Goal: Task Accomplishment & Management: Complete application form

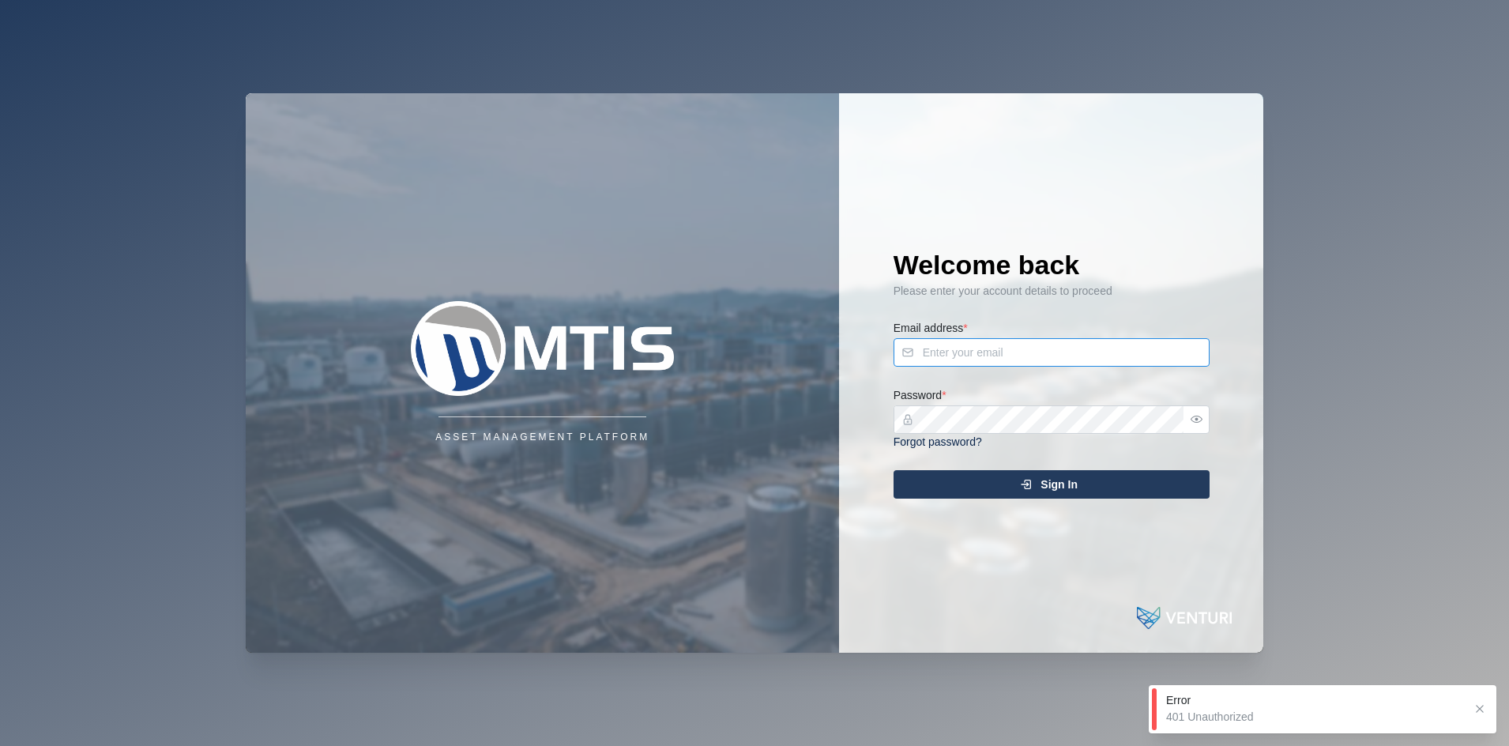
type input "admin@venturi.io"
click at [941, 465] on div "Welcome back Please enter your account details to proceed Email address * admin…" at bounding box center [1051, 372] width 379 height 559
click at [945, 479] on div "Sign In" at bounding box center [1049, 484] width 291 height 27
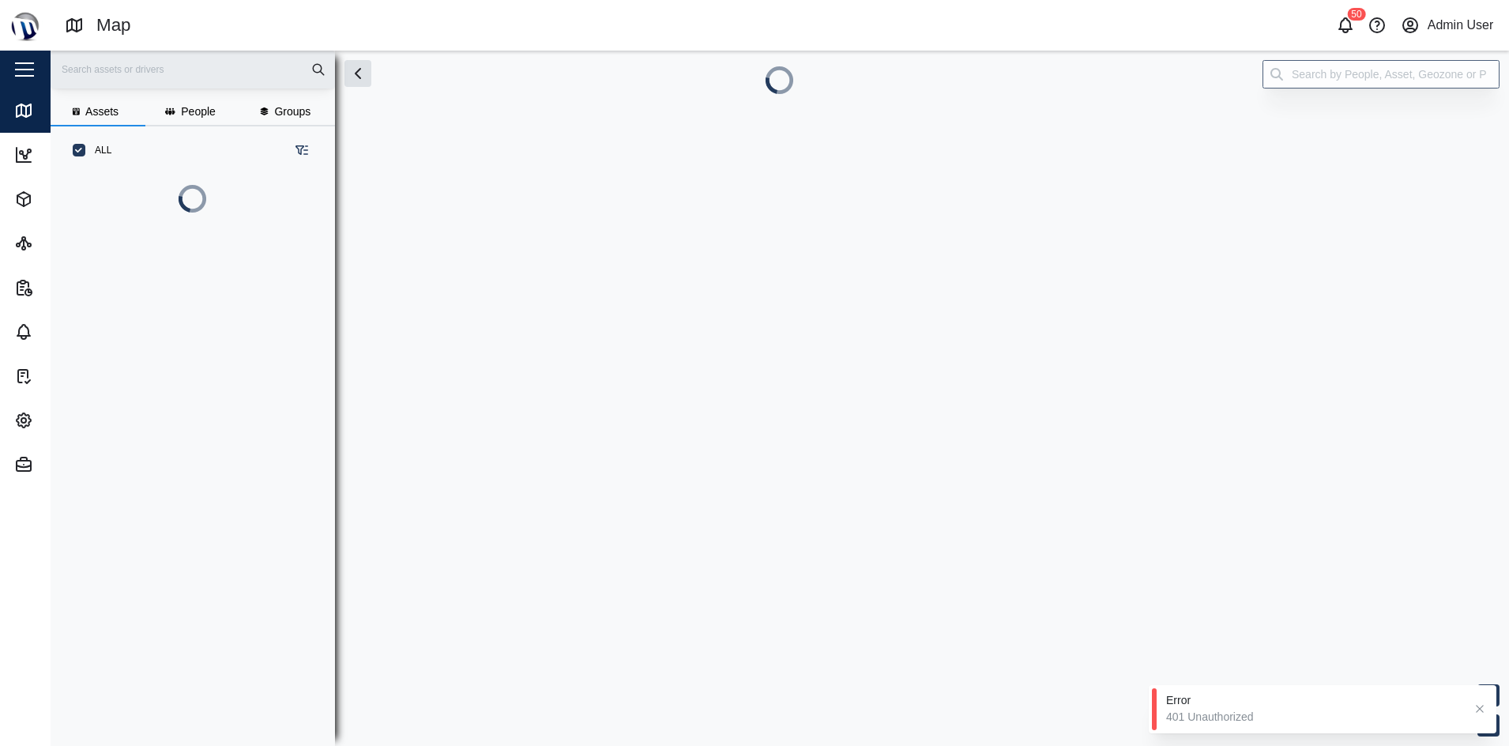
scroll to position [481, 244]
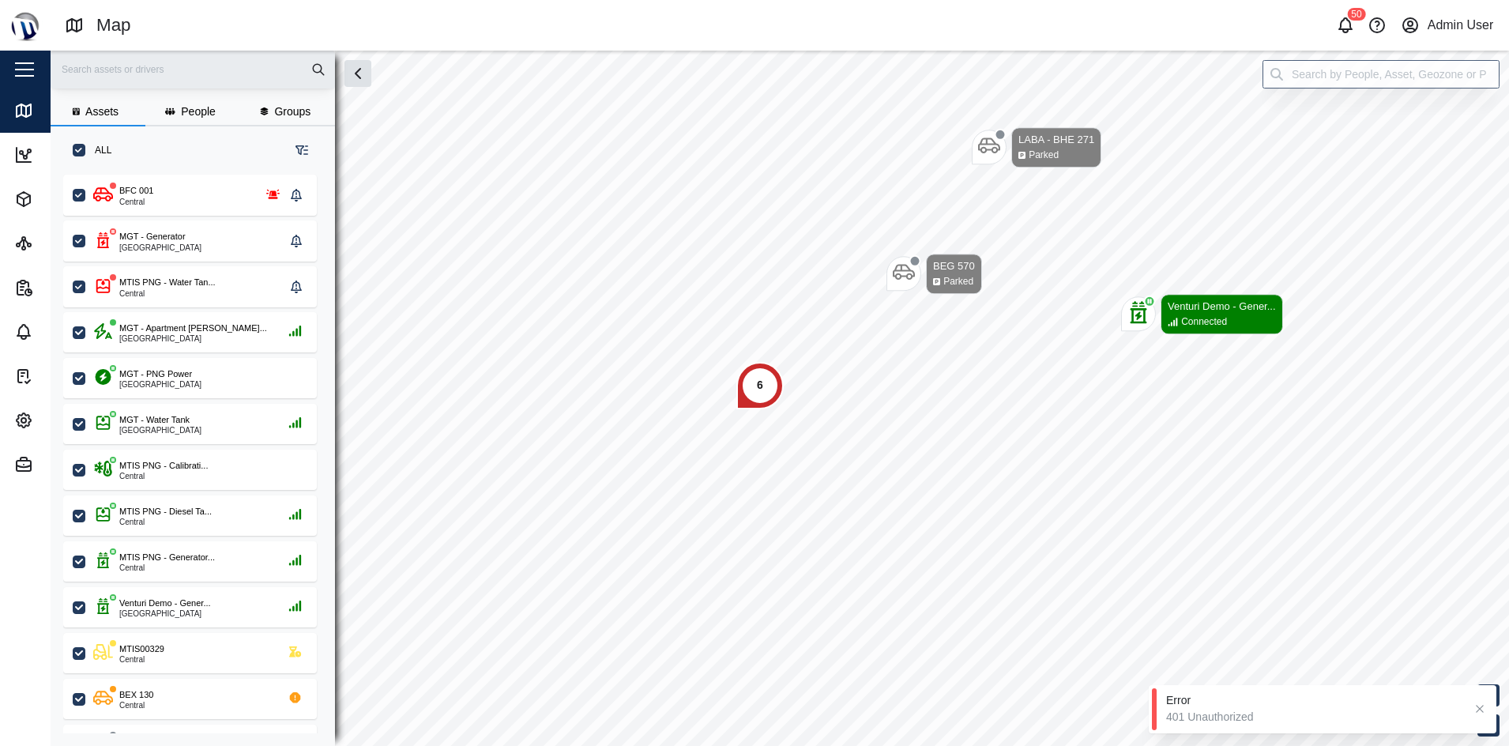
click at [13, 60] on button "button" at bounding box center [24, 69] width 27 height 27
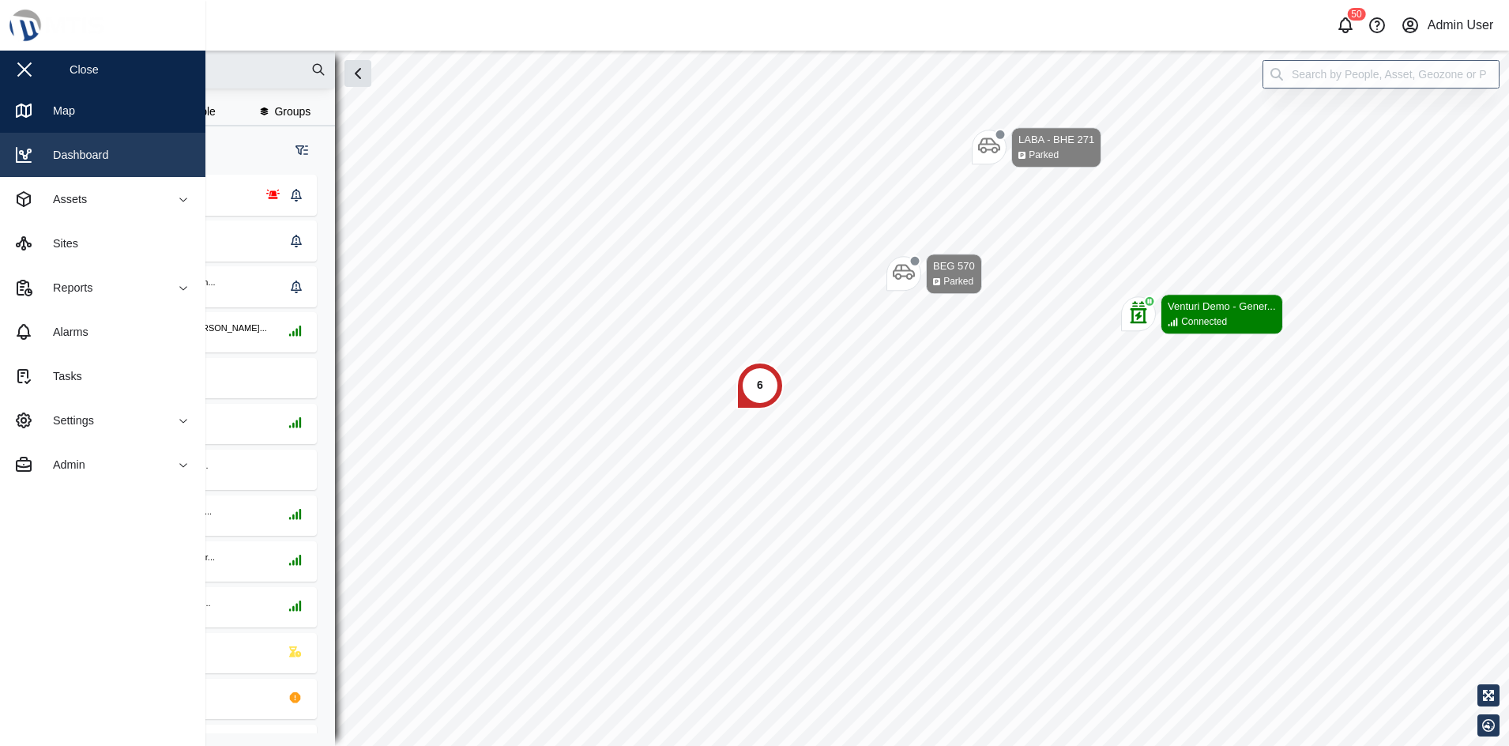
click at [147, 156] on link "Dashboard" at bounding box center [102, 155] width 205 height 44
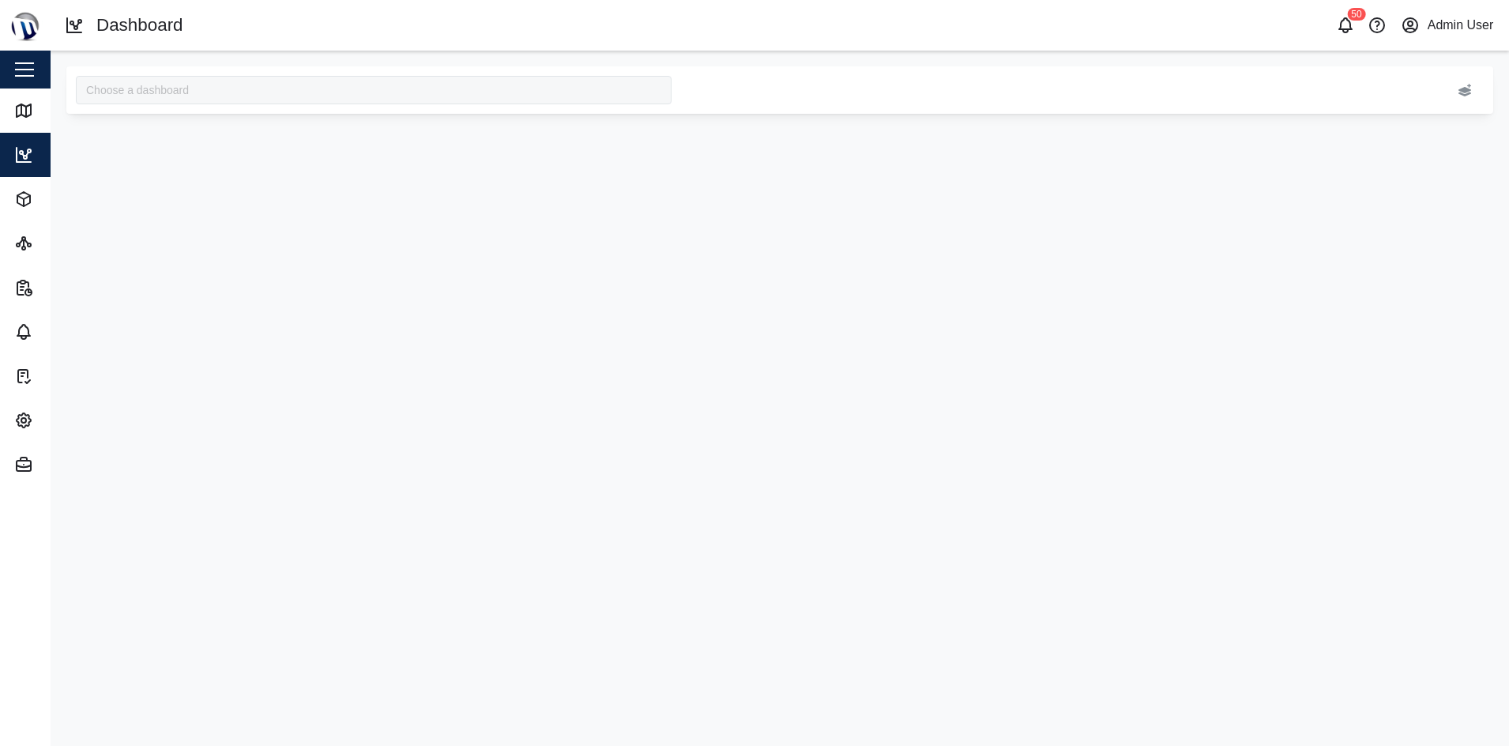
type input "MTIS Diesel"
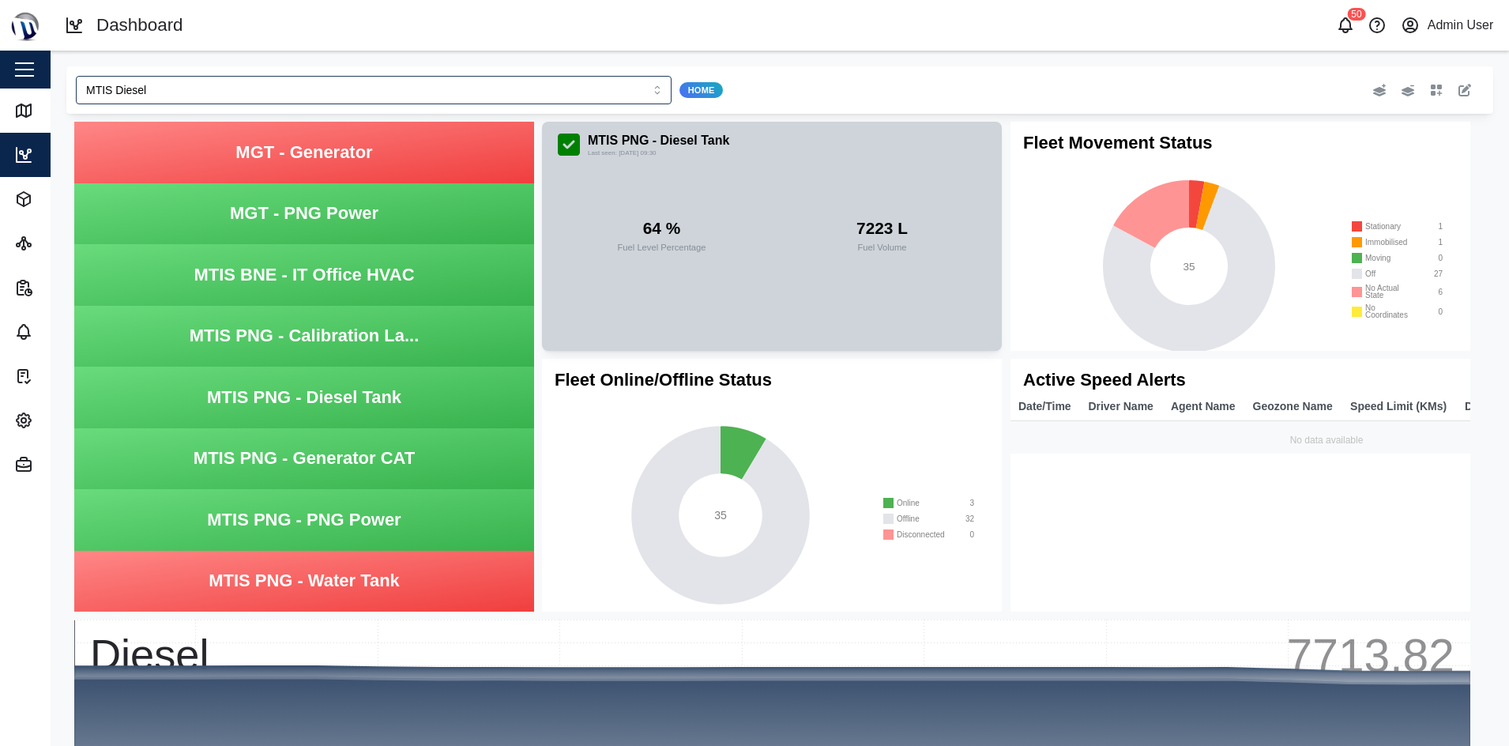
click at [603, 258] on div "64 % Fuel Level Percentage" at bounding box center [662, 234] width 208 height 135
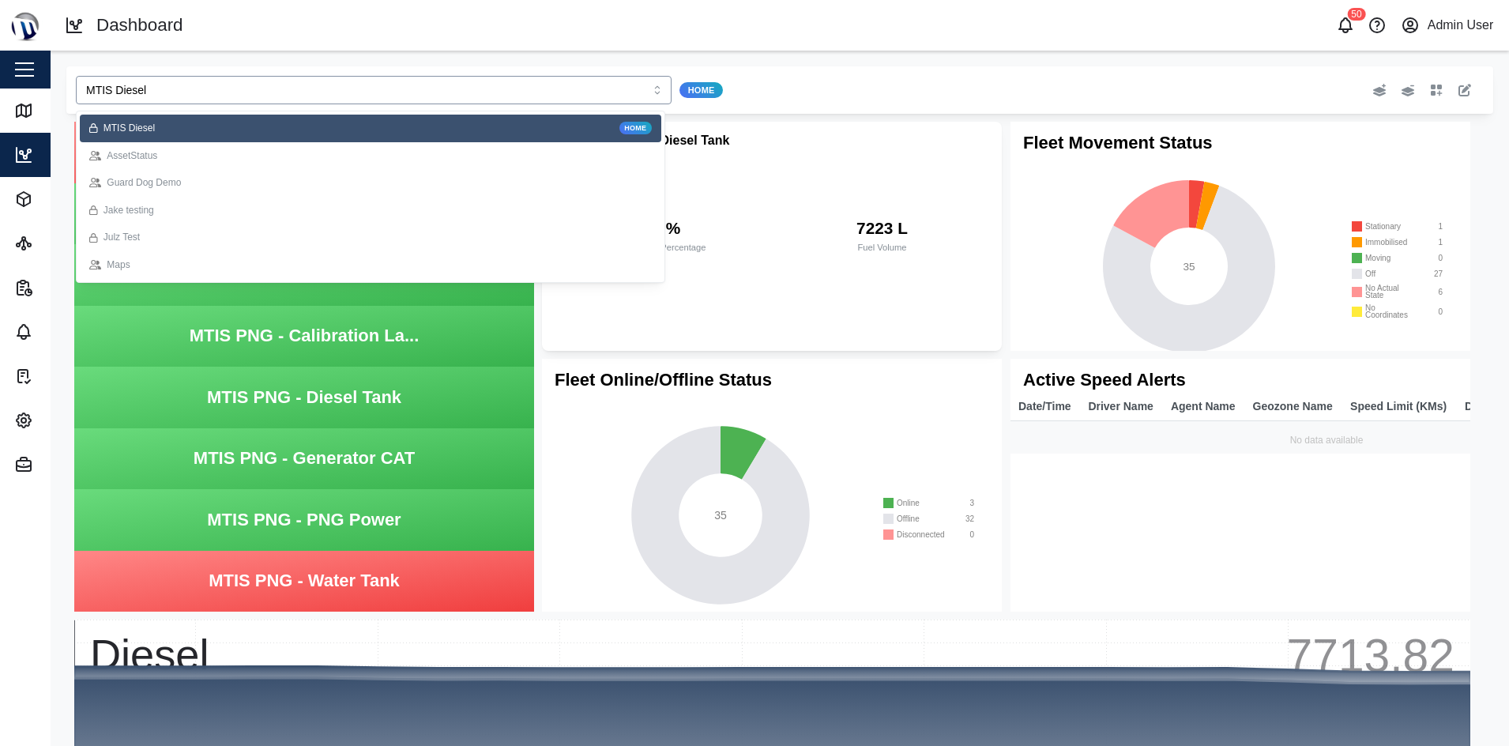
click at [314, 88] on input "MTIS Diesel" at bounding box center [374, 90] width 596 height 28
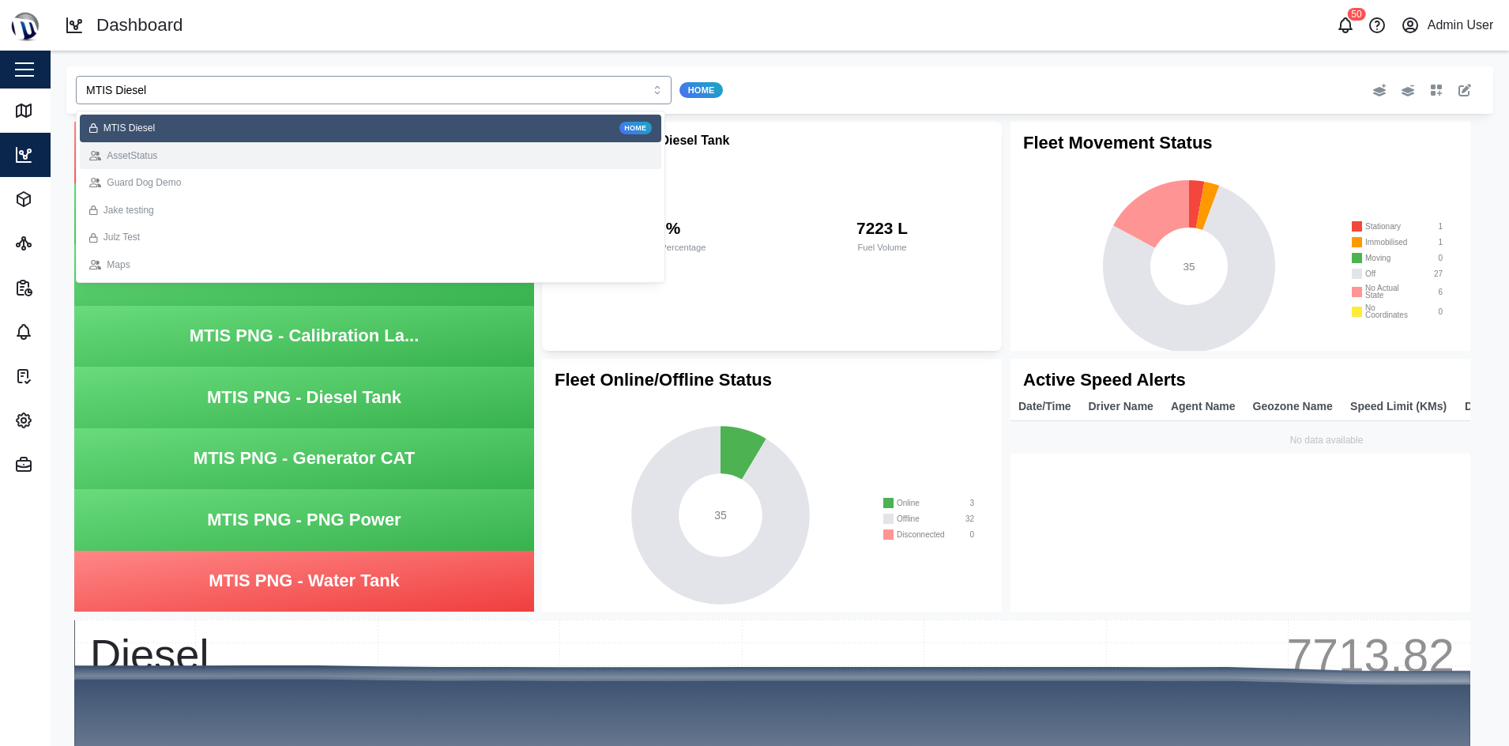
click at [225, 148] on div "AssetStatus" at bounding box center [370, 155] width 562 height 15
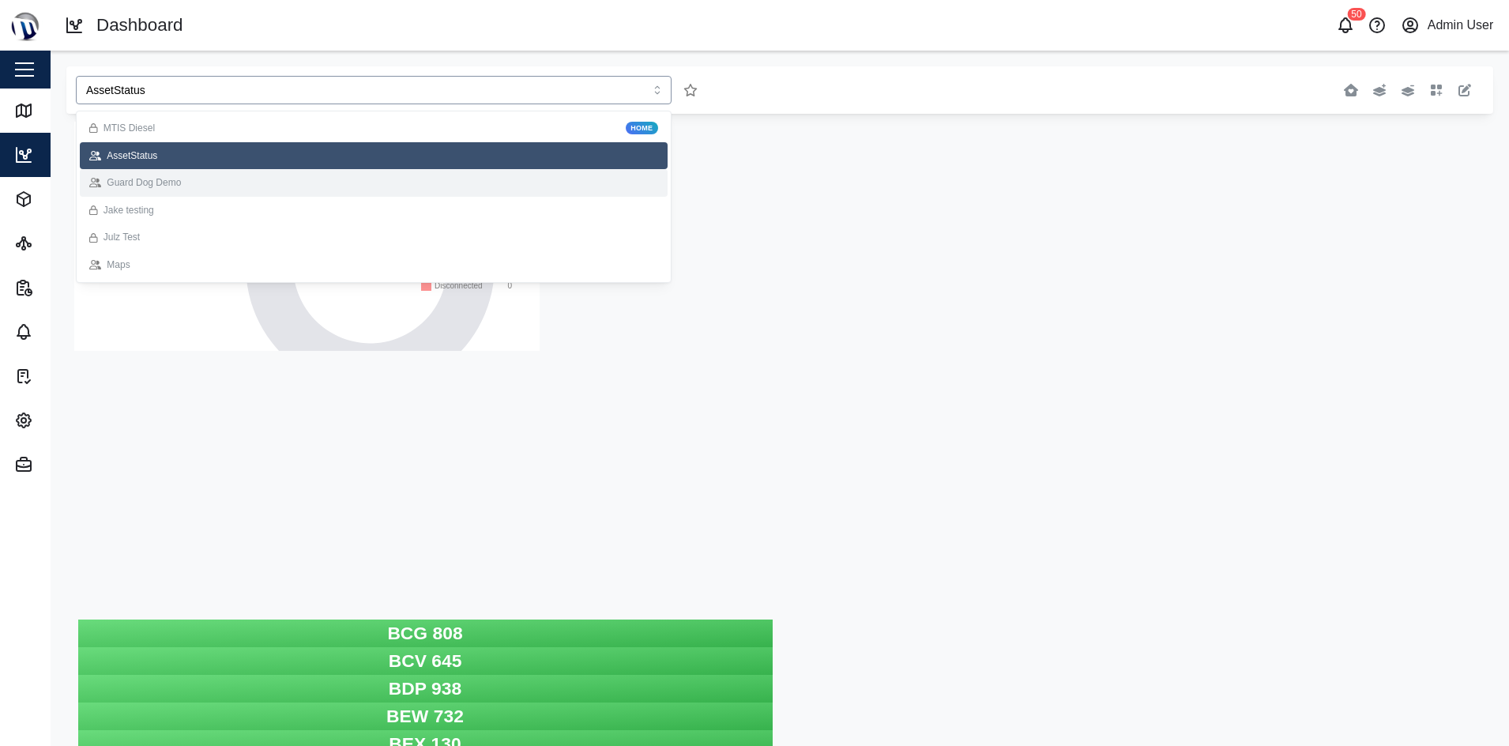
click at [309, 179] on div "Guard Dog Demo" at bounding box center [373, 182] width 569 height 15
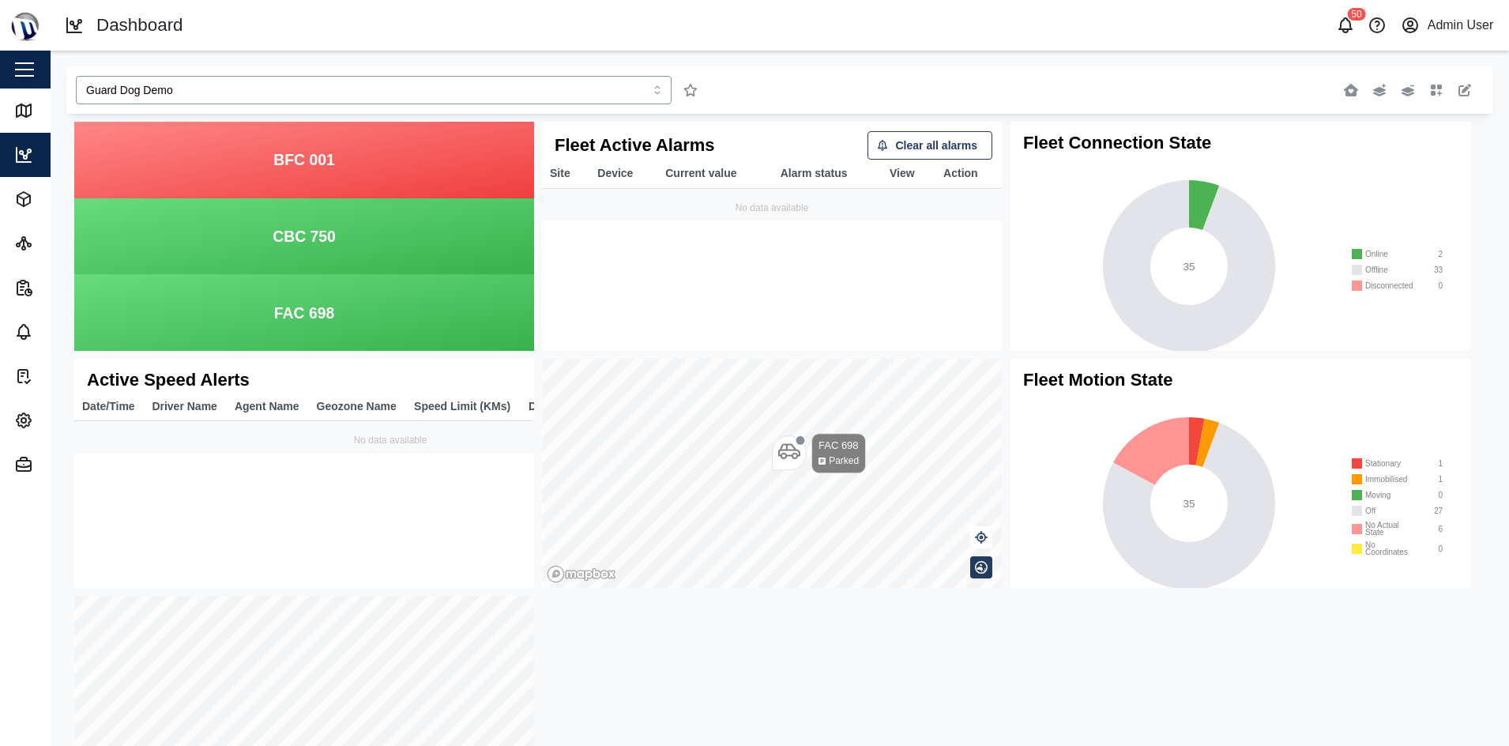
click at [383, 103] on input "Guard Dog Demo" at bounding box center [374, 90] width 596 height 28
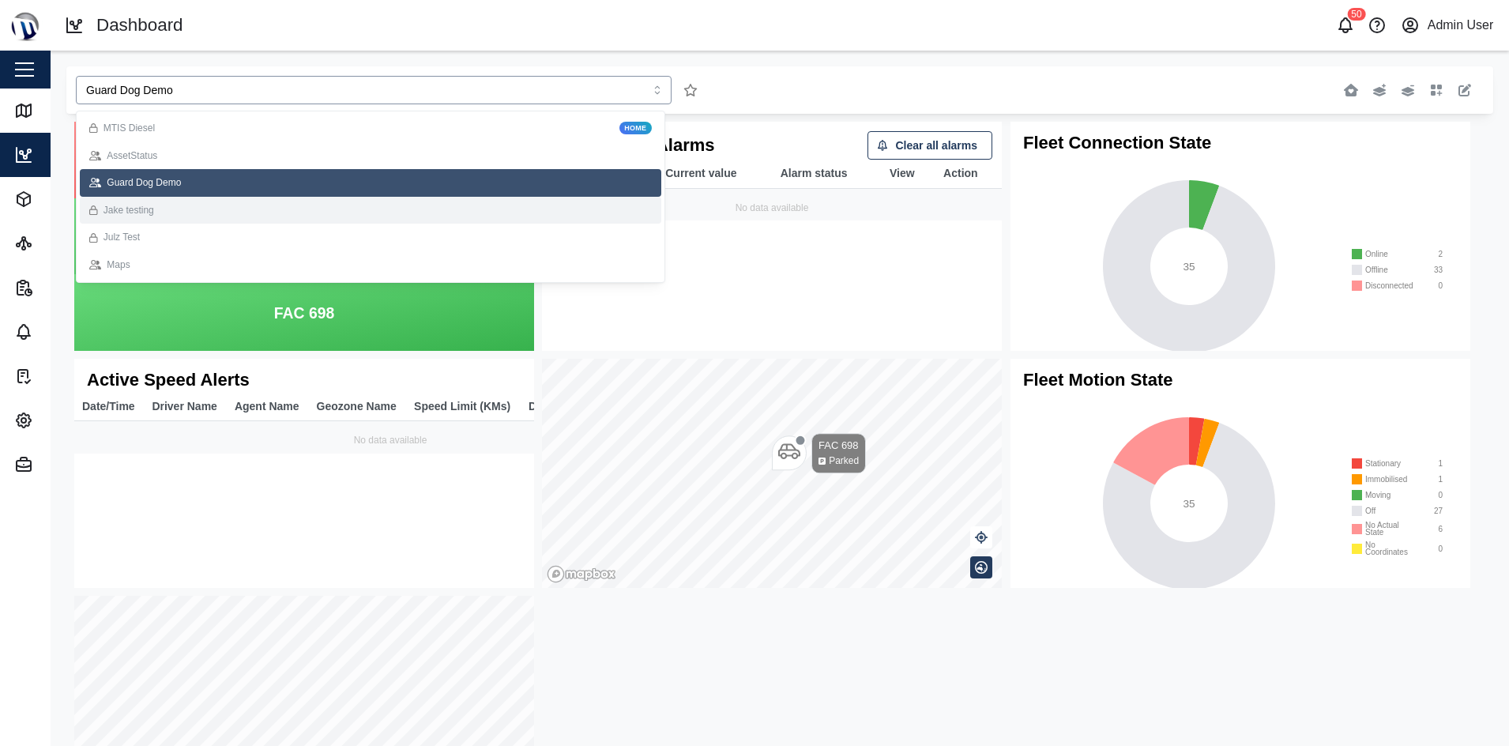
click at [306, 204] on div "Jake testing" at bounding box center [370, 210] width 562 height 15
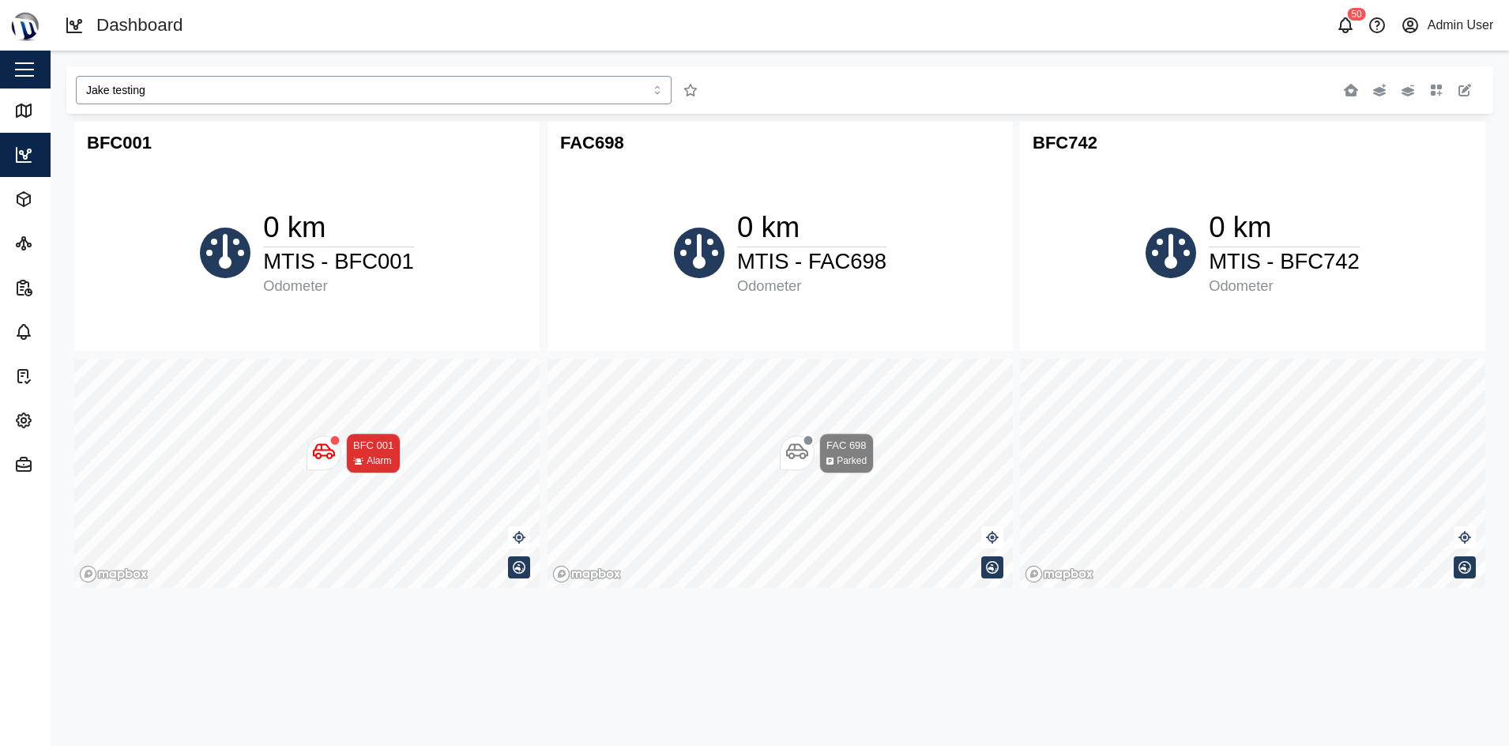
click at [401, 88] on input "Jake testing" at bounding box center [374, 90] width 596 height 28
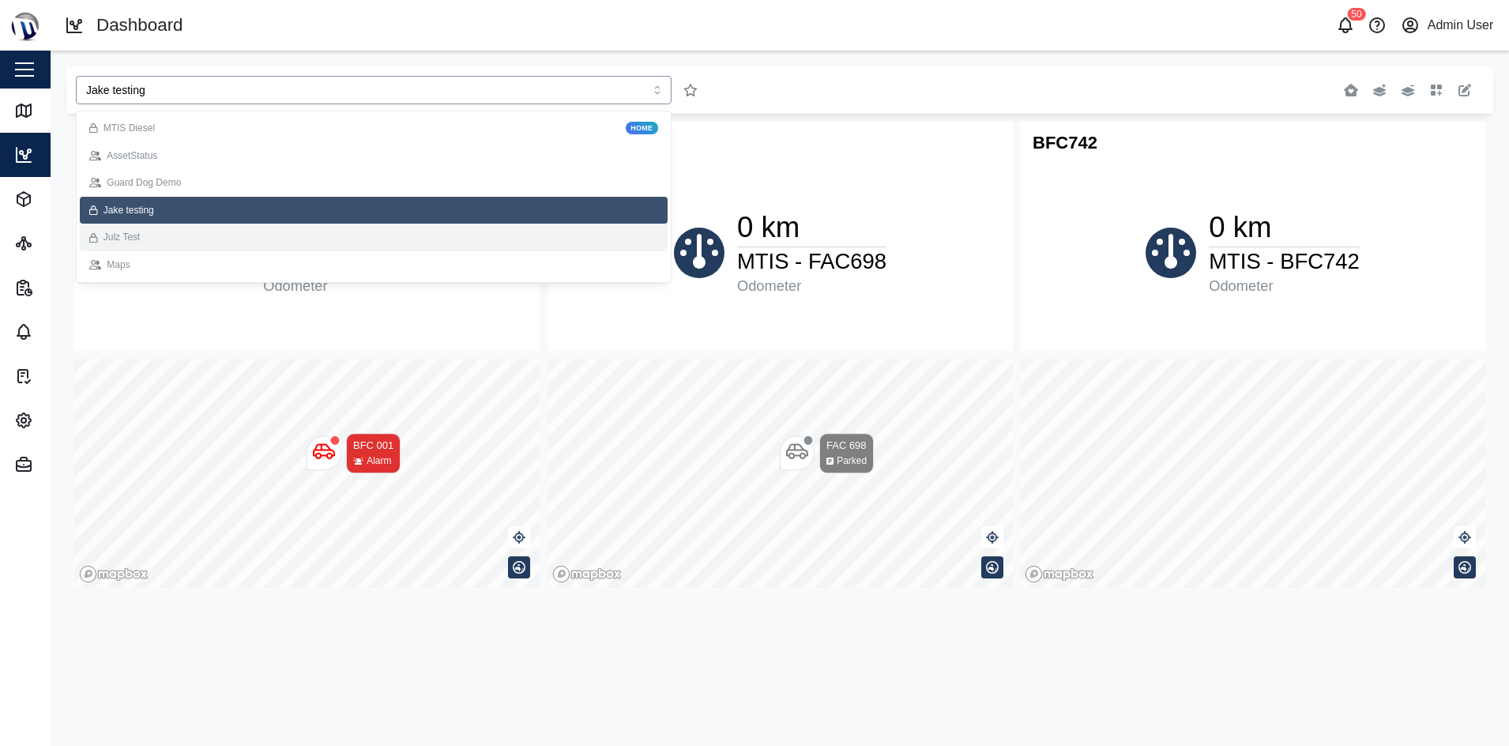
click at [314, 235] on div "Julz Test" at bounding box center [373, 237] width 569 height 15
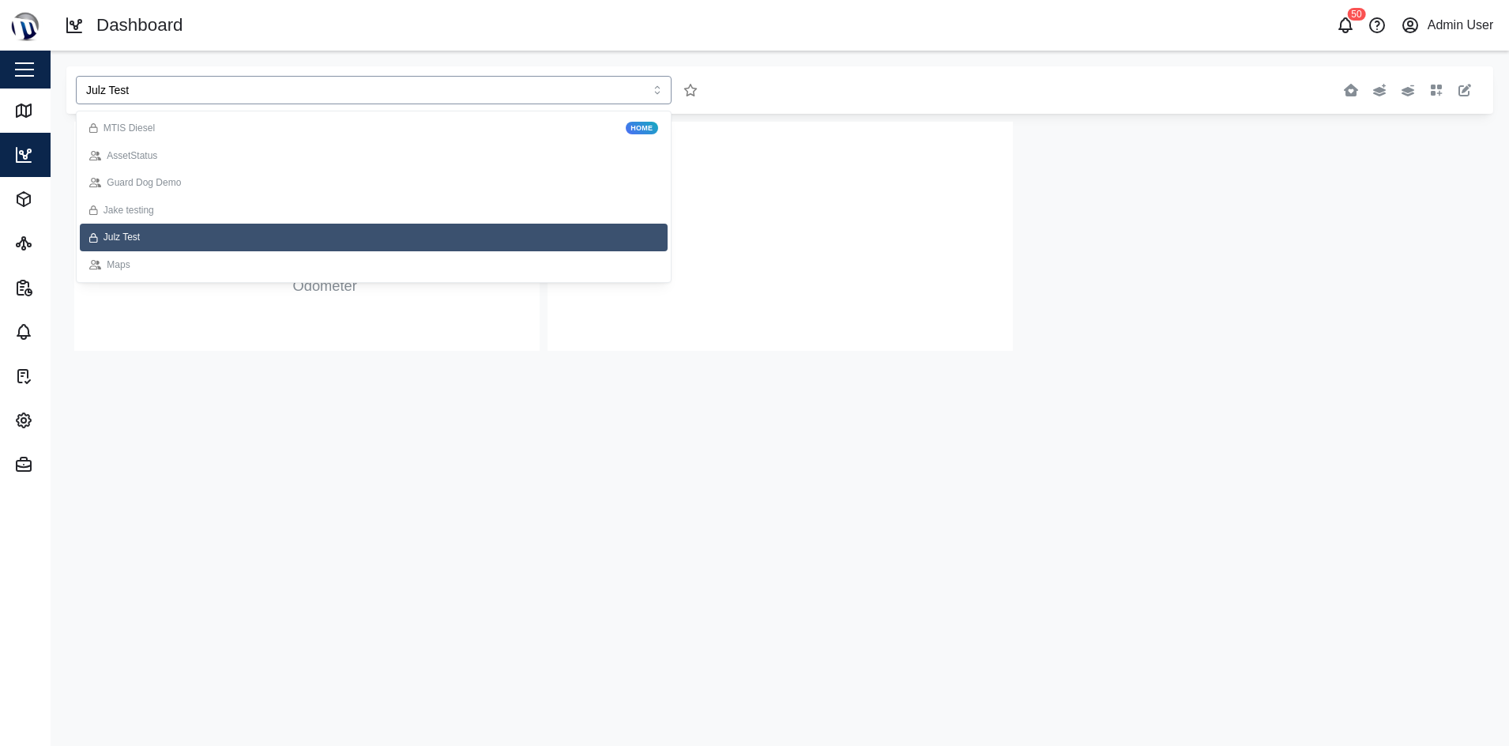
click at [448, 89] on input "Julz Test" at bounding box center [374, 90] width 596 height 28
click at [378, 231] on div "Julz Test" at bounding box center [373, 237] width 569 height 15
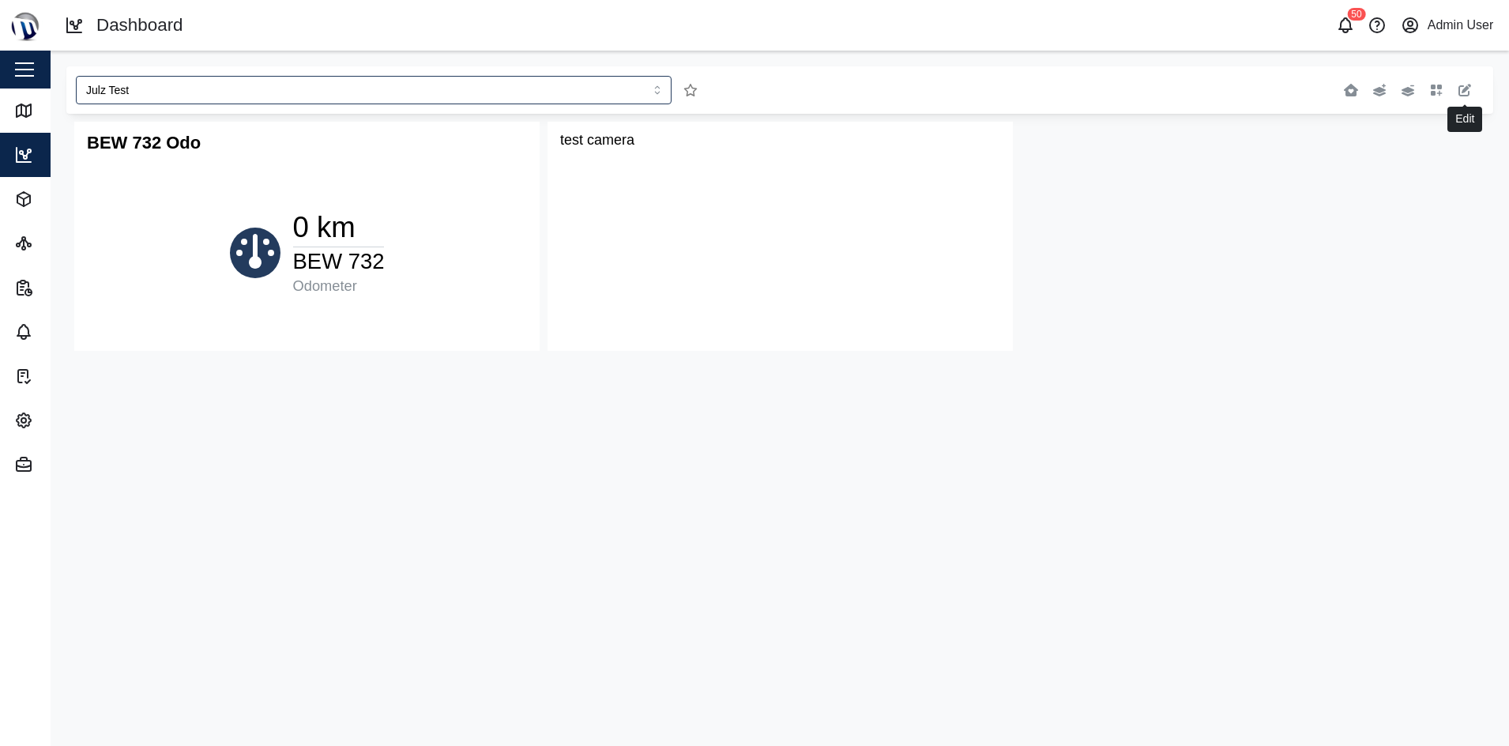
click at [1454, 100] on button "button" at bounding box center [1464, 90] width 22 height 22
click at [979, 136] on button "button" at bounding box center [979, 133] width 22 height 22
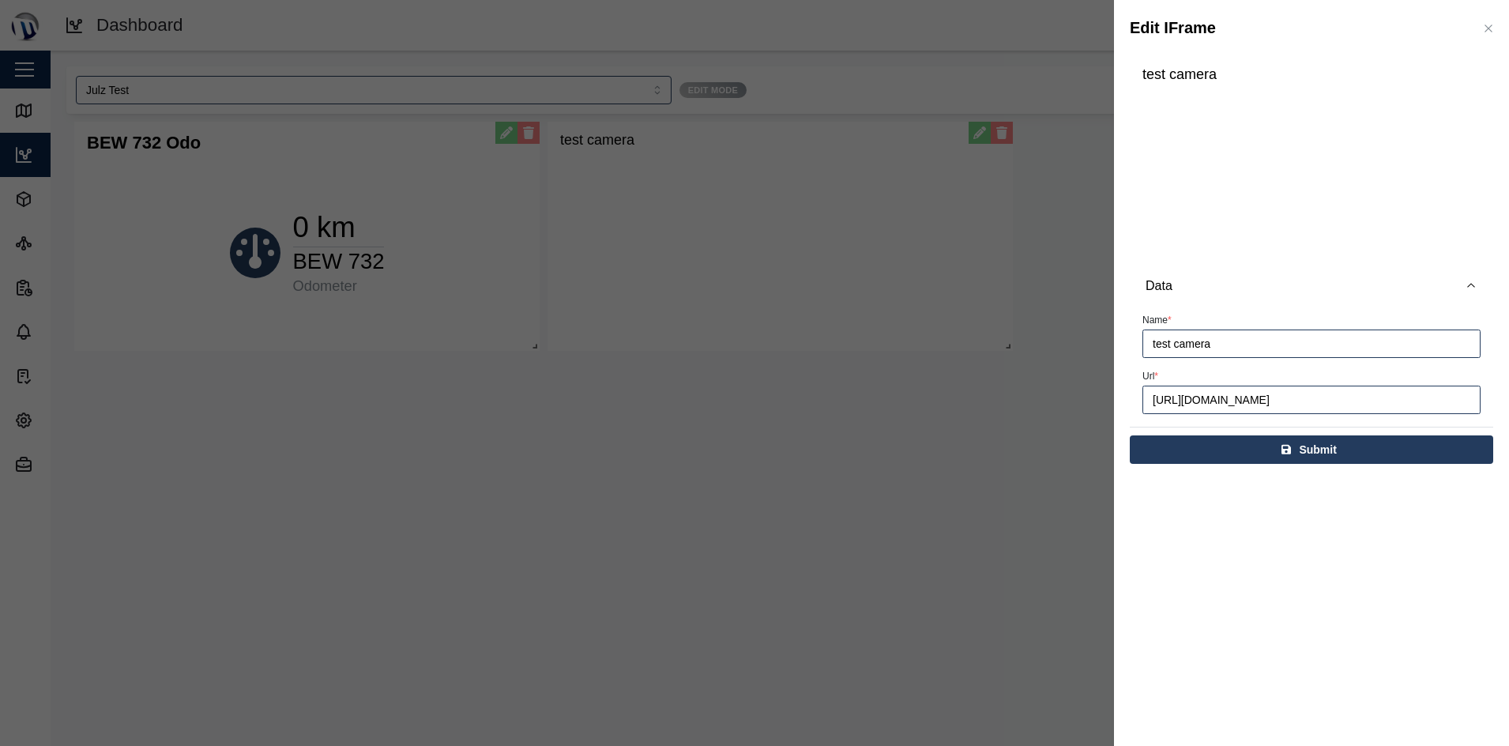
click at [1486, 32] on icon "button" at bounding box center [1487, 27] width 7 height 7
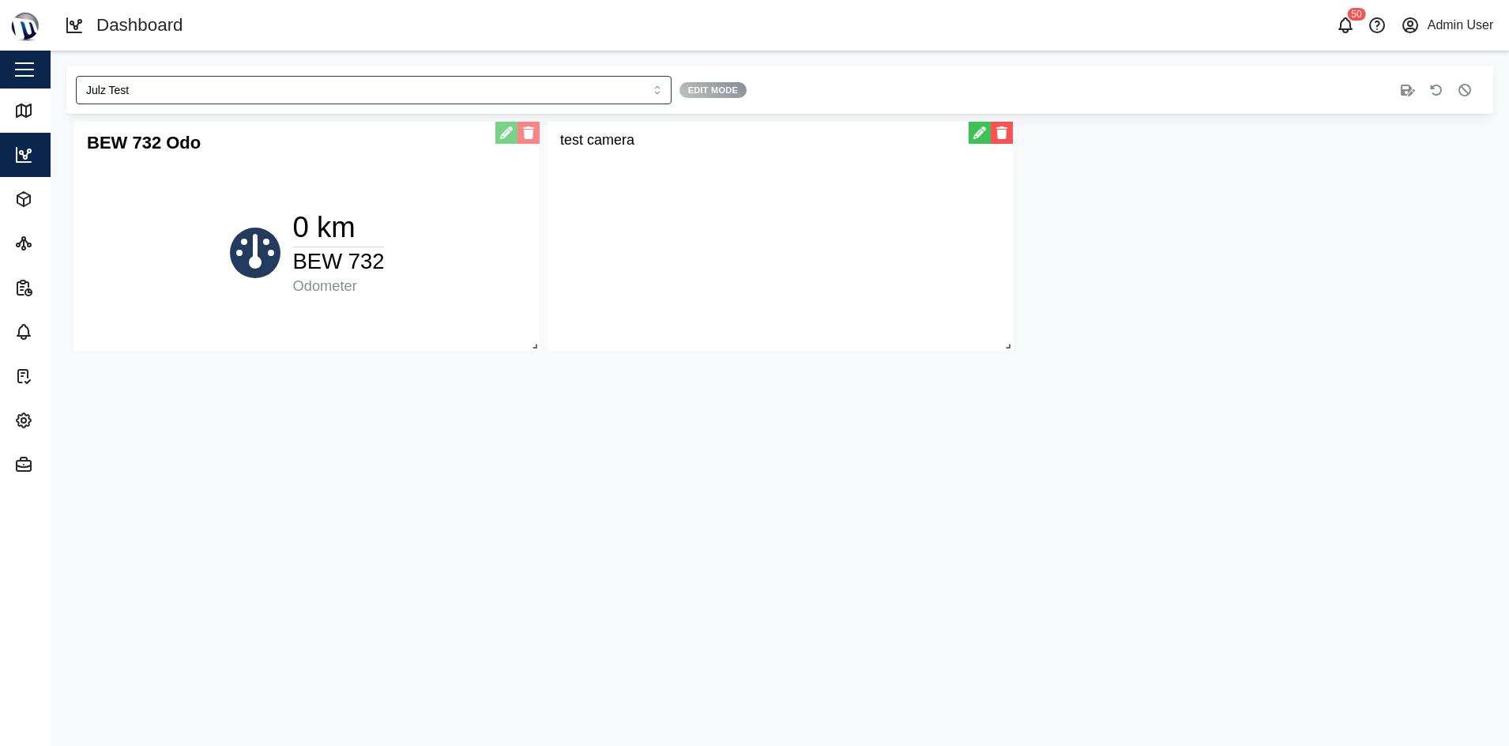
click at [1003, 128] on button "button" at bounding box center [1001, 133] width 22 height 22
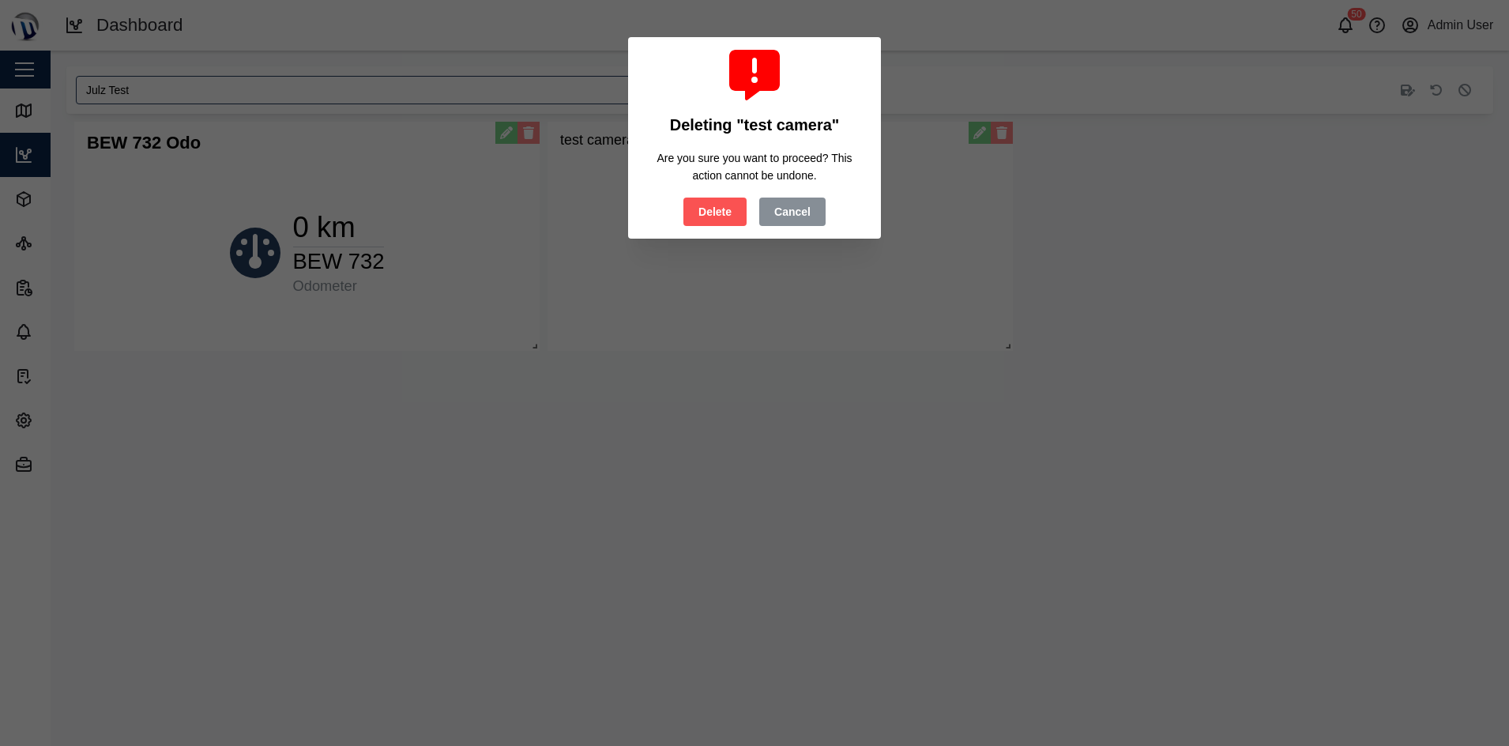
click at [707, 218] on span "Delete" at bounding box center [714, 211] width 33 height 27
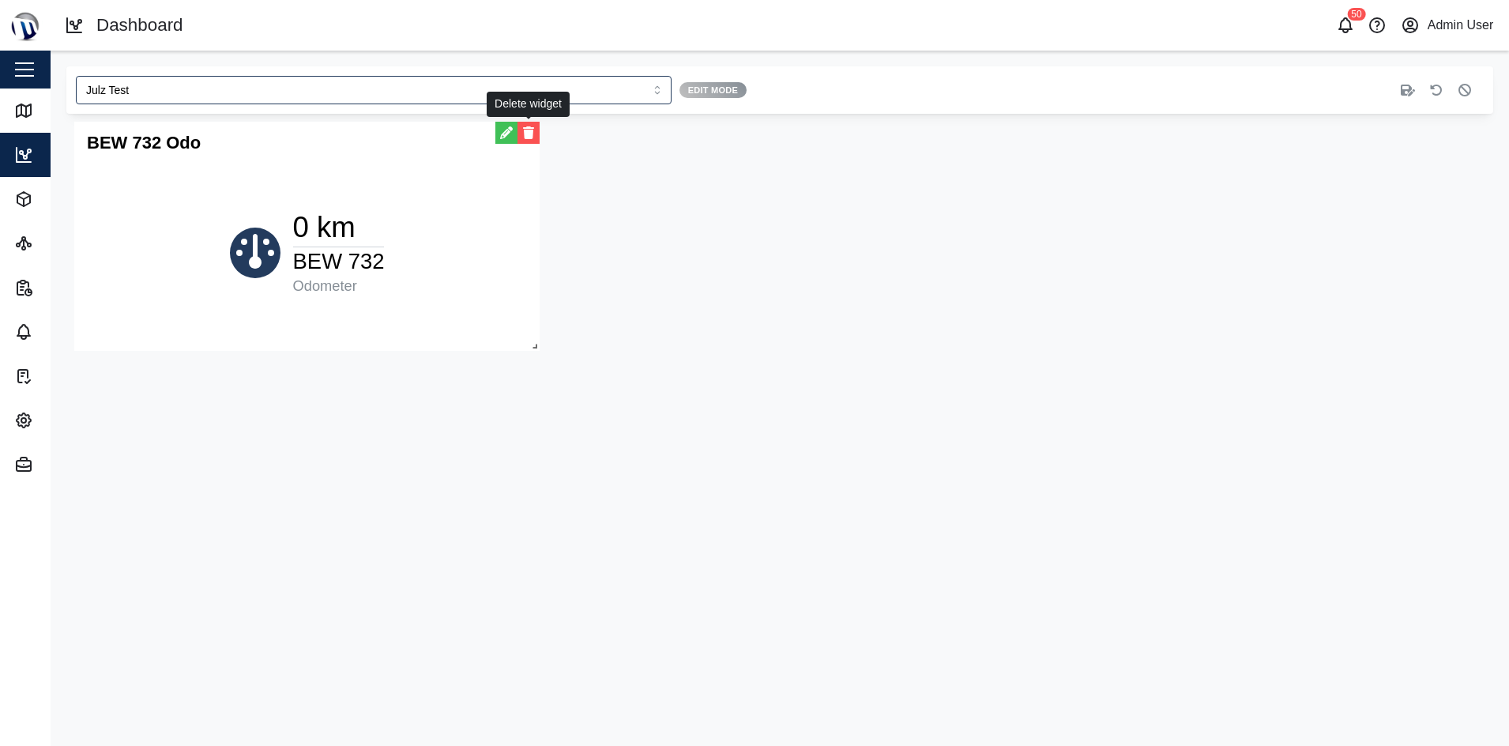
click at [528, 141] on button "button" at bounding box center [528, 133] width 22 height 22
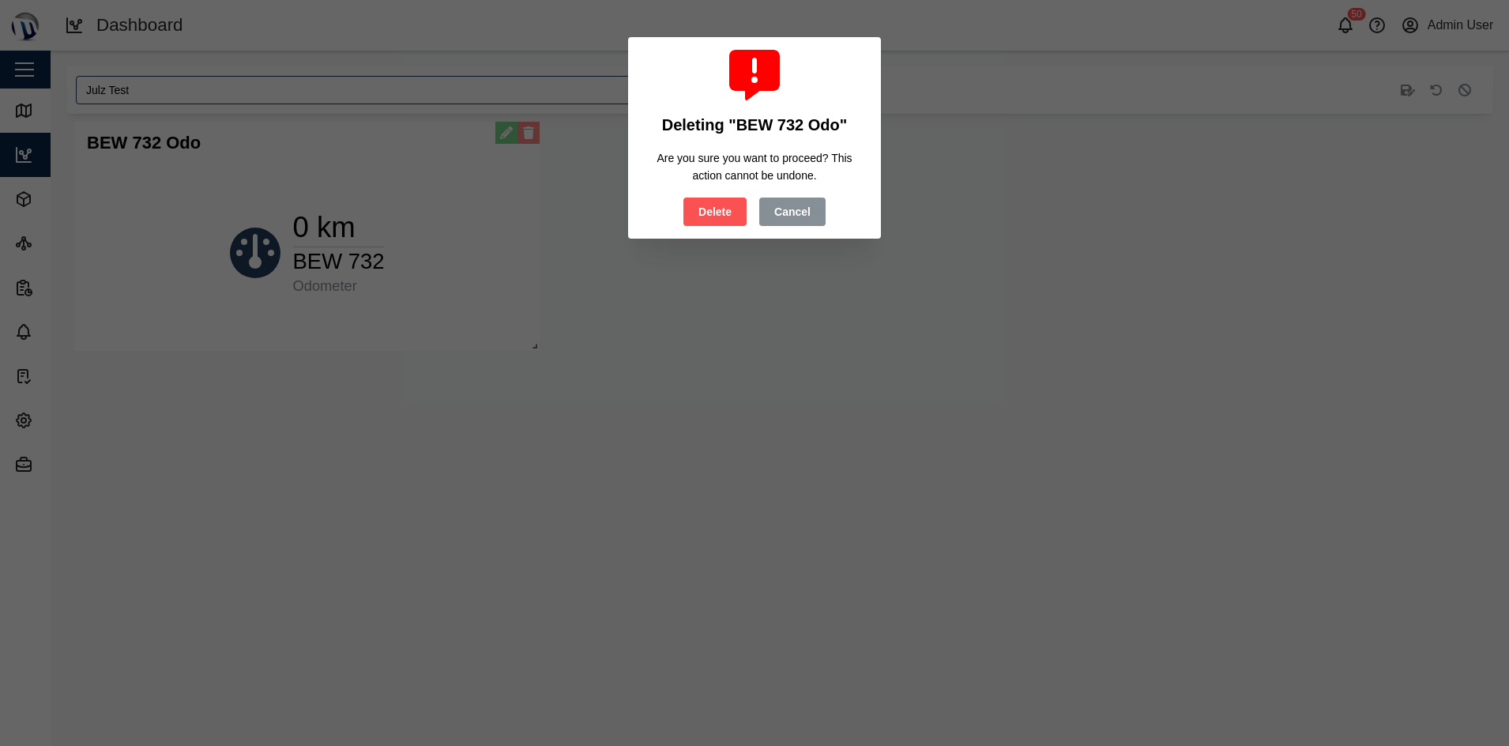
click at [708, 197] on div "Delete Cancel" at bounding box center [754, 211] width 142 height 28
click at [715, 202] on span "Delete" at bounding box center [714, 211] width 33 height 27
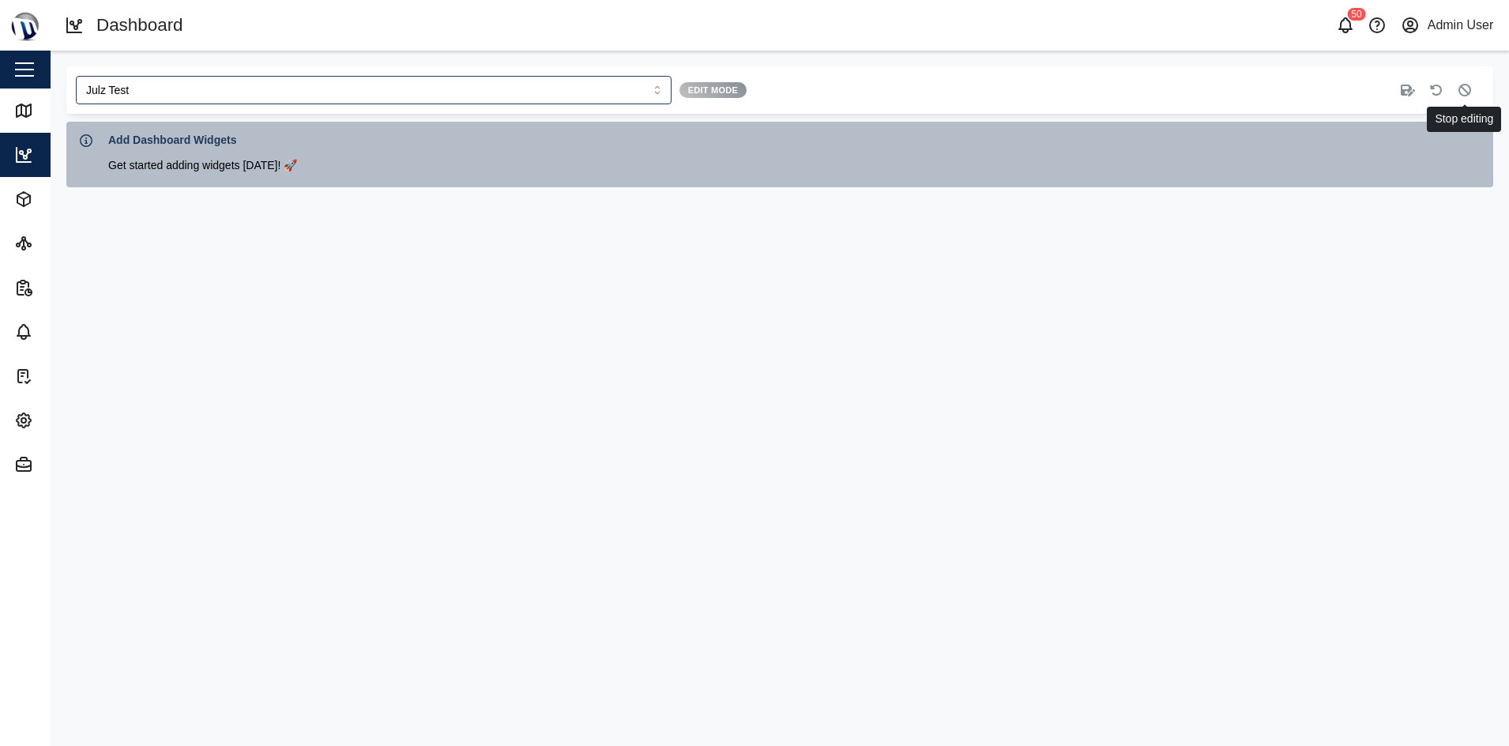
click at [1469, 85] on icon "button" at bounding box center [1464, 90] width 13 height 13
click at [495, 96] on input "Julz Test" at bounding box center [374, 90] width 596 height 28
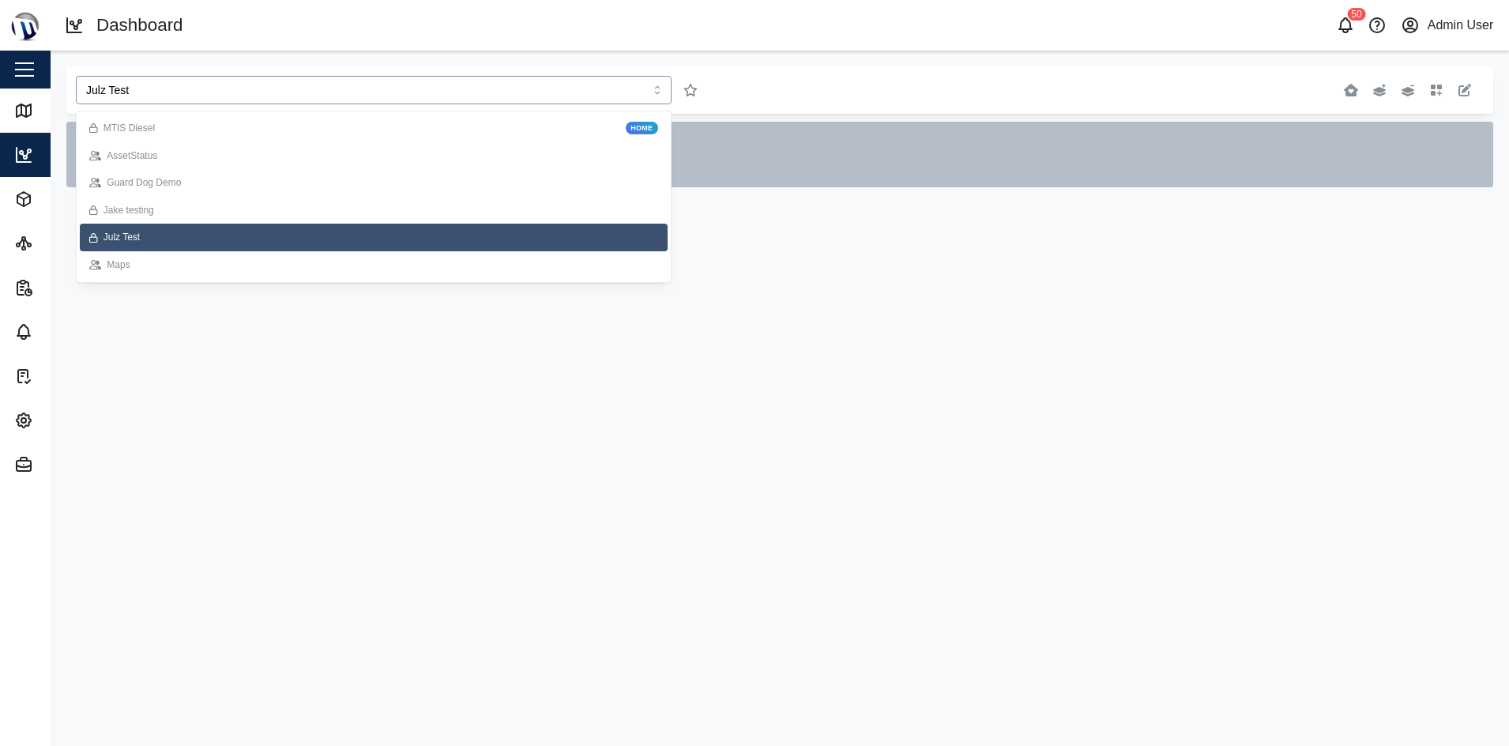
click at [287, 261] on div "Maps" at bounding box center [373, 264] width 569 height 15
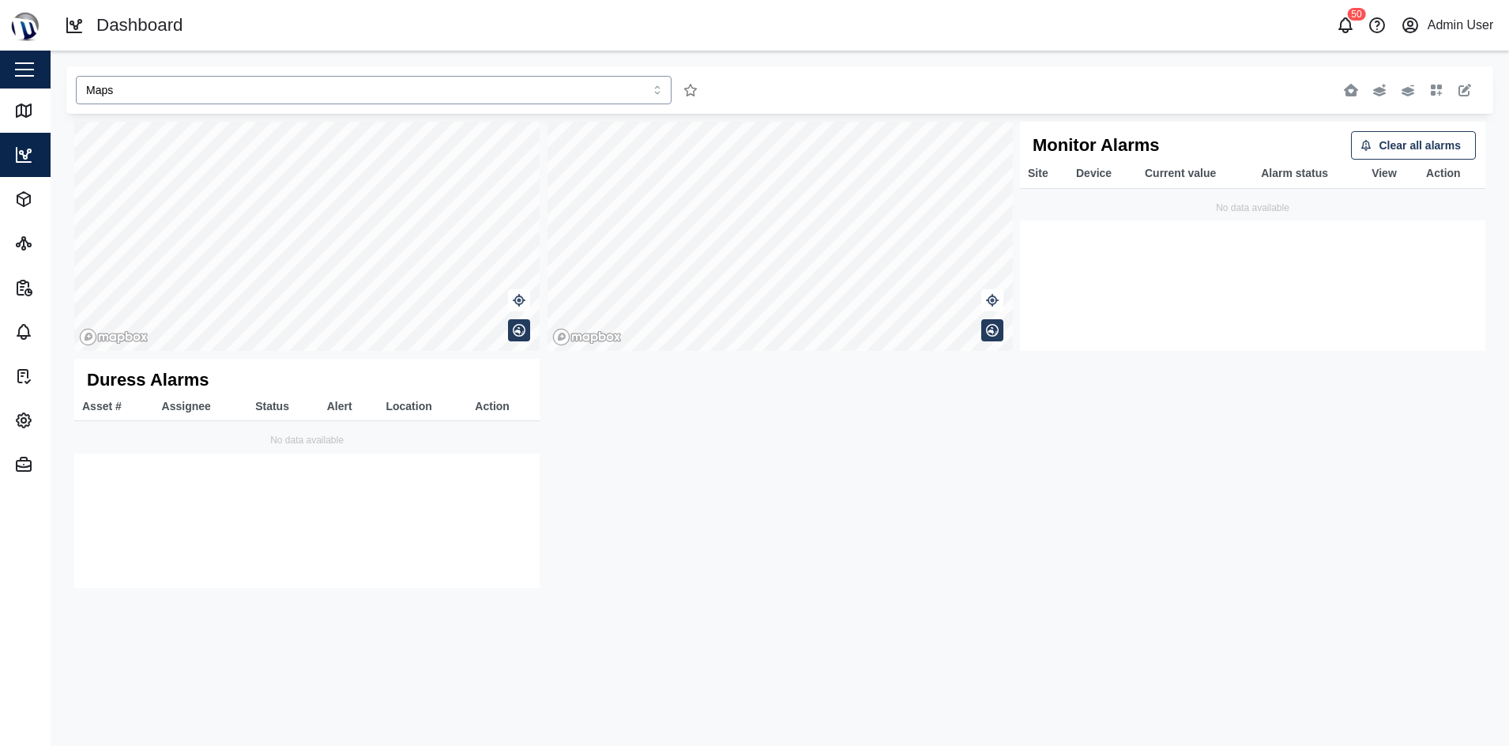
click at [622, 77] on input "Maps" at bounding box center [374, 90] width 596 height 28
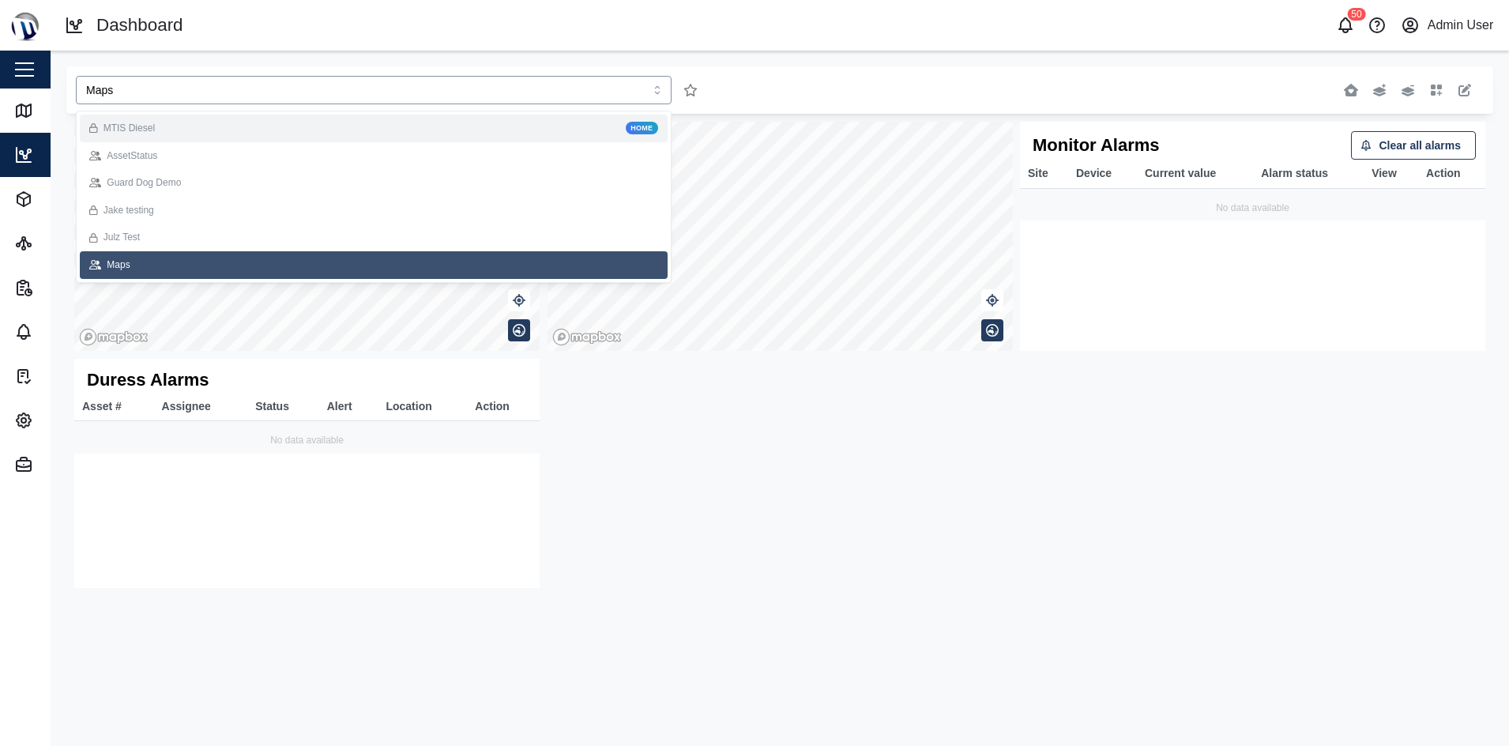
click at [386, 136] on div "MTIS Diesel Home" at bounding box center [374, 129] width 588 height 28
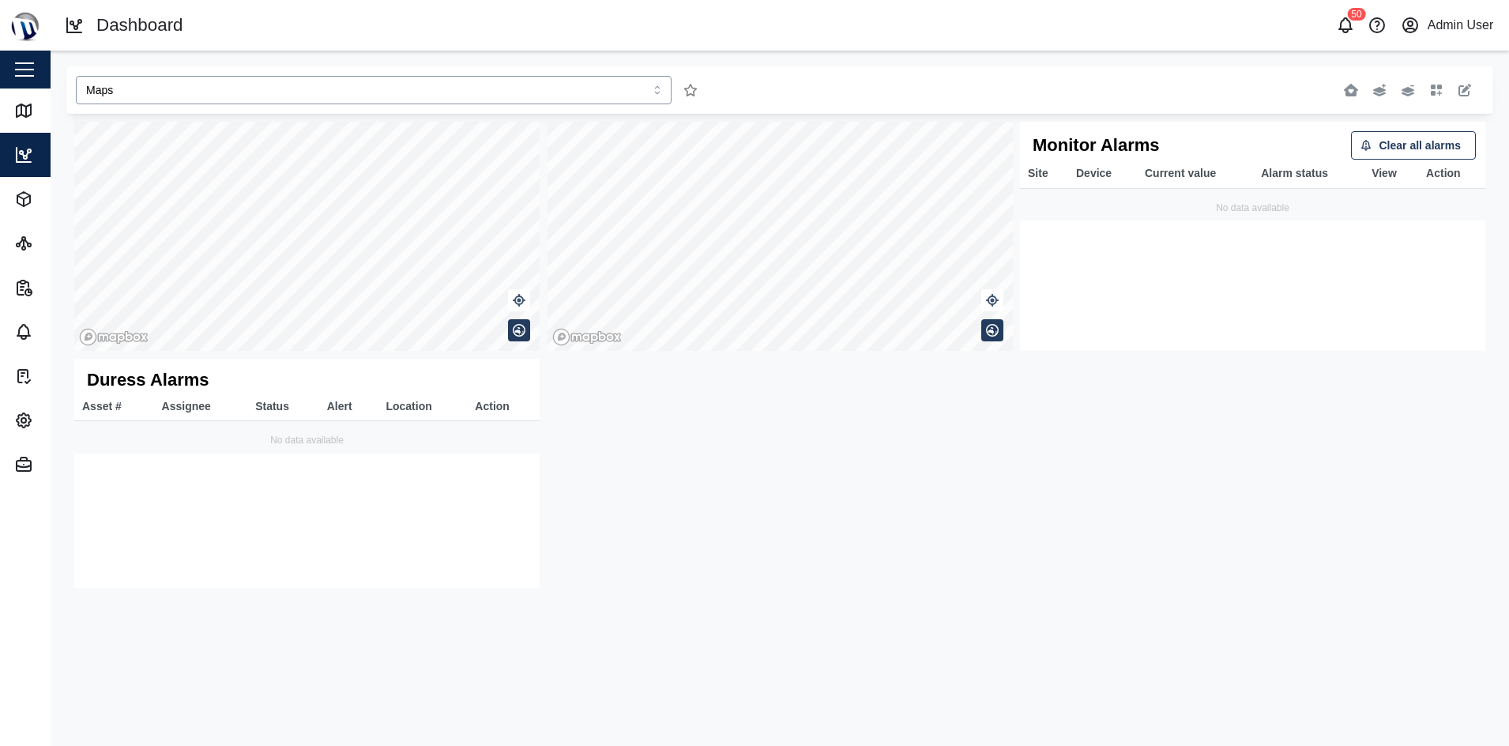
type input "MTIS Diesel"
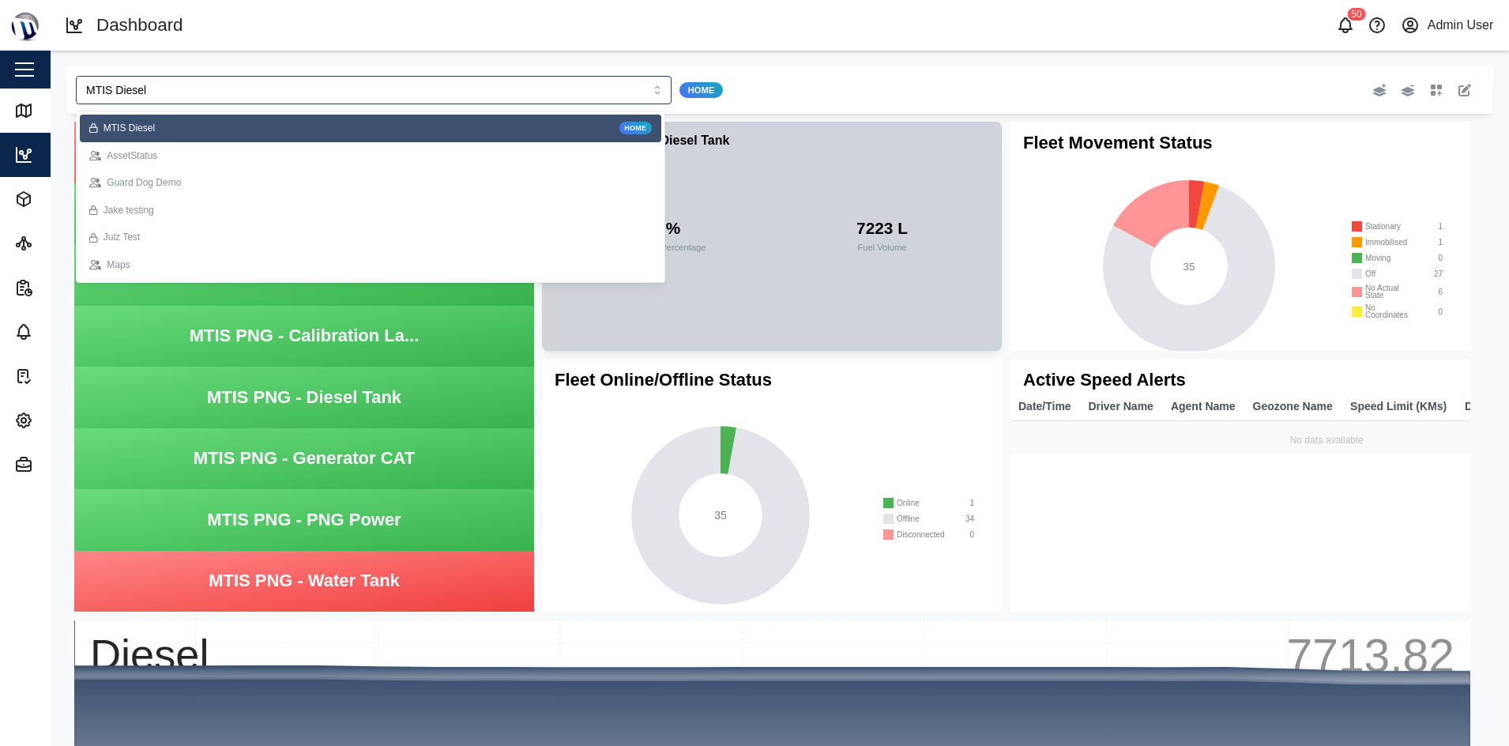
click at [821, 132] on div "MTIS PNG - Diesel Tank Last seen: 11/09/2025 09:30 64 % Fuel Level Percentage 7…" at bounding box center [772, 236] width 460 height 229
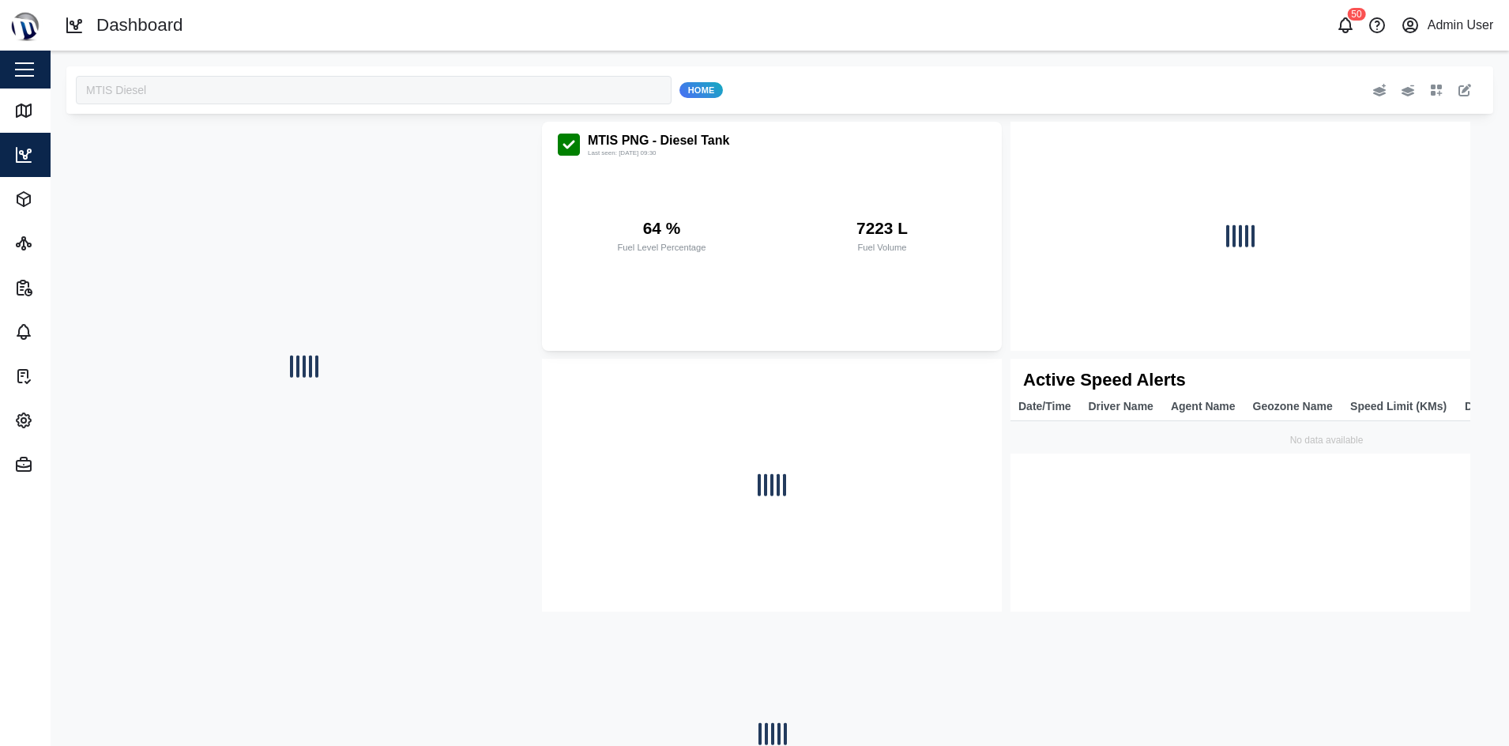
click at [808, 63] on div "MTIS Diesel Home Active Speed Alerts Date/Time Driver Name Agent Name Geozone N…" at bounding box center [780, 604] width 1458 height 1106
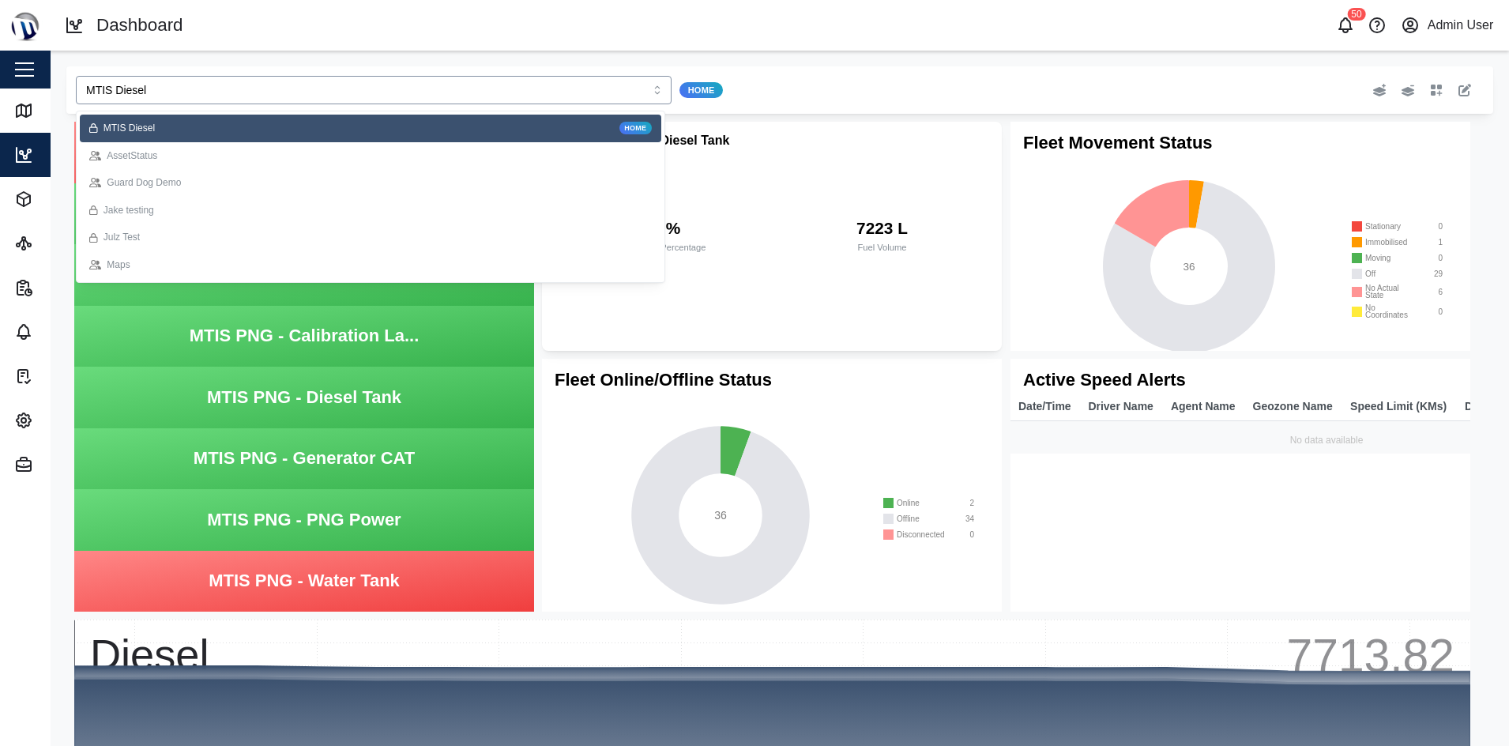
click at [185, 88] on input "MTIS Diesel" at bounding box center [374, 90] width 596 height 28
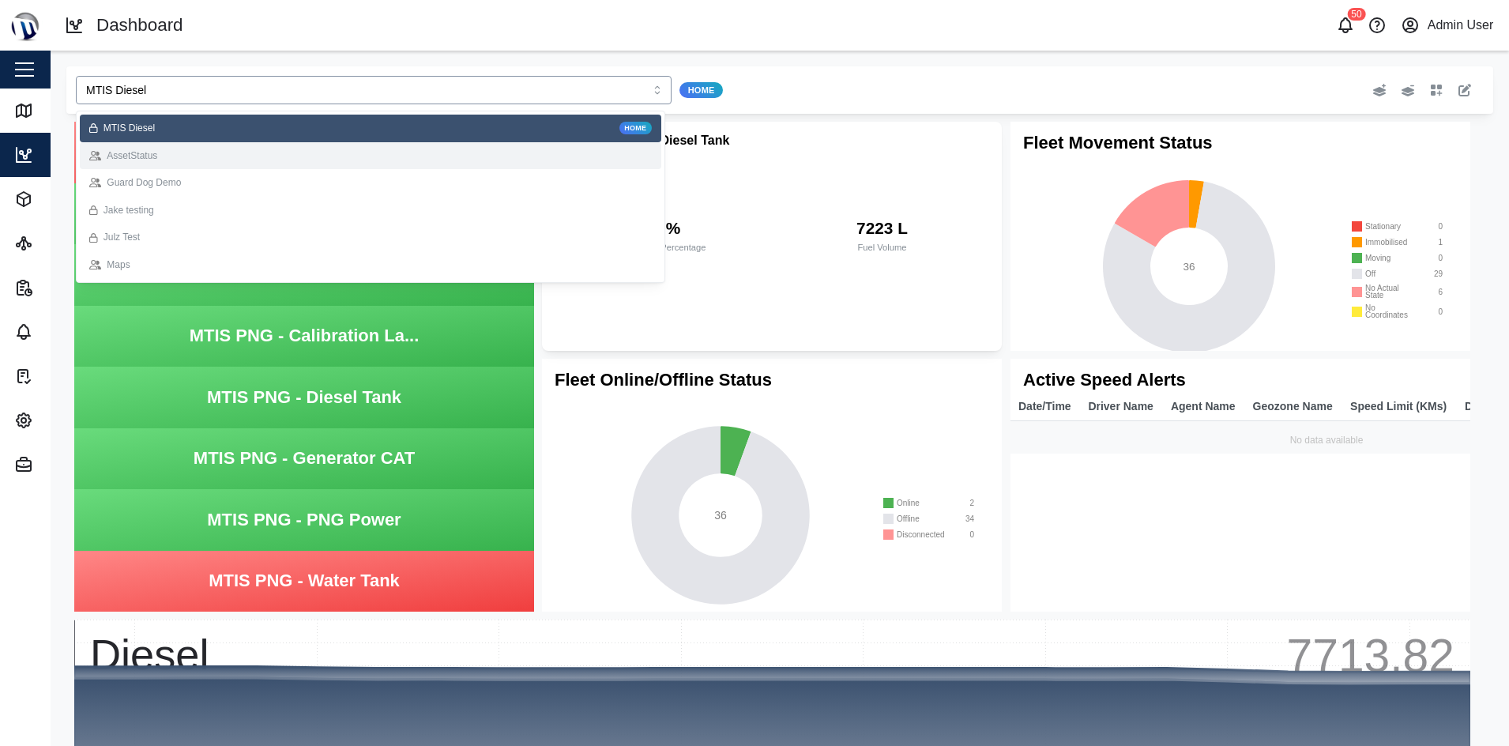
click at [179, 157] on div "AssetStatus" at bounding box center [370, 155] width 562 height 15
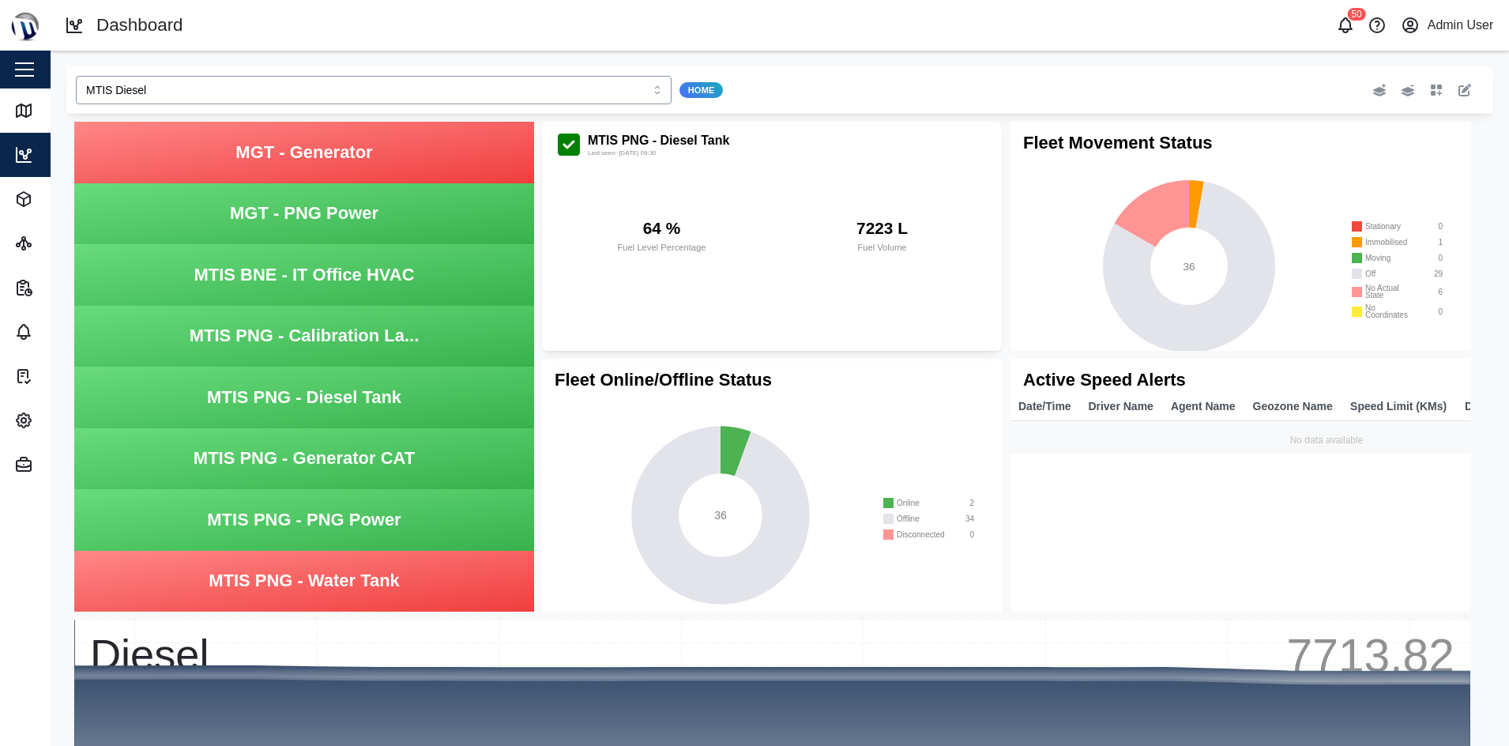
type input "AssetStatus"
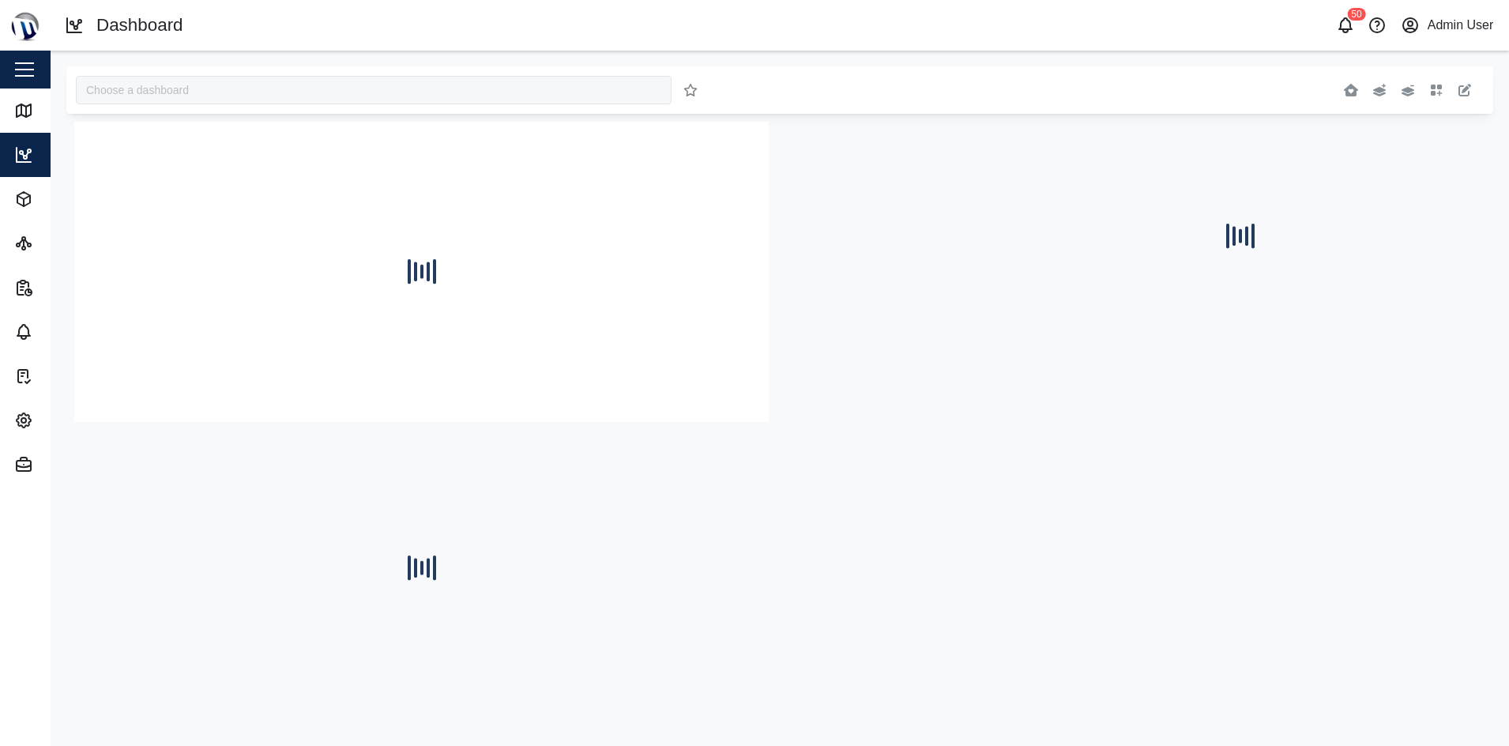
click at [1040, 306] on div at bounding box center [1240, 236] width 460 height 229
type input "AssetStatus"
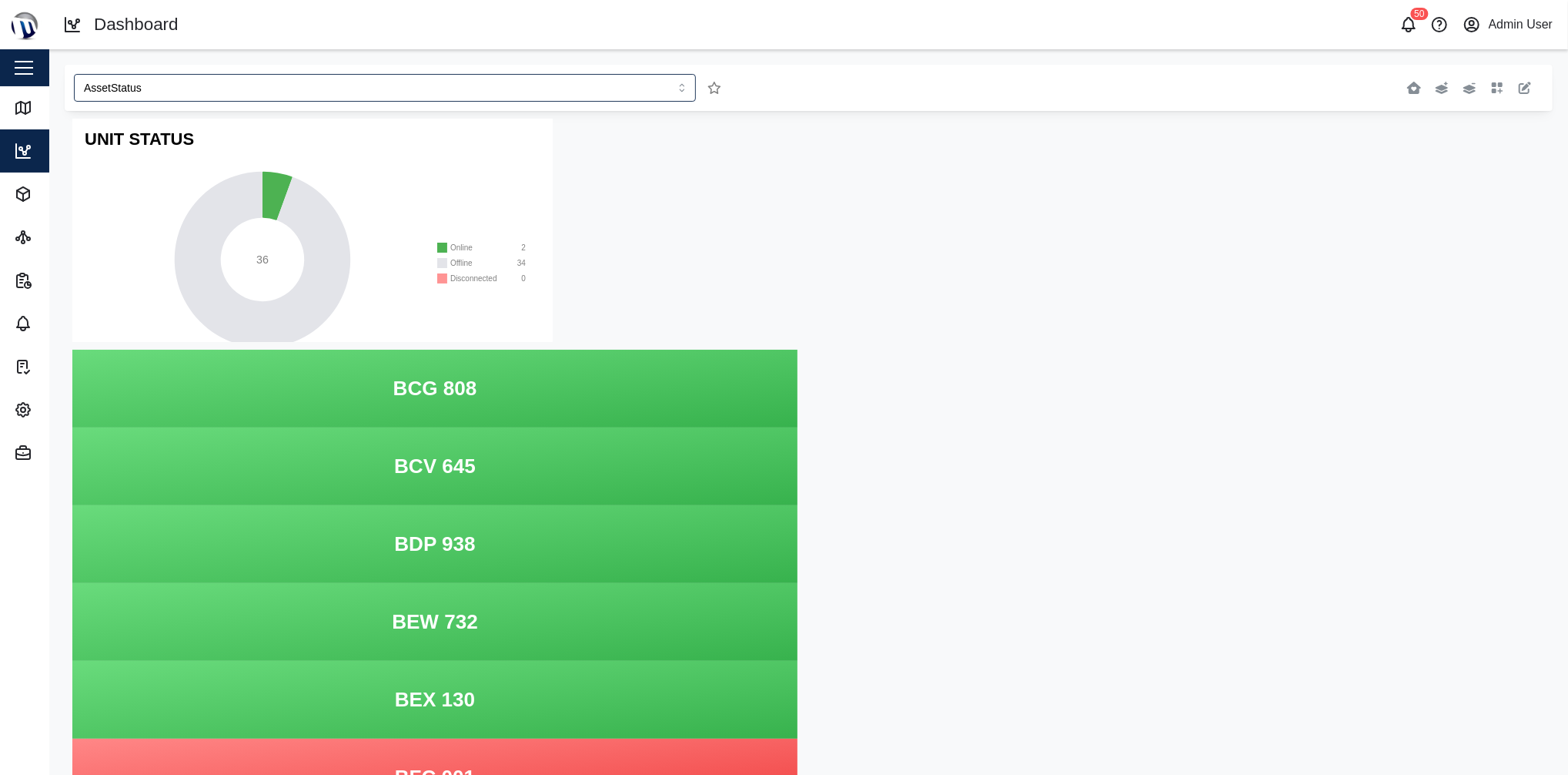
click at [1470, 94] on div "Edit" at bounding box center [1237, 88] width 597 height 27
click at [1470, 91] on icon "button" at bounding box center [1524, 88] width 13 height 13
click at [1470, 84] on icon "button" at bounding box center [1524, 88] width 13 height 13
click at [1470, 96] on button "button" at bounding box center [1525, 88] width 21 height 21
click at [1470, 128] on button "button" at bounding box center [1498, 130] width 21 height 21
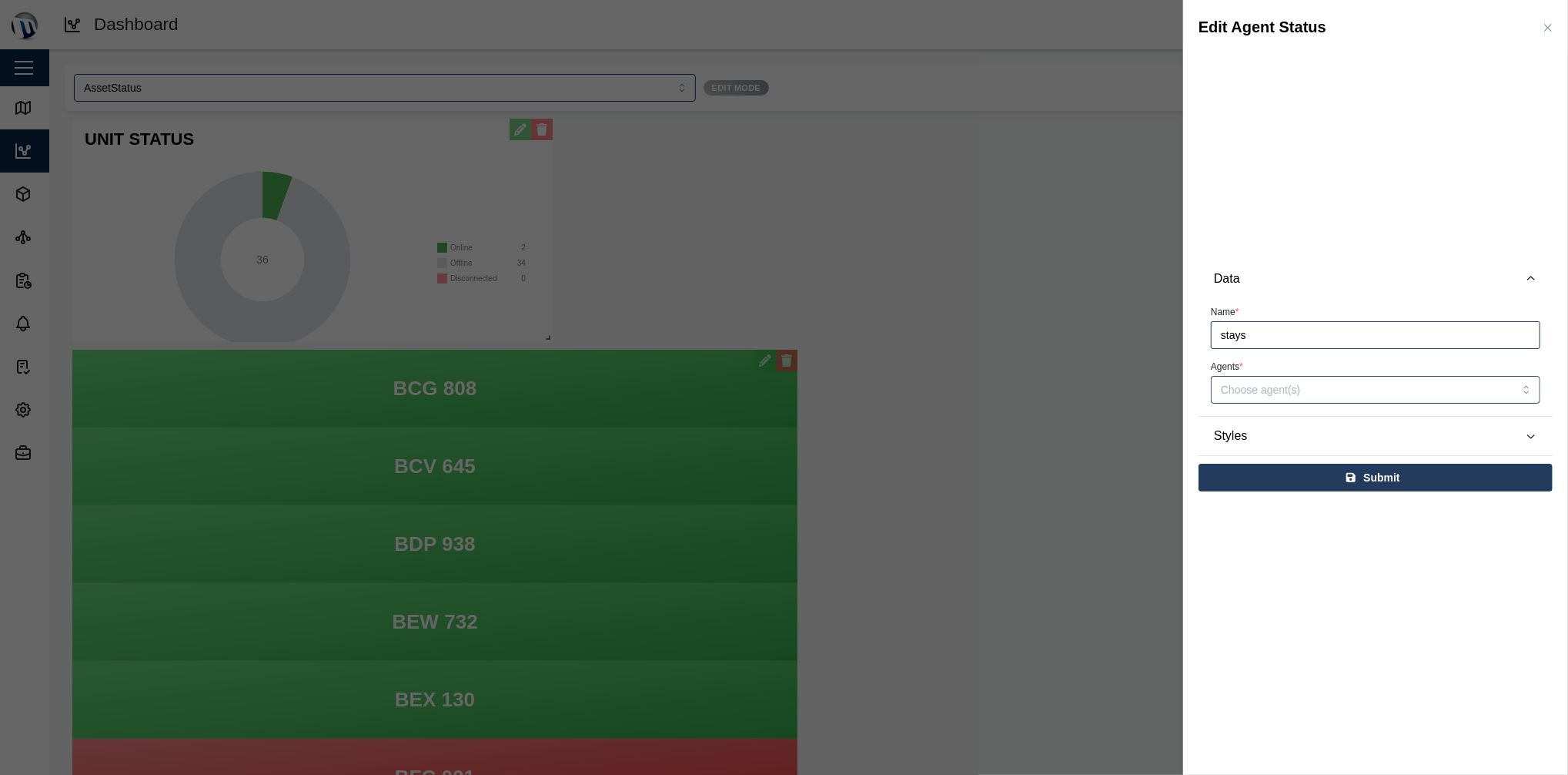
click at [1470, 29] on icon "button" at bounding box center [1547, 26] width 7 height 7
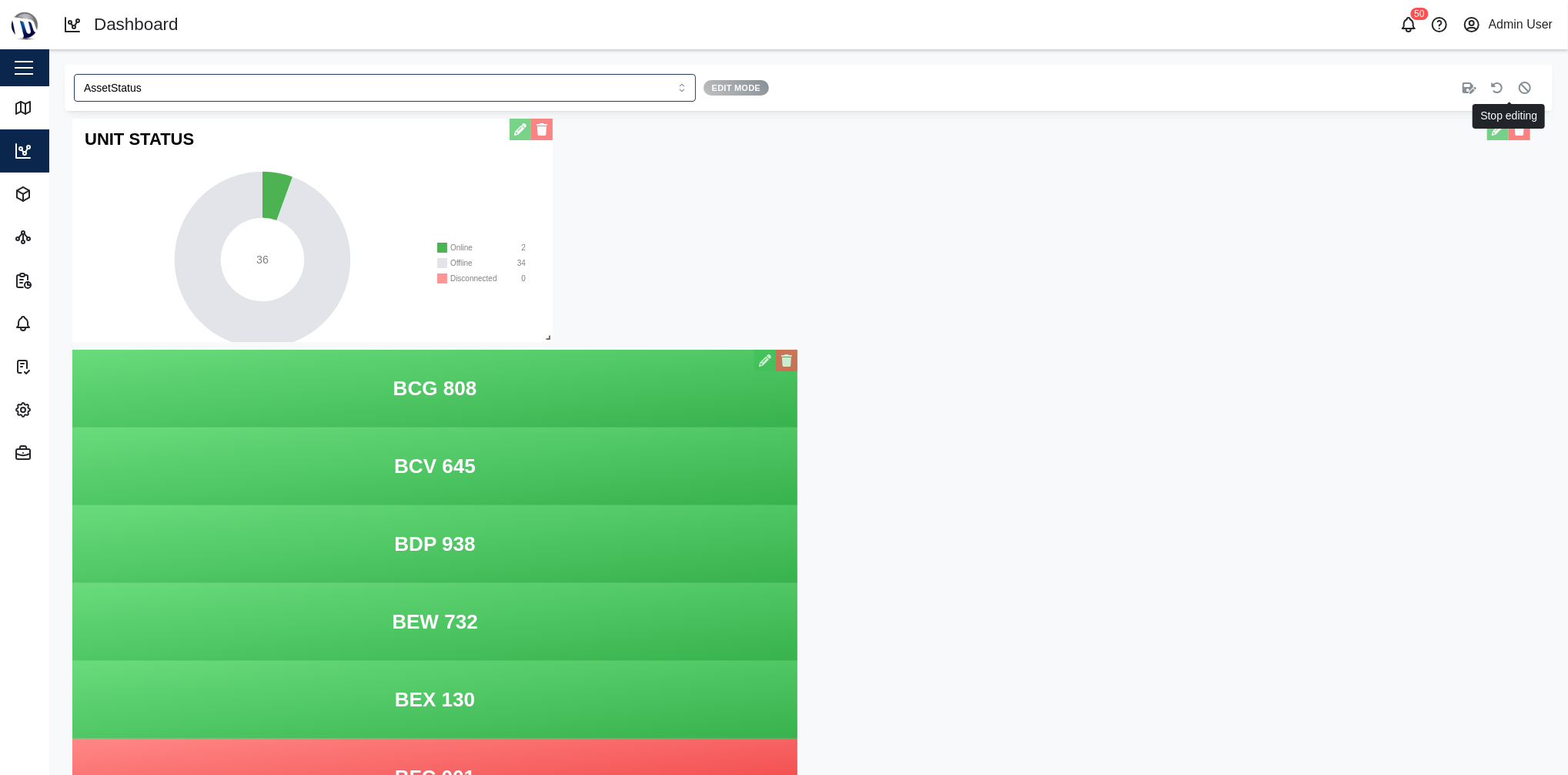
click at [1470, 83] on icon "button" at bounding box center [1524, 88] width 13 height 13
click at [1470, 87] on icon "button" at bounding box center [1497, 88] width 13 height 13
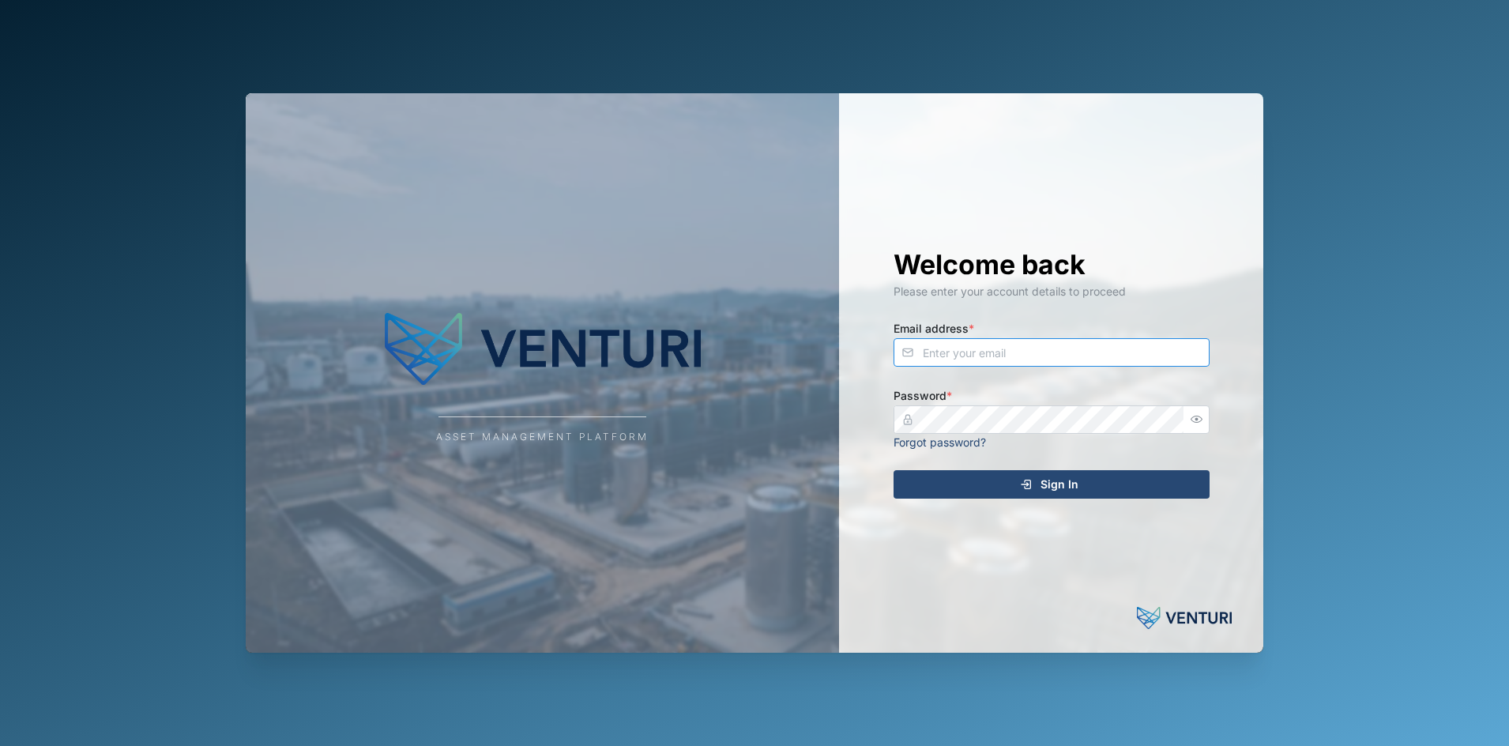
type input "[EMAIL_ADDRESS][DOMAIN_NAME]"
click at [1014, 487] on div "Sign In" at bounding box center [1049, 484] width 291 height 27
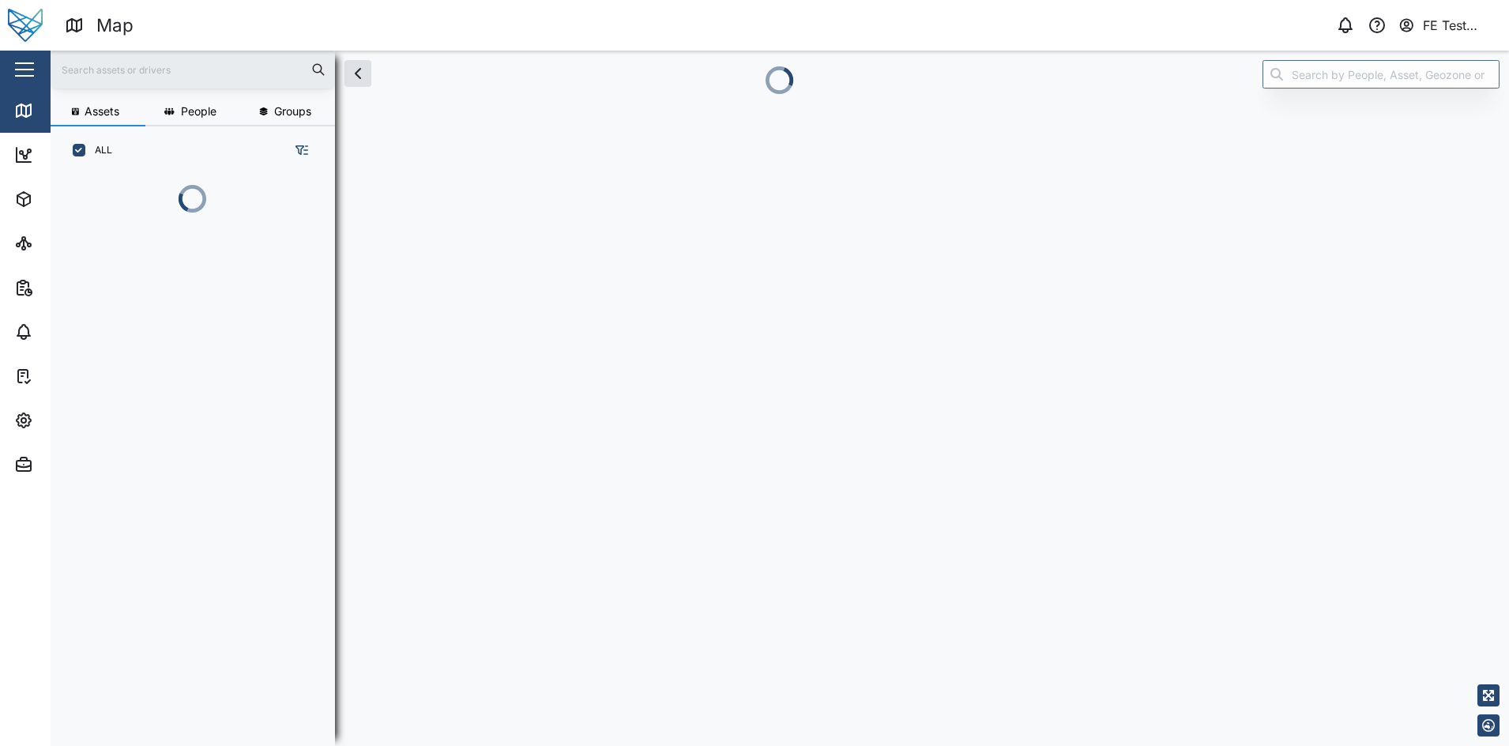
scroll to position [549, 244]
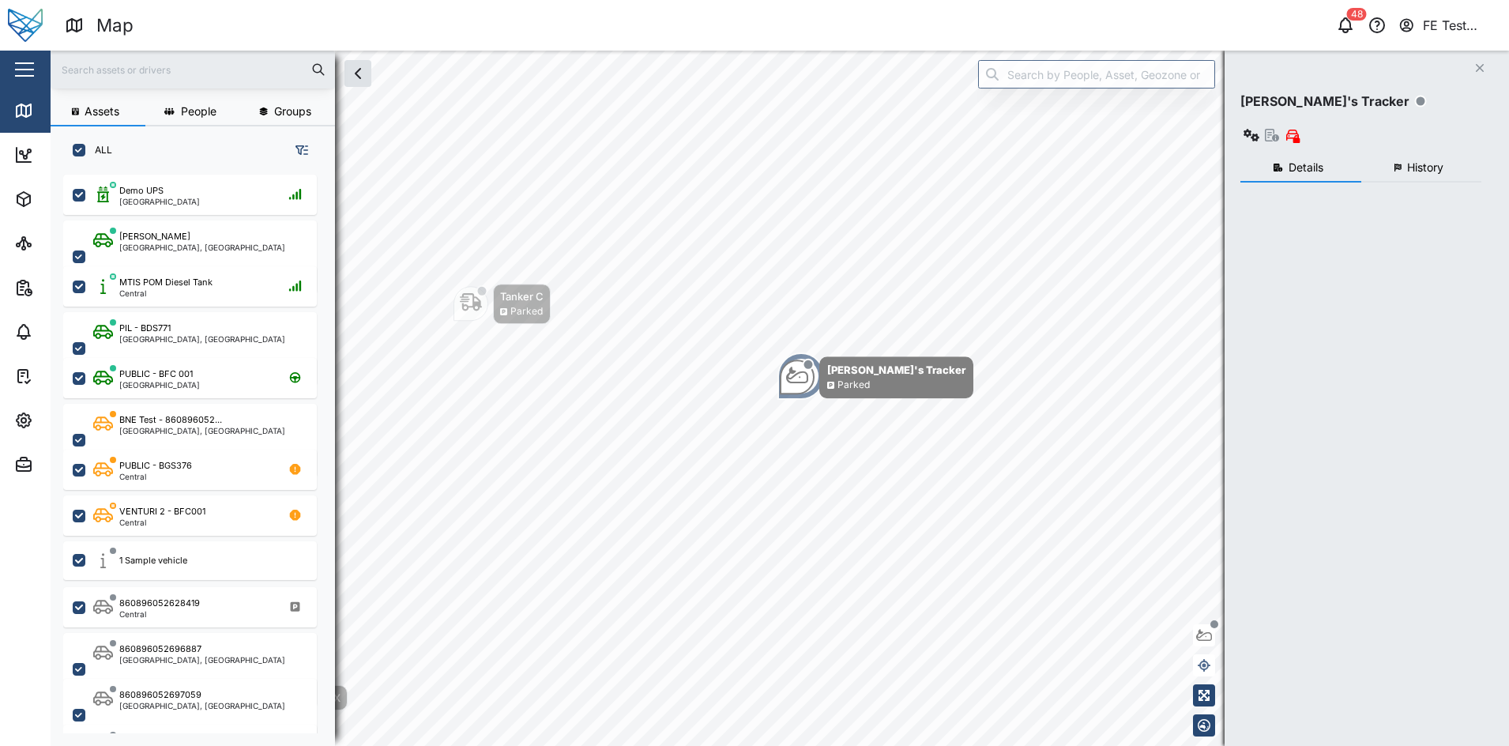
click at [20, 71] on button "button" at bounding box center [24, 69] width 27 height 27
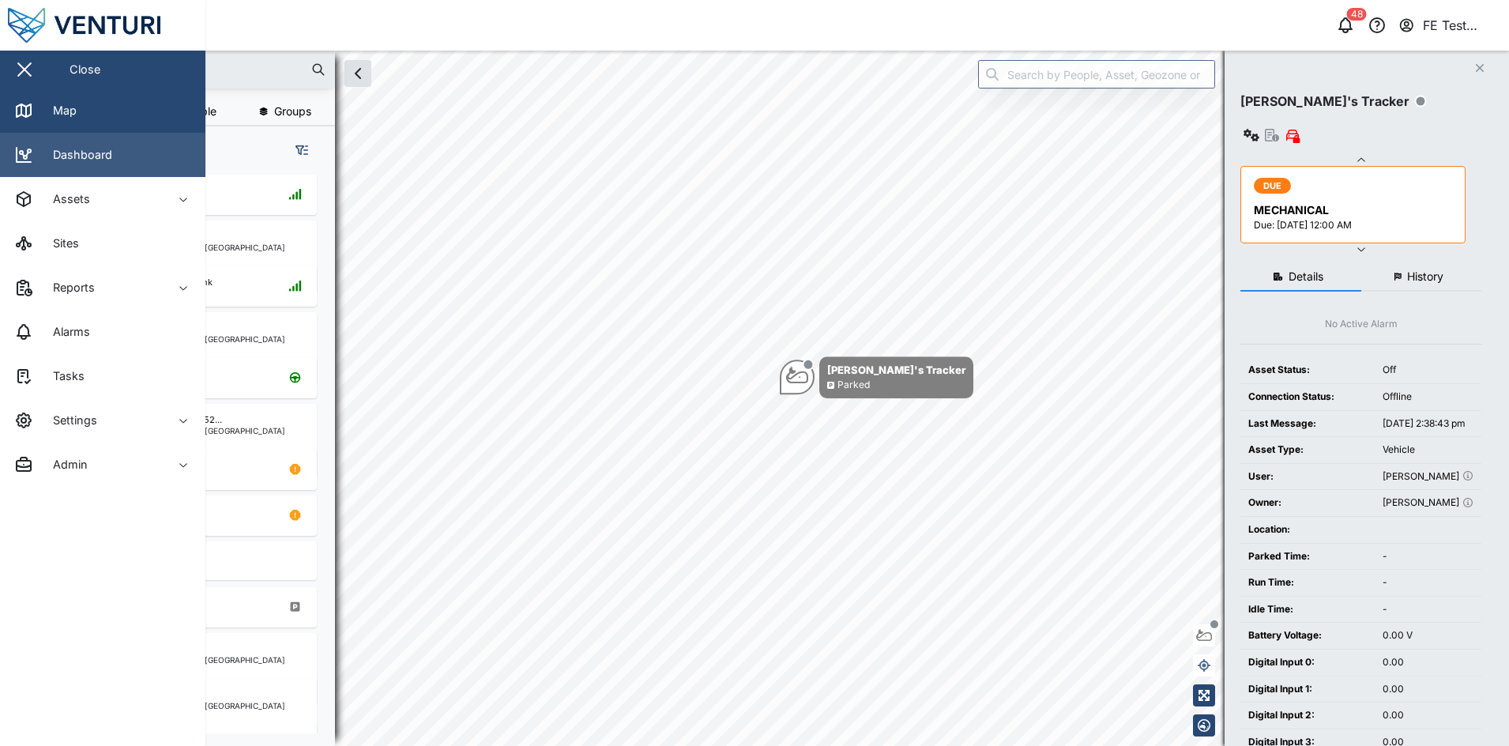
click at [153, 147] on link "Dashboard" at bounding box center [102, 155] width 205 height 44
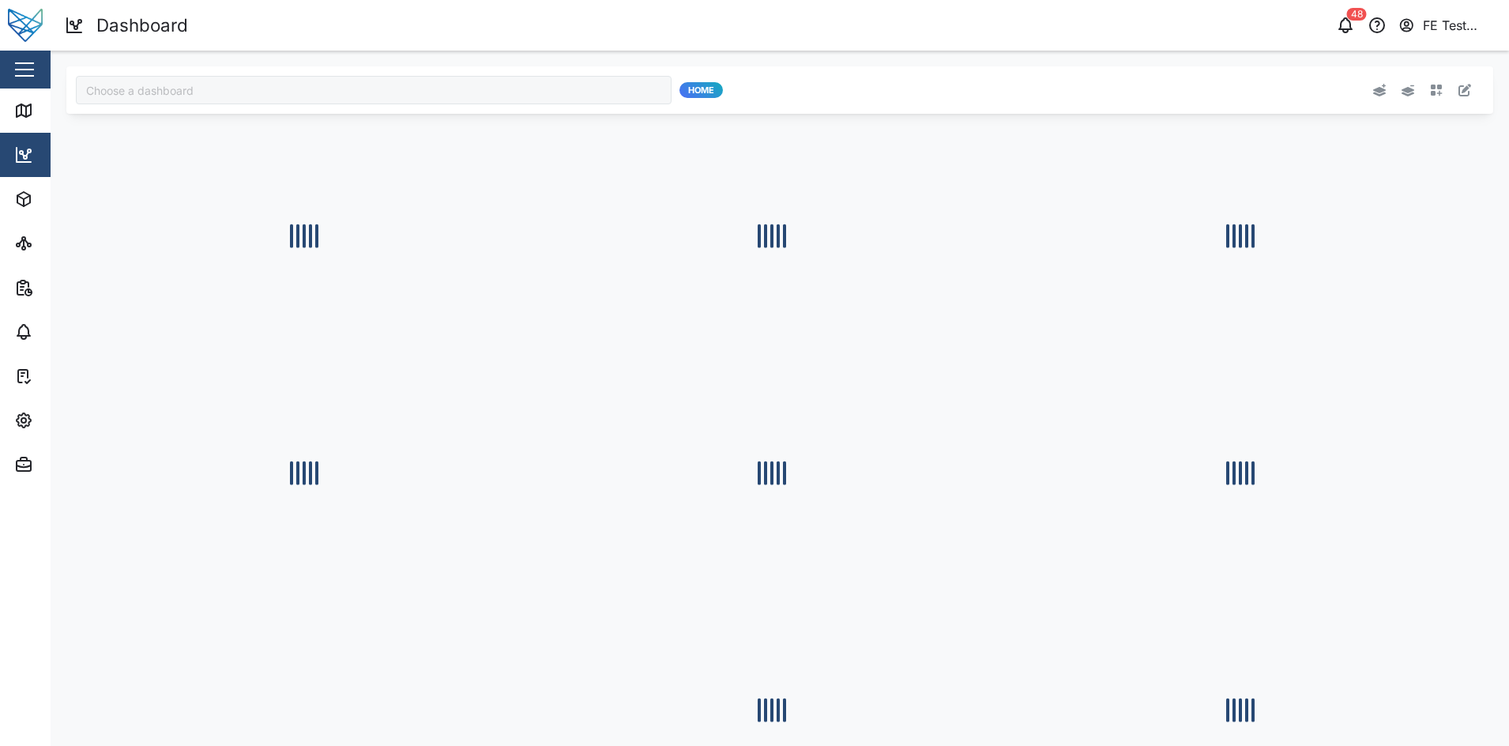
type input "Audit Dashboard"
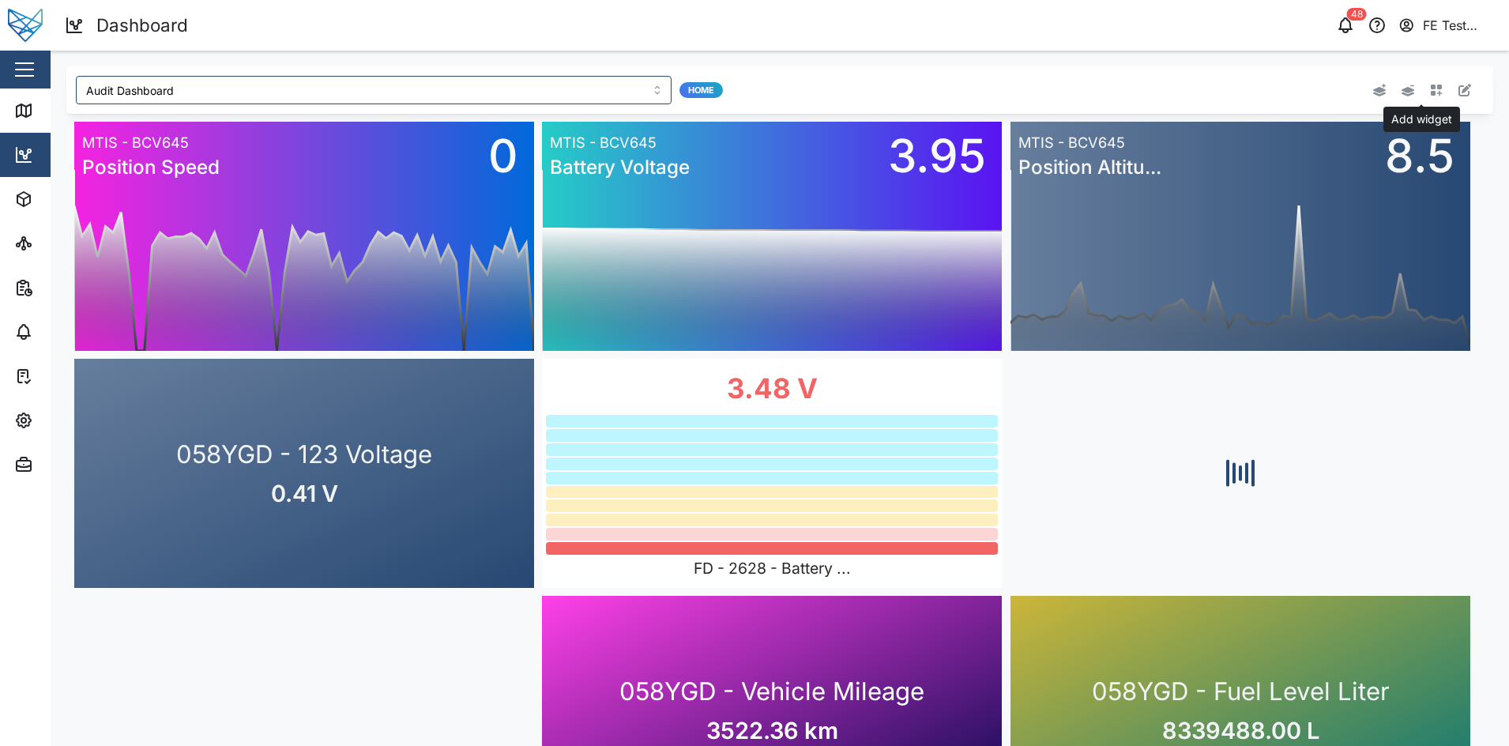
click at [1430, 95] on icon "button" at bounding box center [1436, 90] width 13 height 13
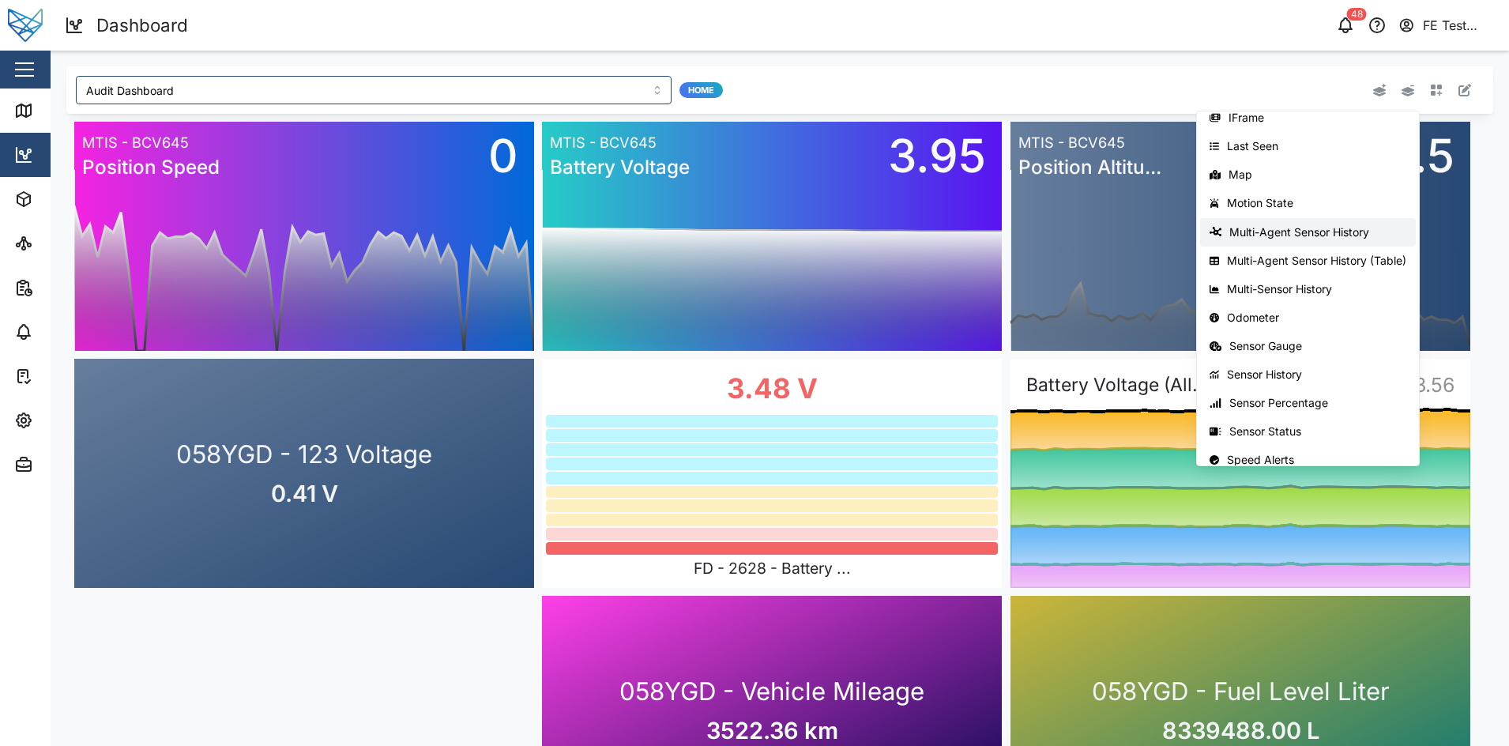
scroll to position [220, 0]
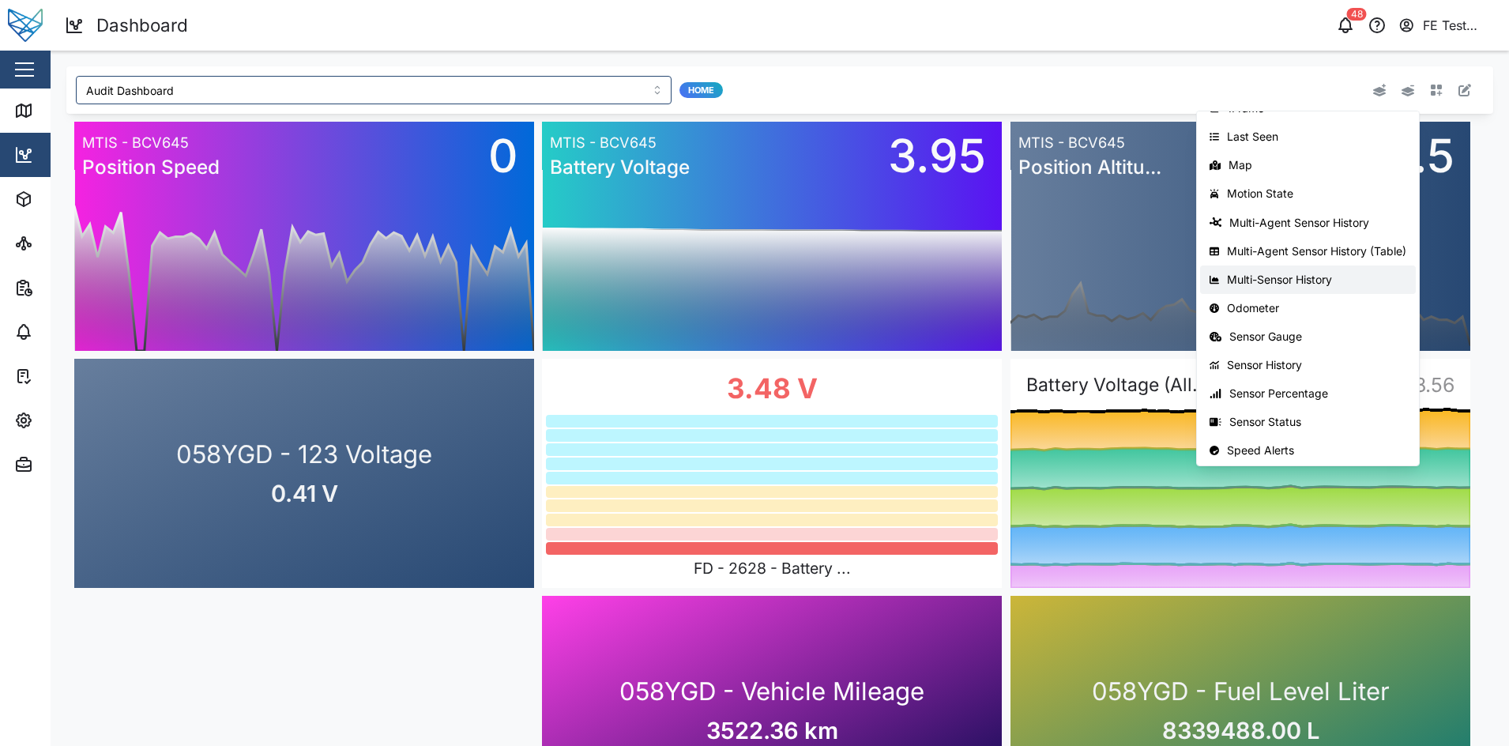
click at [1302, 273] on div "Multi-Sensor History" at bounding box center [1316, 279] width 179 height 13
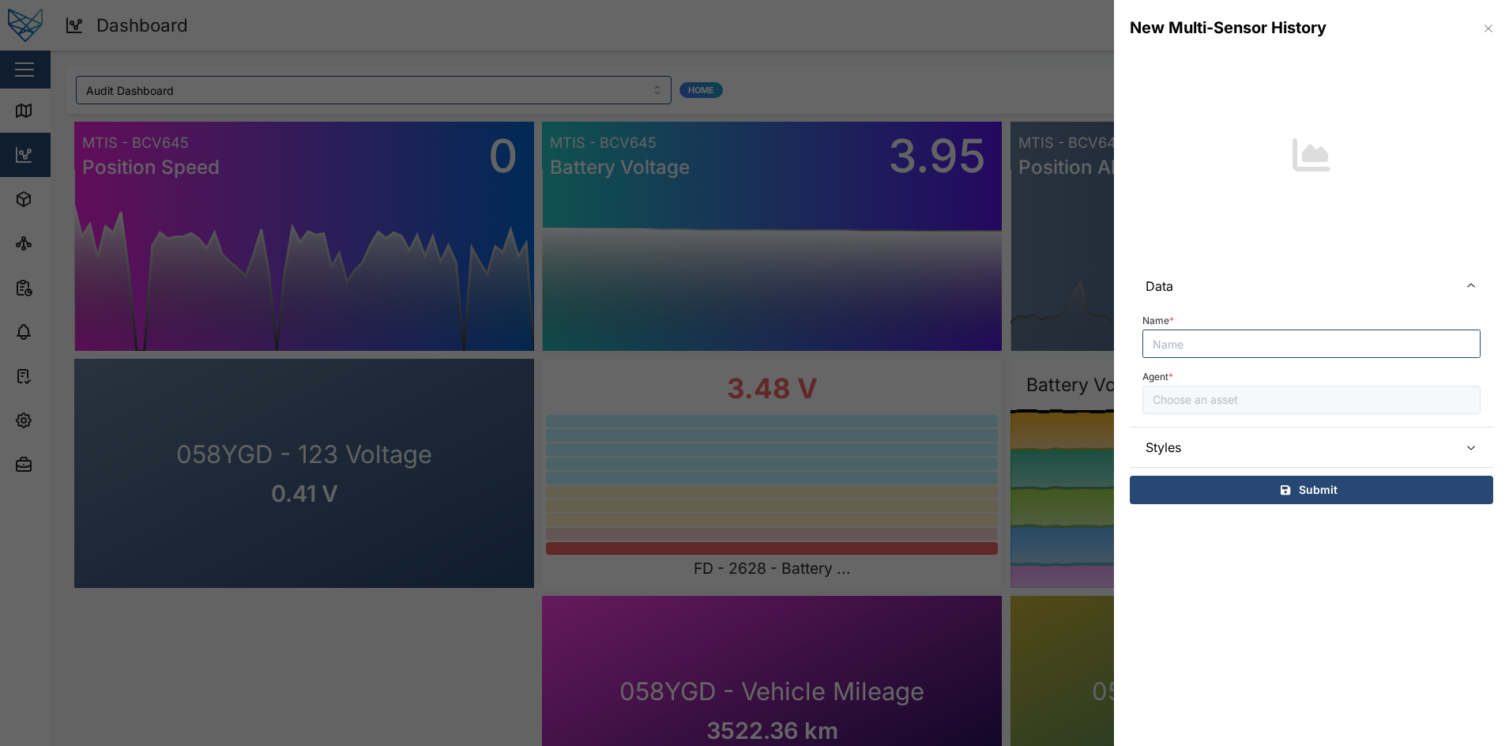
click at [1244, 347] on input "Name *" at bounding box center [1311, 343] width 338 height 28
type input "Test"
click at [1212, 387] on input "Agent *" at bounding box center [1311, 399] width 338 height 28
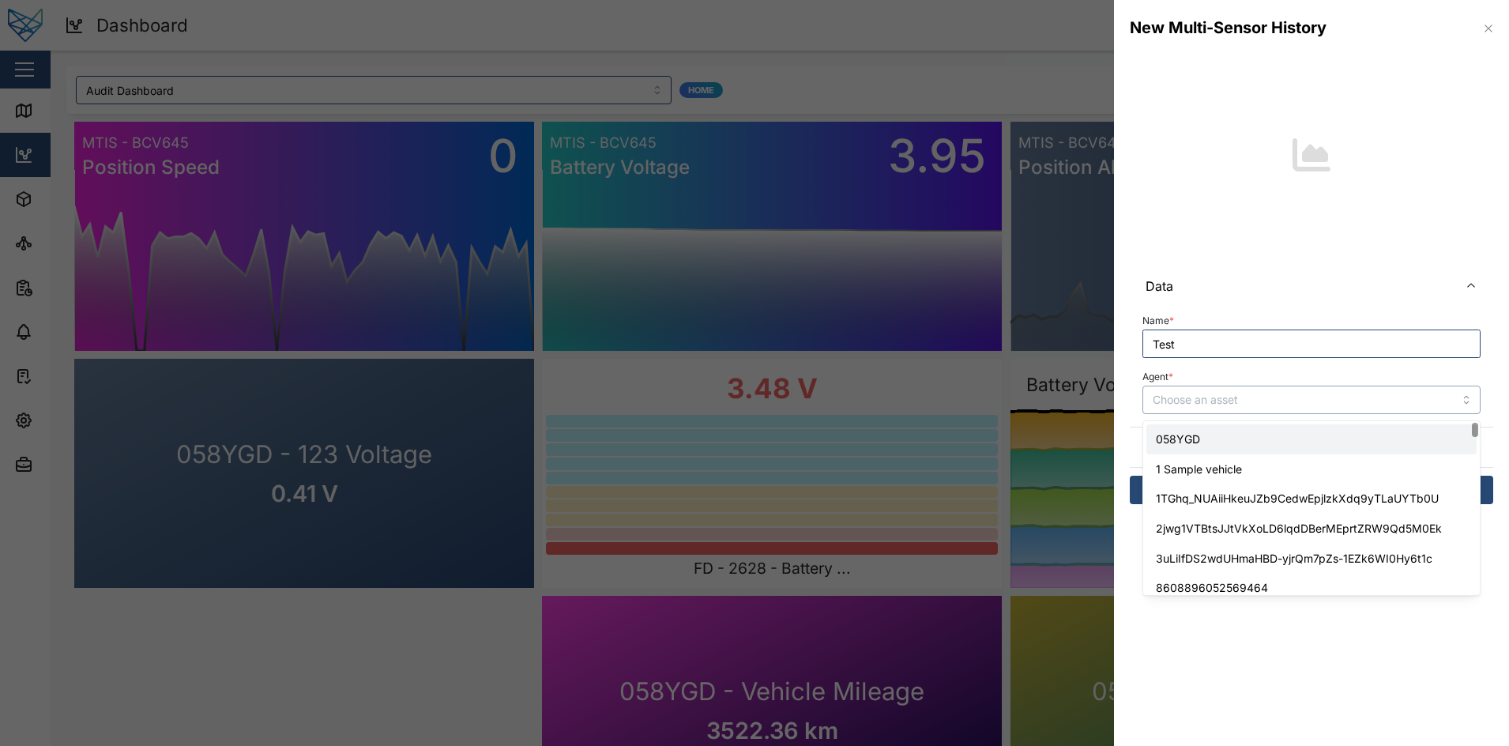
type input "058YGD"
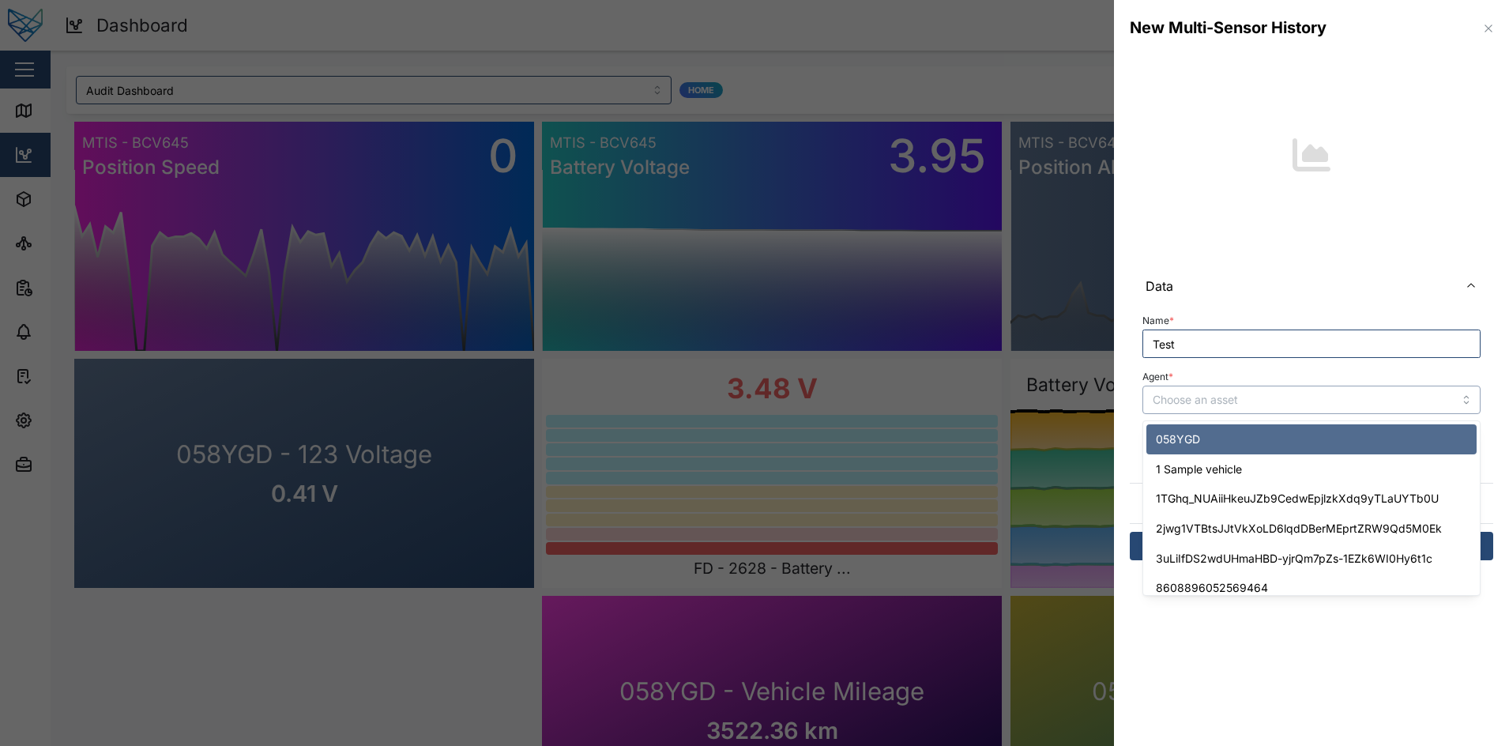
type input "f"
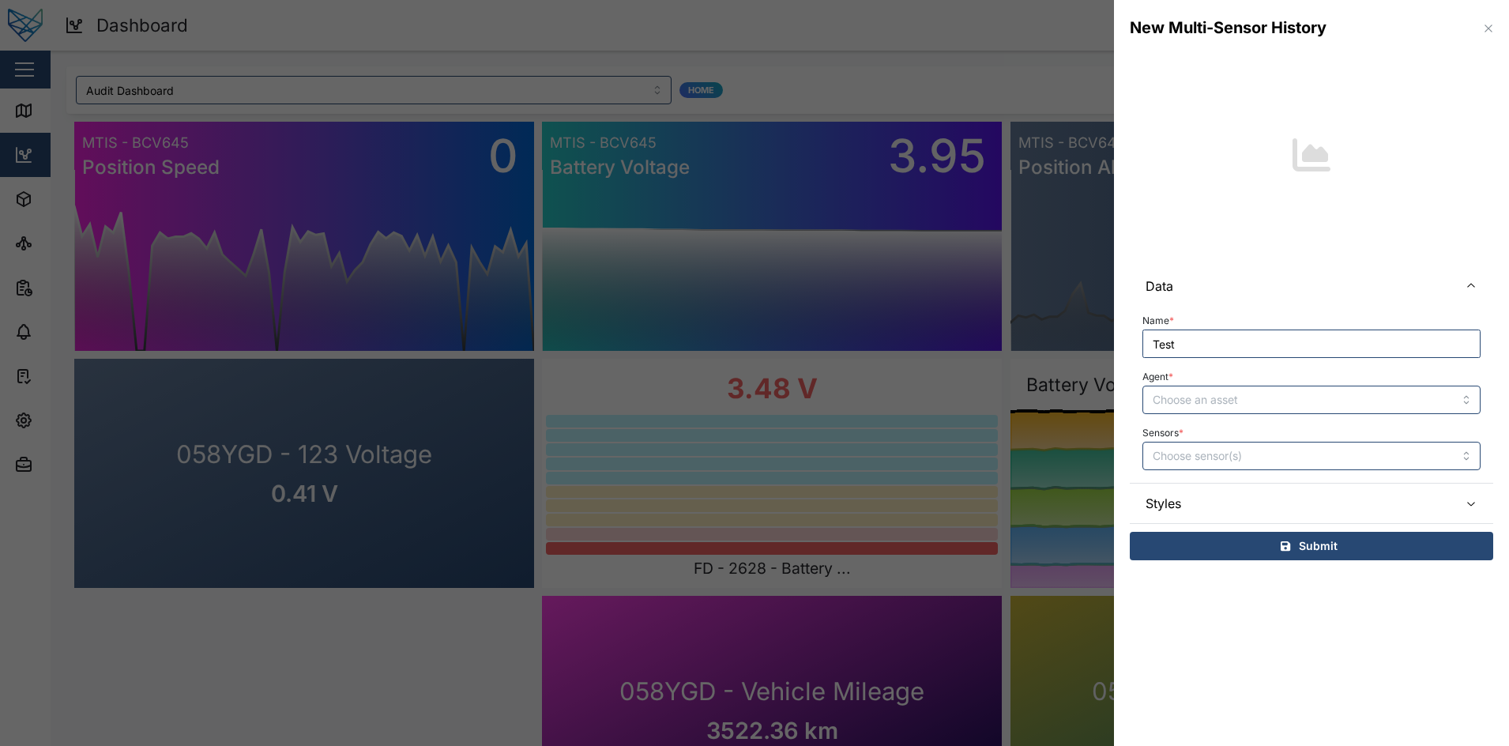
type input "058YGD"
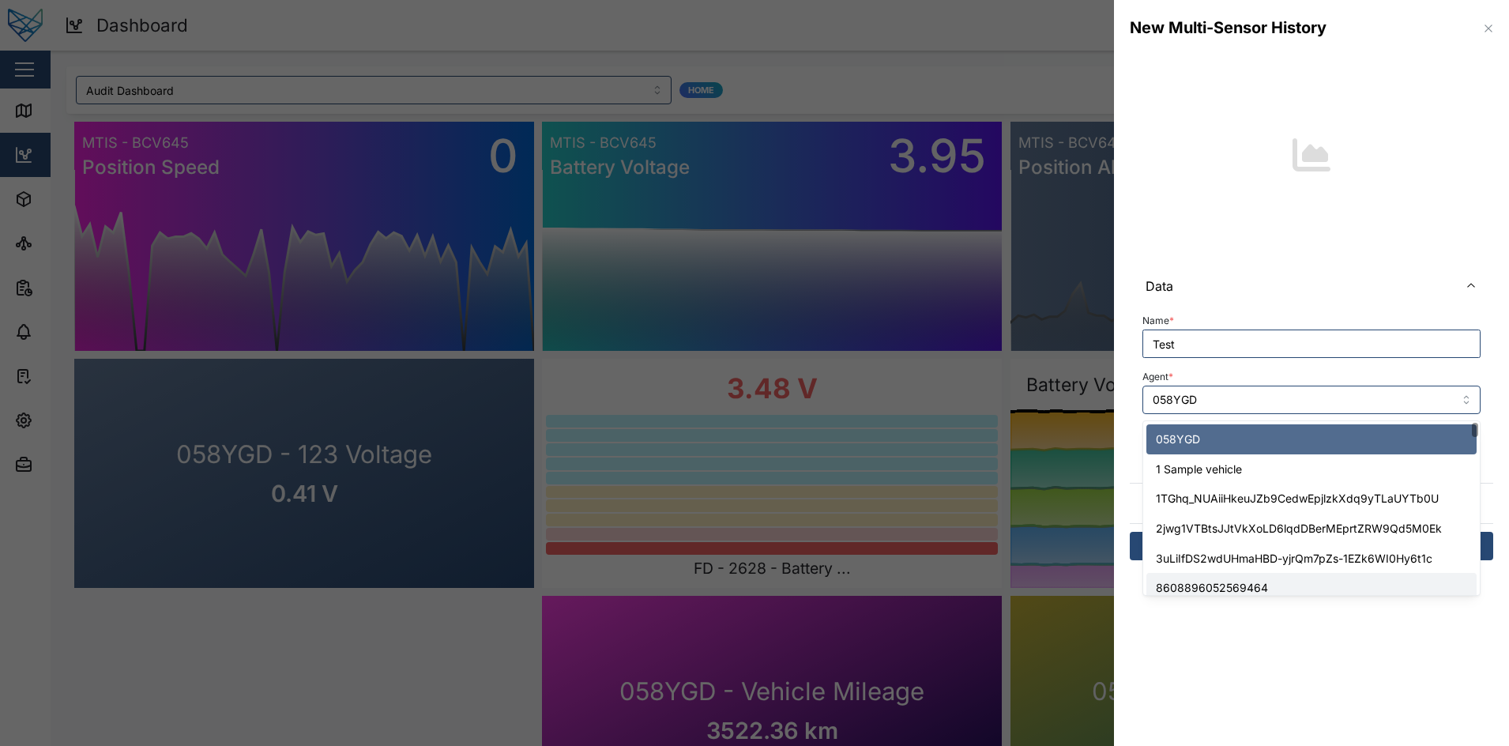
click at [1197, 680] on section "New Multi-Sensor History Data Name * Test Agent * 058YGD Sensors * Styles Margi…" at bounding box center [1311, 373] width 395 height 746
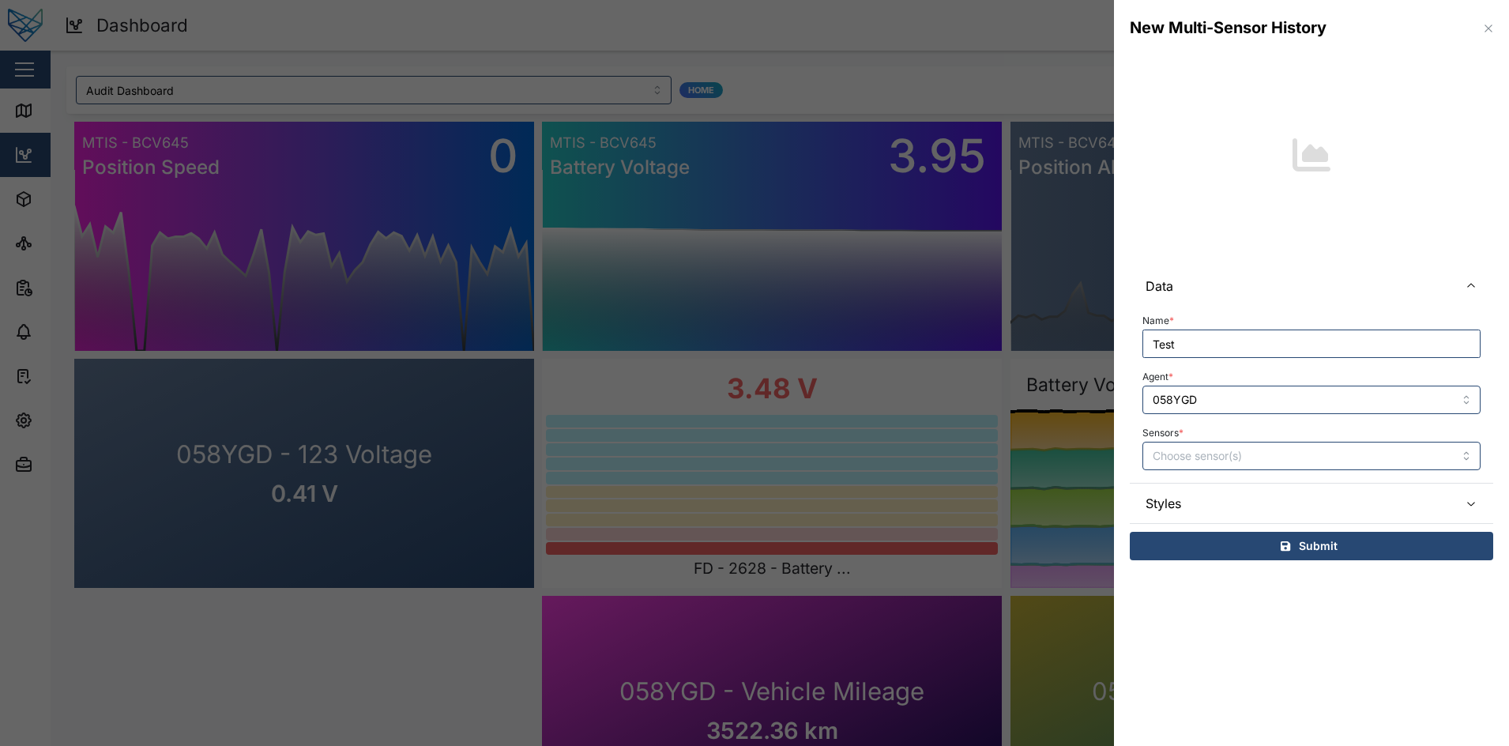
click at [1274, 483] on span "Styles" at bounding box center [1295, 502] width 300 height 39
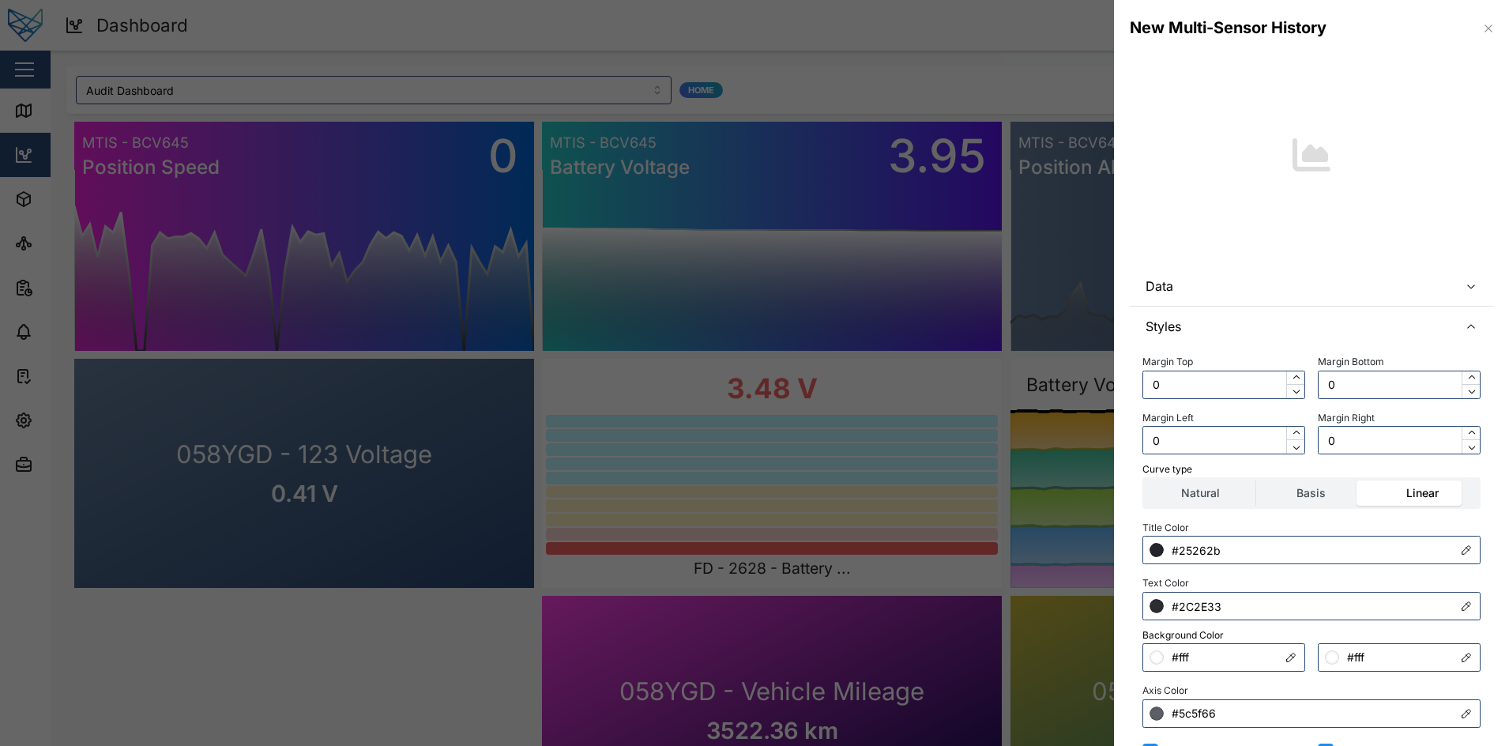
scroll to position [166, 0]
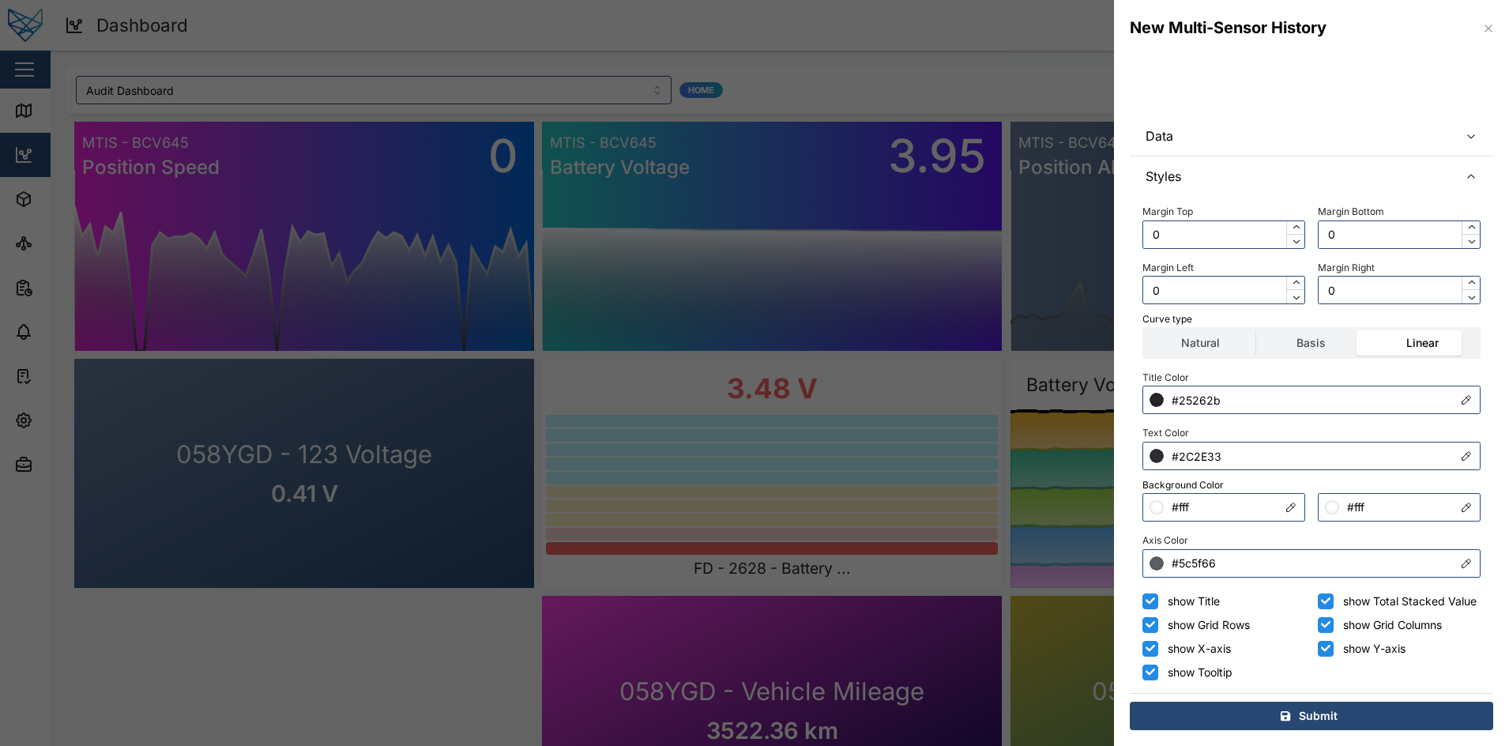
click at [1230, 116] on span "Data" at bounding box center [1295, 135] width 300 height 39
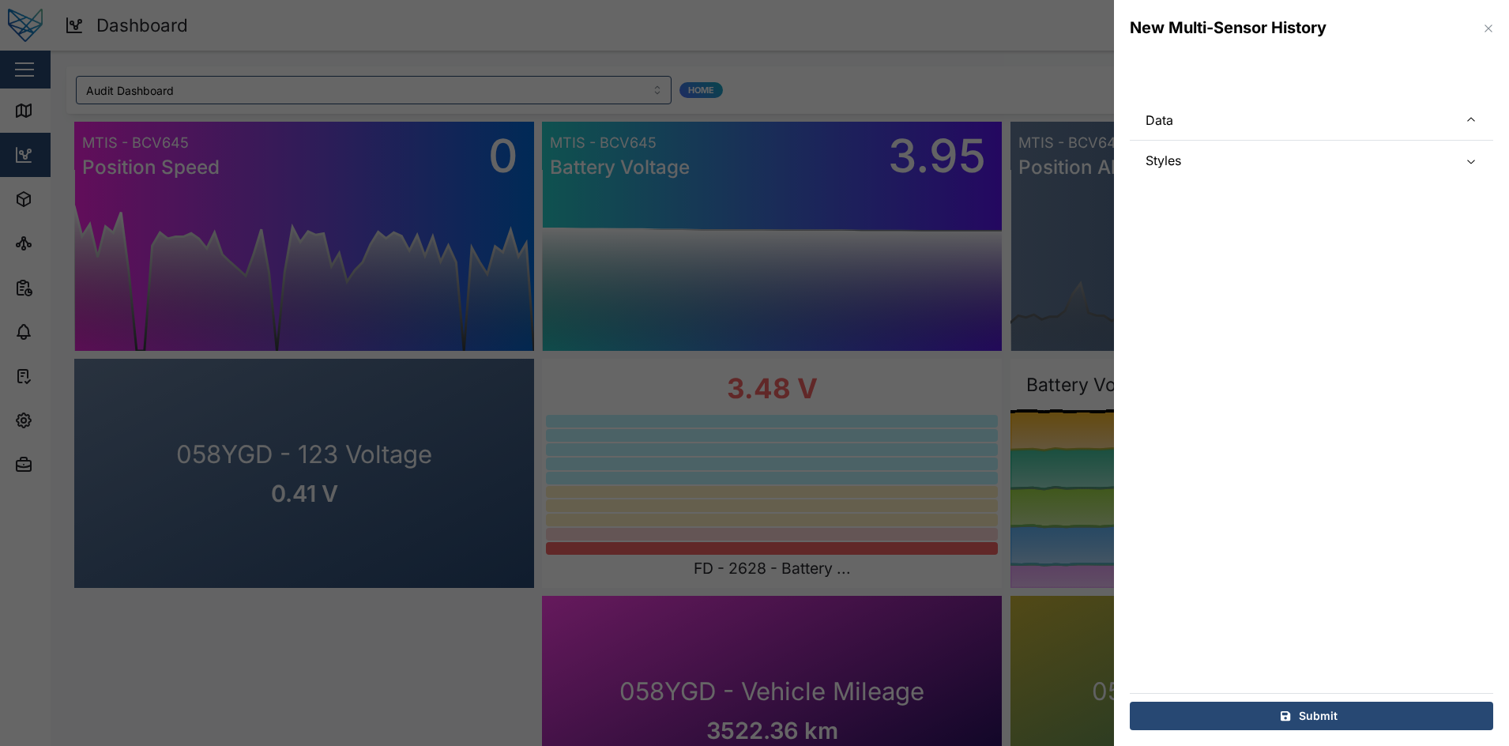
scroll to position [0, 0]
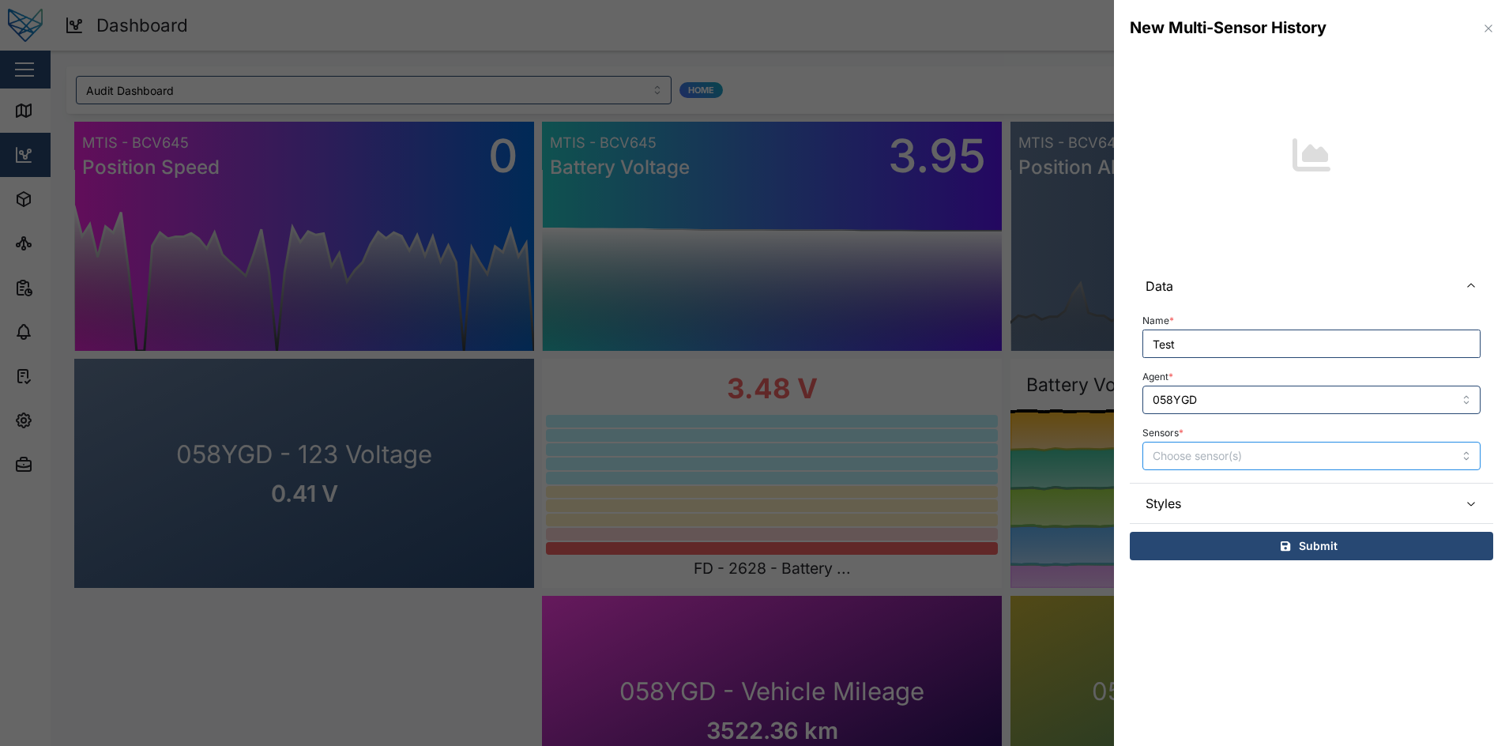
click at [1211, 456] on input "Sensors *" at bounding box center [1288, 455] width 272 height 13
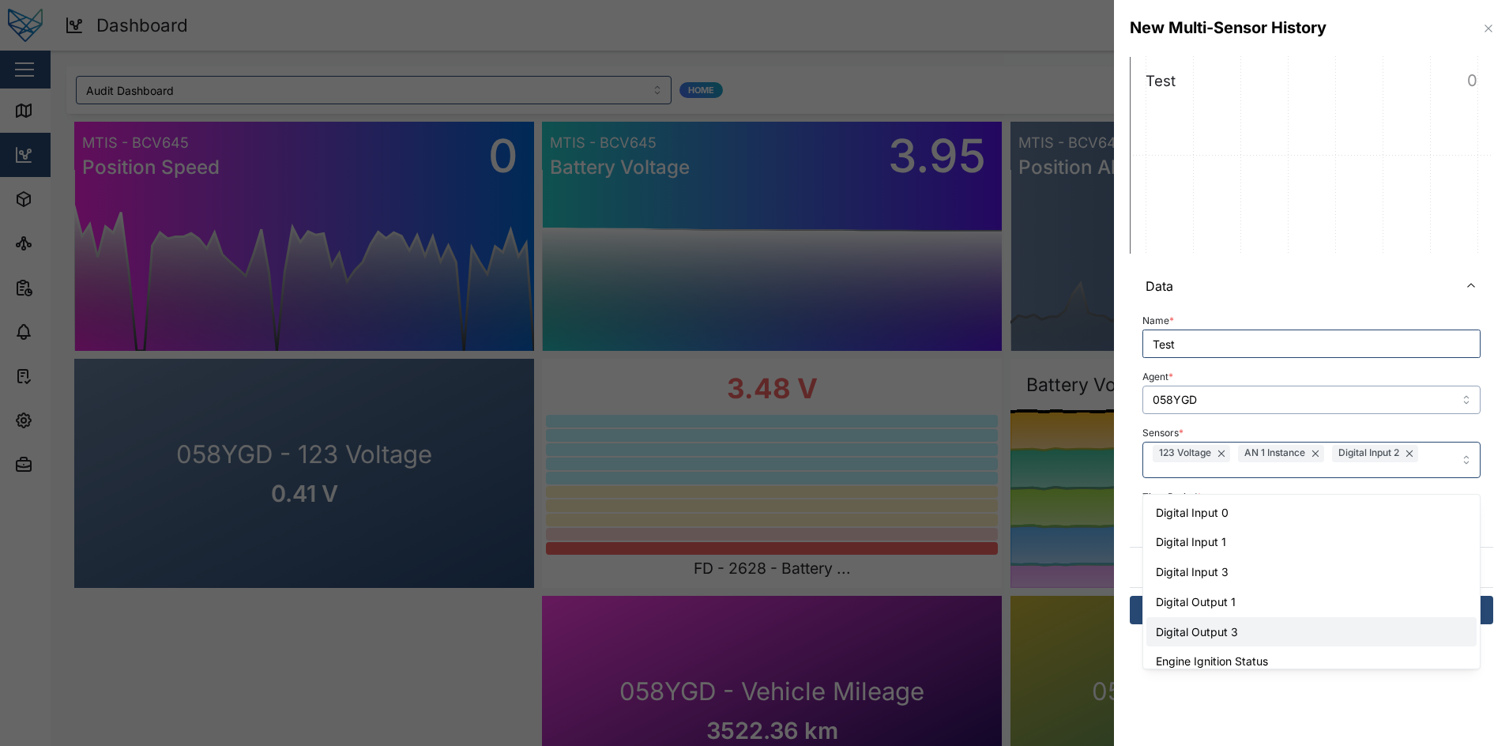
click at [1231, 396] on input "058YGD" at bounding box center [1311, 399] width 338 height 28
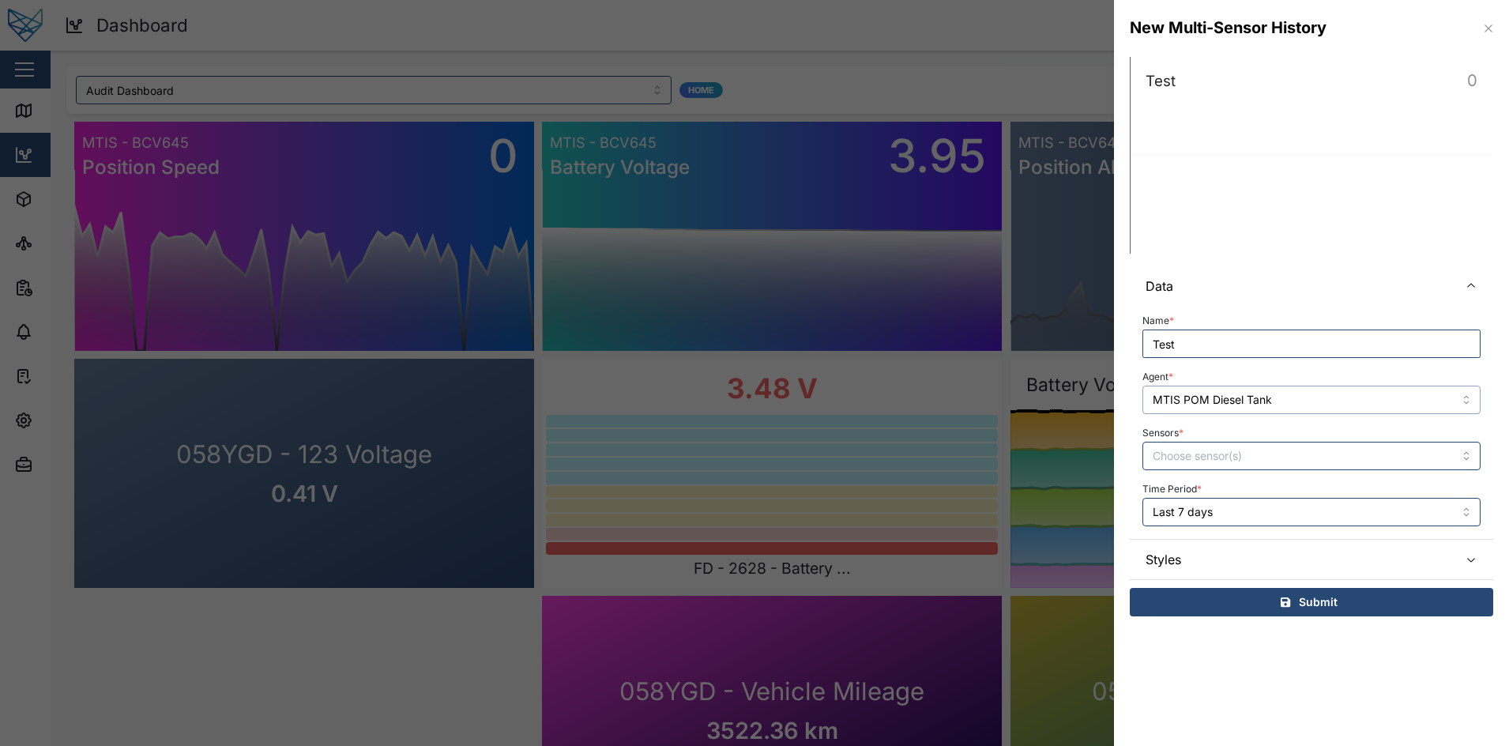
type input "MTIS POM Diesel Tank"
click at [1264, 461] on input "Sensors *" at bounding box center [1288, 455] width 272 height 13
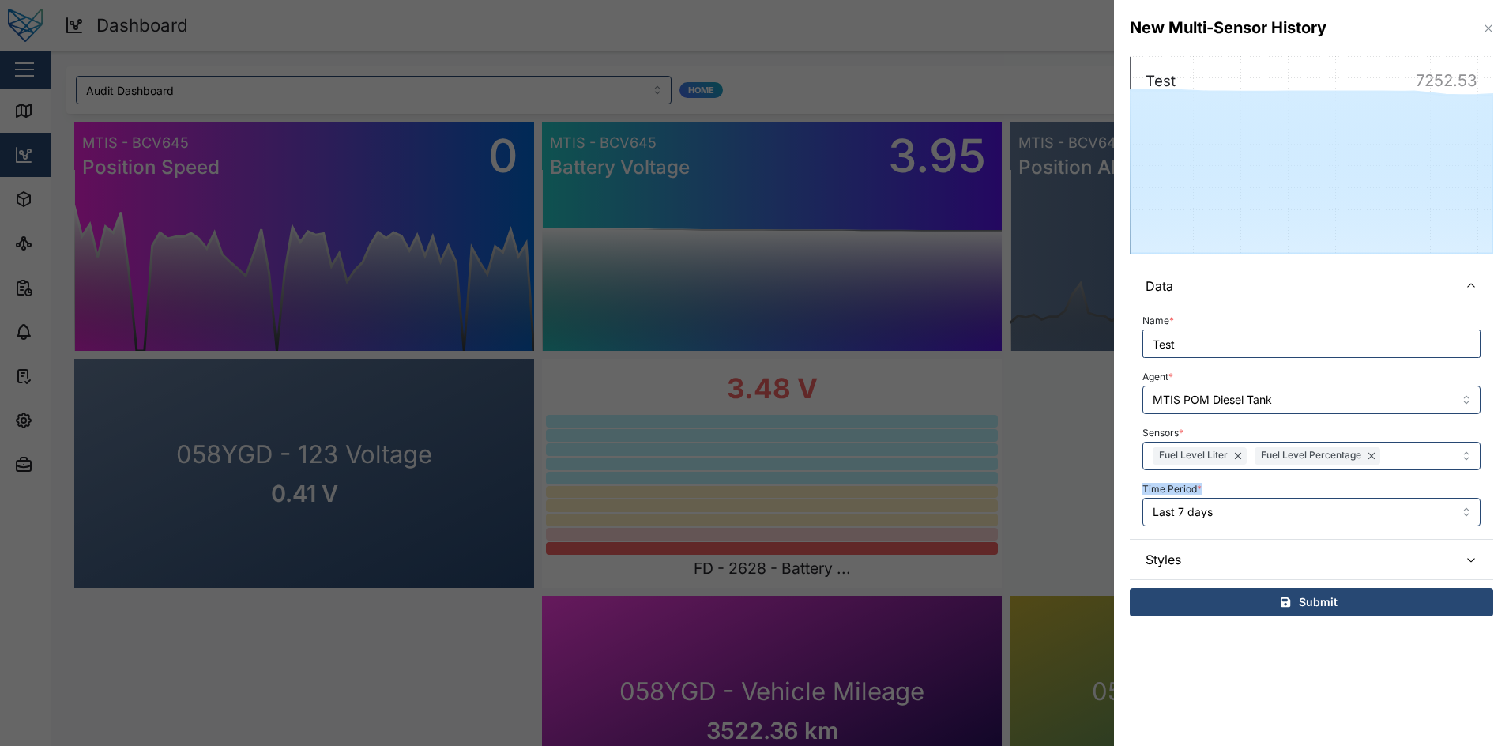
click at [1231, 490] on div "Time Period * Last 7 days" at bounding box center [1311, 502] width 338 height 48
drag, startPoint x: 1231, startPoint y: 490, endPoint x: 1261, endPoint y: 479, distance: 32.3
click at [1261, 479] on div "Time Period * Last 7 days" at bounding box center [1311, 502] width 338 height 48
click at [1238, 596] on div "Submit" at bounding box center [1309, 601] width 338 height 27
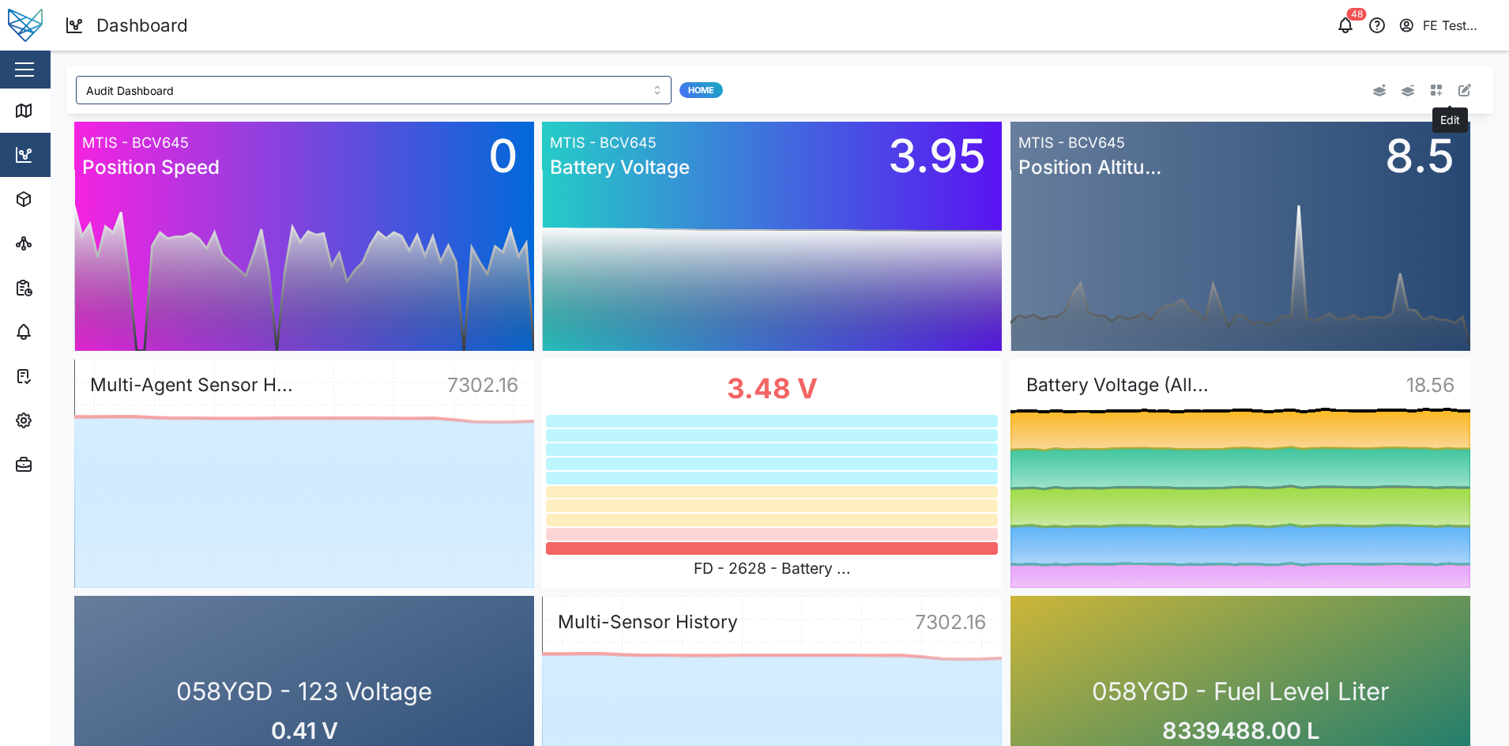
click at [1453, 82] on button "button" at bounding box center [1464, 90] width 22 height 22
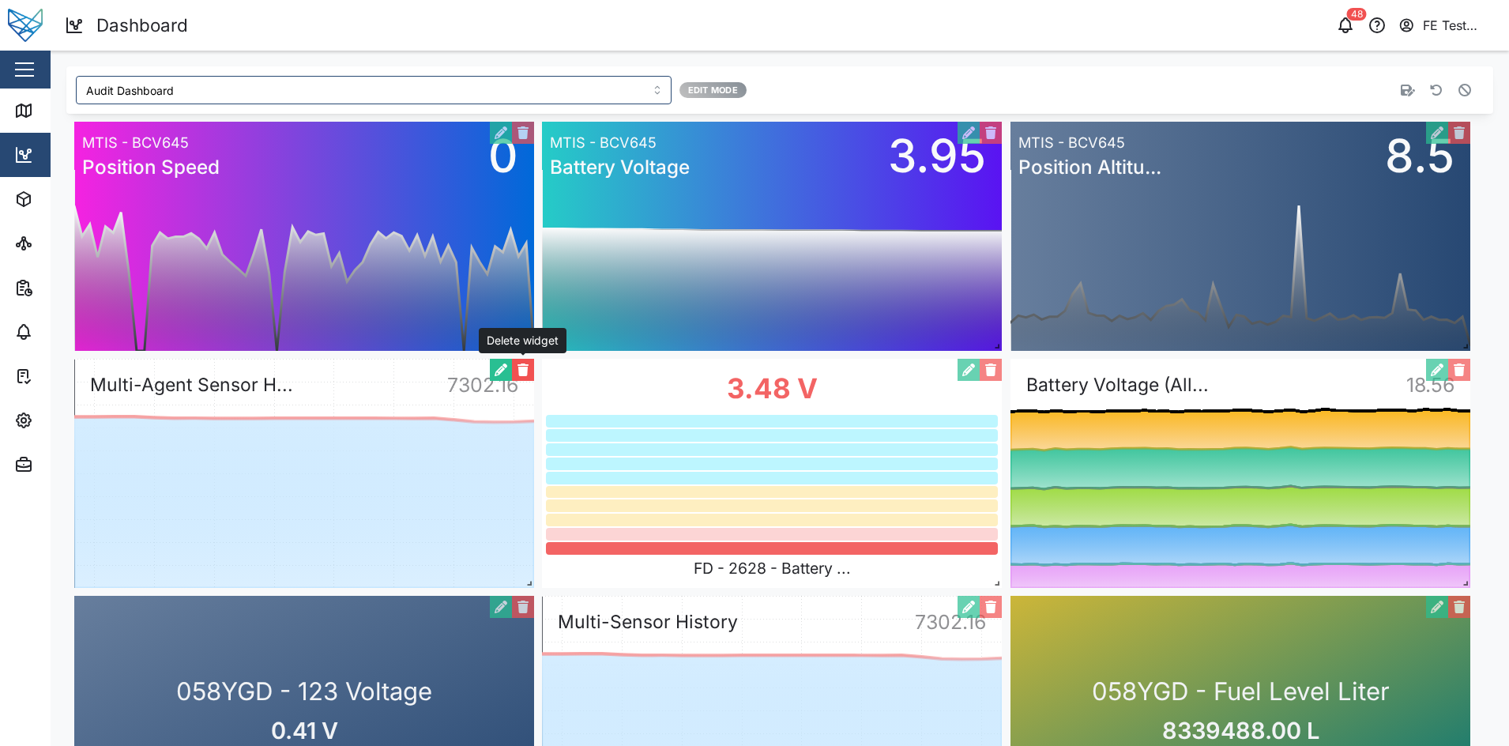
click at [522, 369] on button "button" at bounding box center [523, 370] width 22 height 22
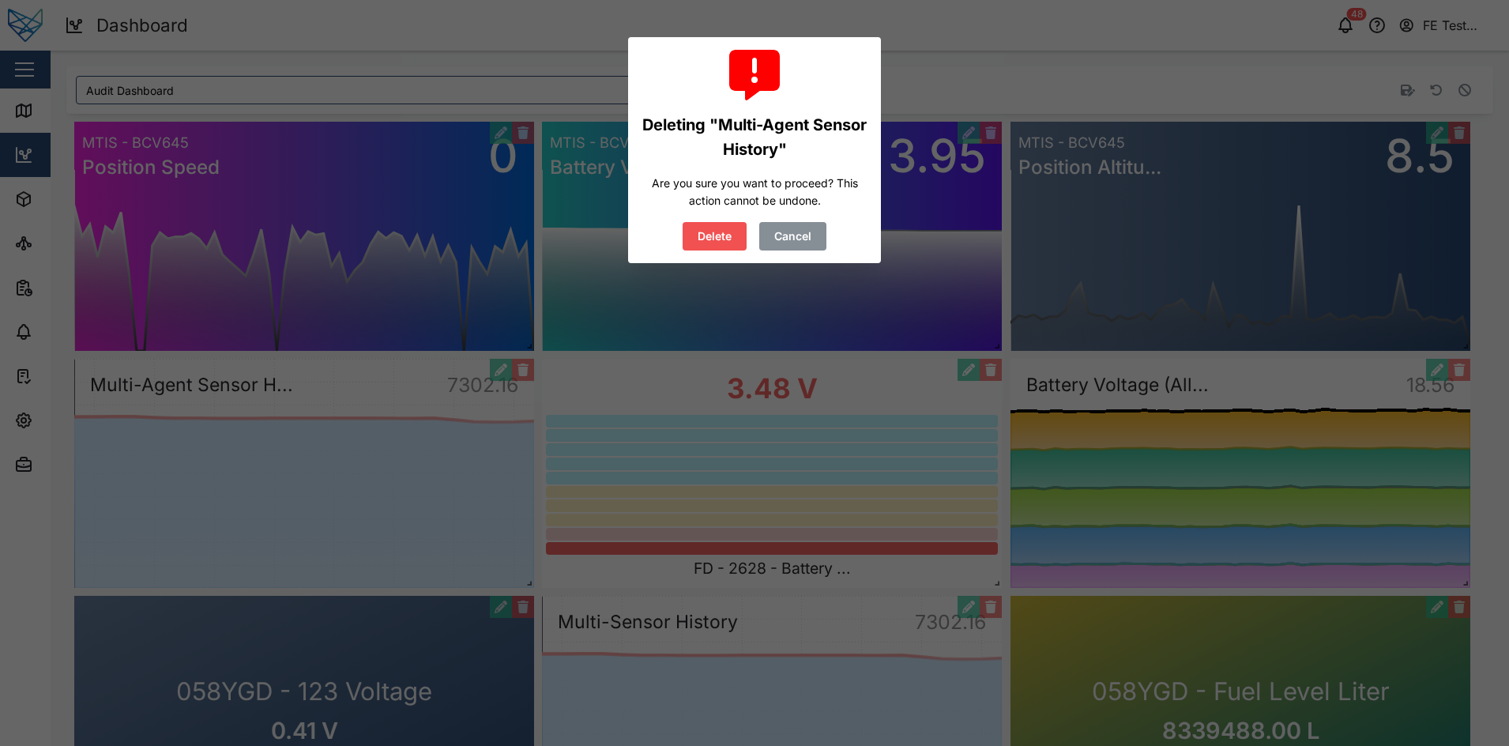
click at [728, 239] on span "Delete" at bounding box center [714, 236] width 34 height 27
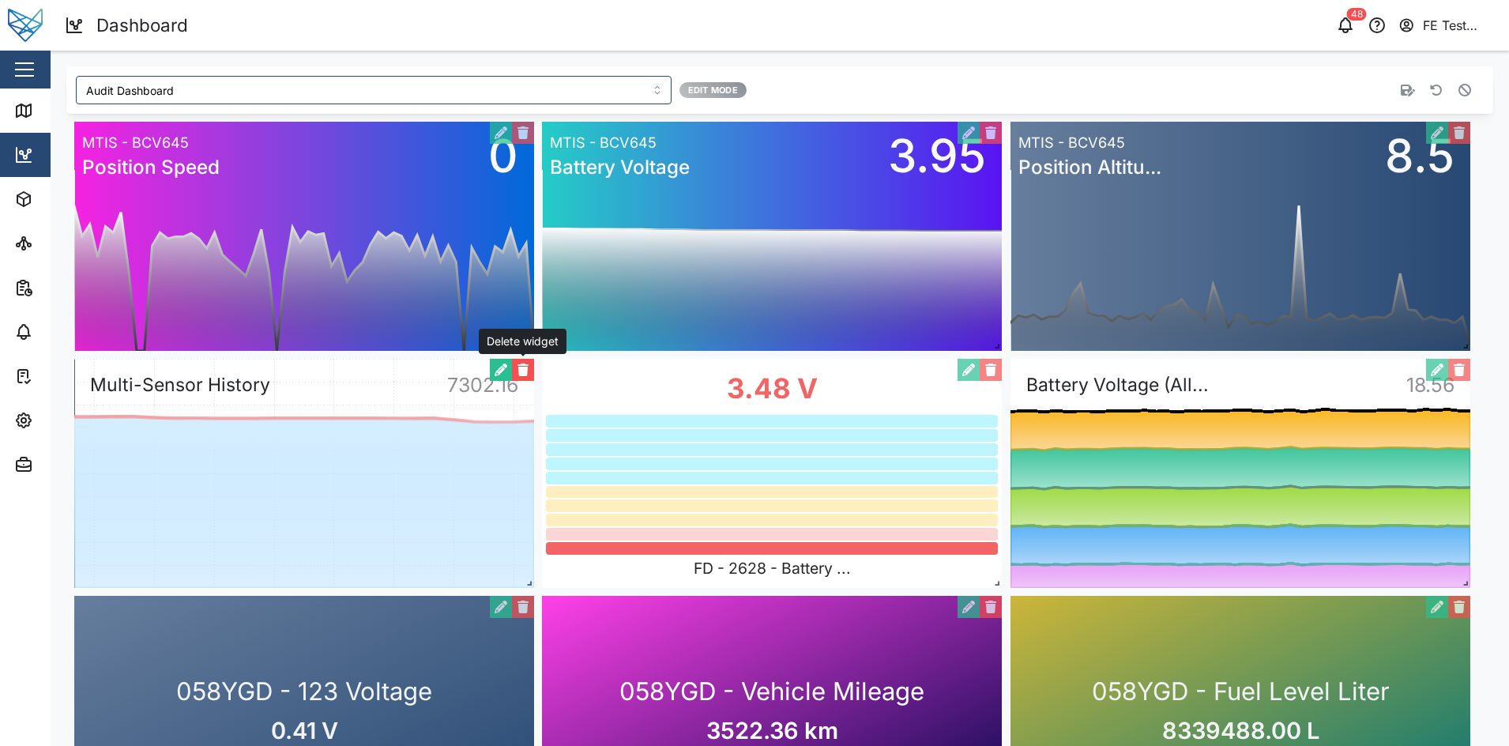
click at [525, 370] on button "button" at bounding box center [523, 370] width 22 height 22
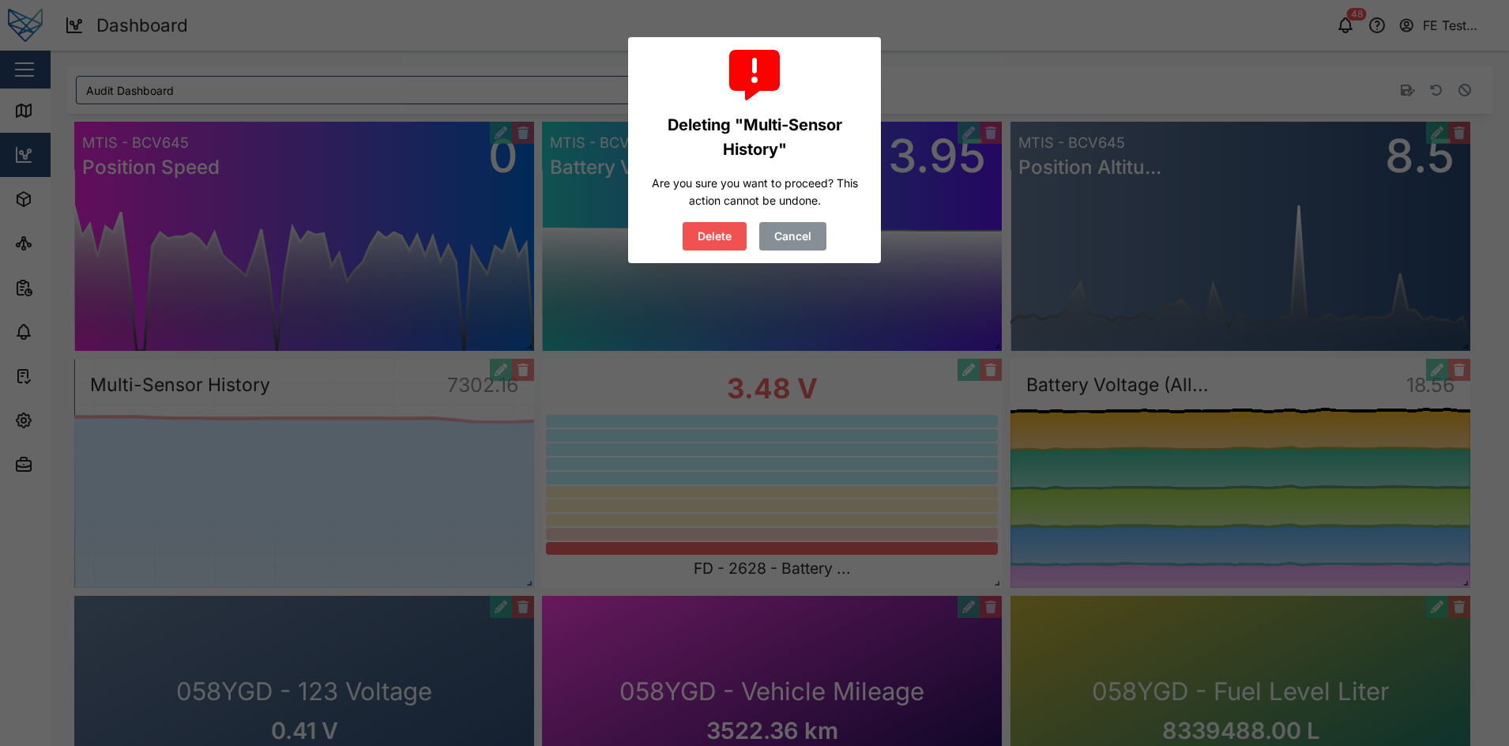
click at [727, 234] on span "Delete" at bounding box center [714, 236] width 34 height 27
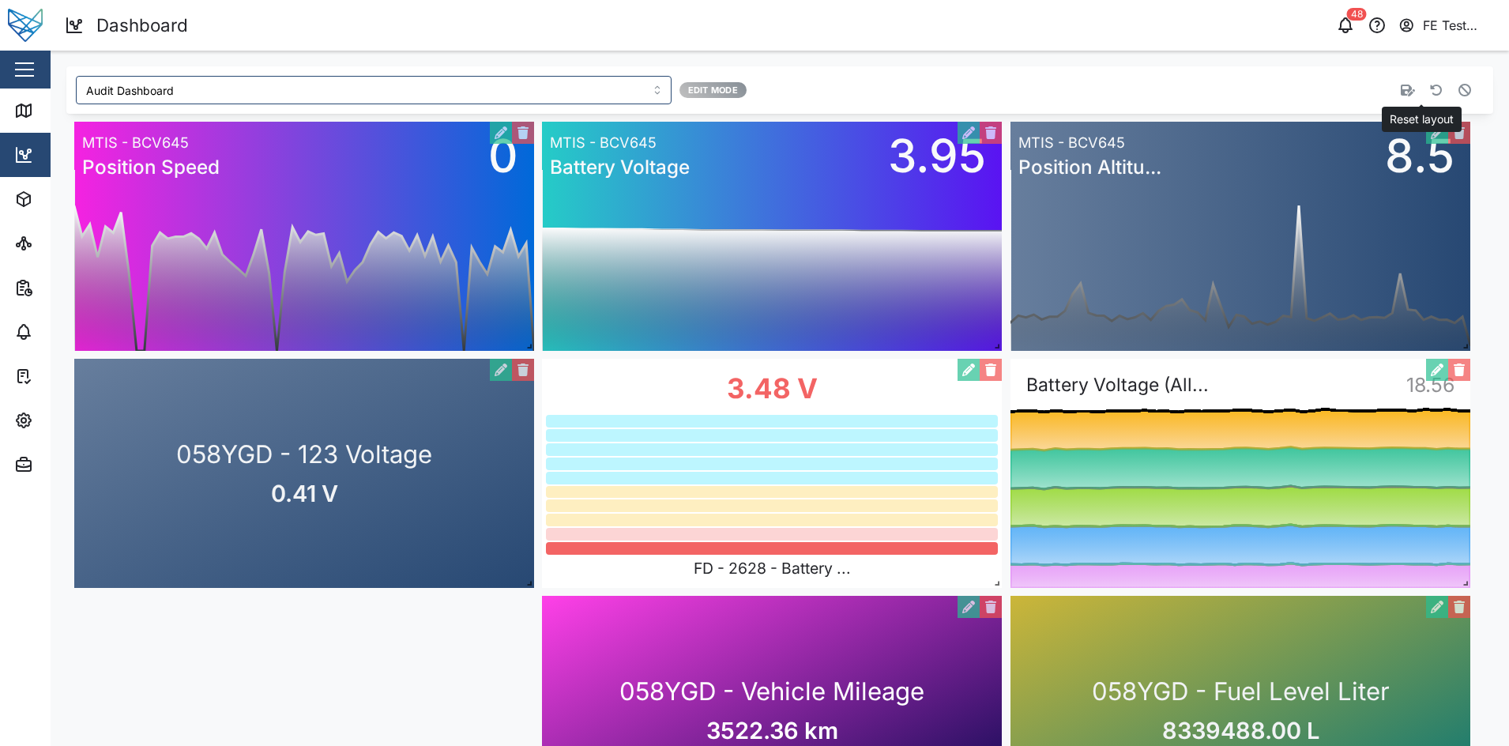
click at [1400, 95] on icon "button" at bounding box center [1407, 91] width 14 height 12
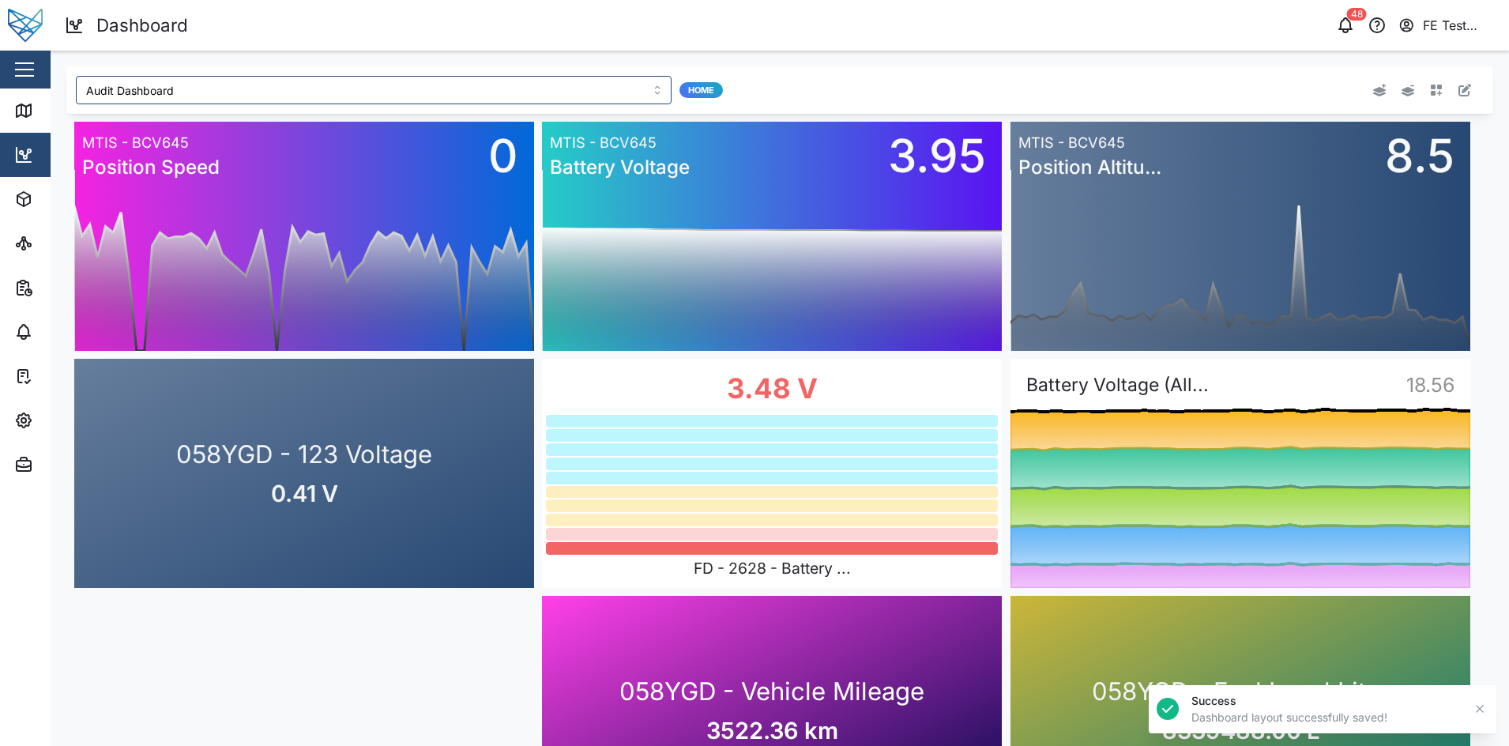
click at [958, 56] on div "Audit Dashboard Home 058YGD - 123 Voltage 0.41 V 0.0 0.5 1.0 1.5 2.0 2.5 3.0 3.…" at bounding box center [780, 627] width 1458 height 1153
click at [1043, 33] on div "48 FE Test Admin" at bounding box center [1151, 25] width 716 height 22
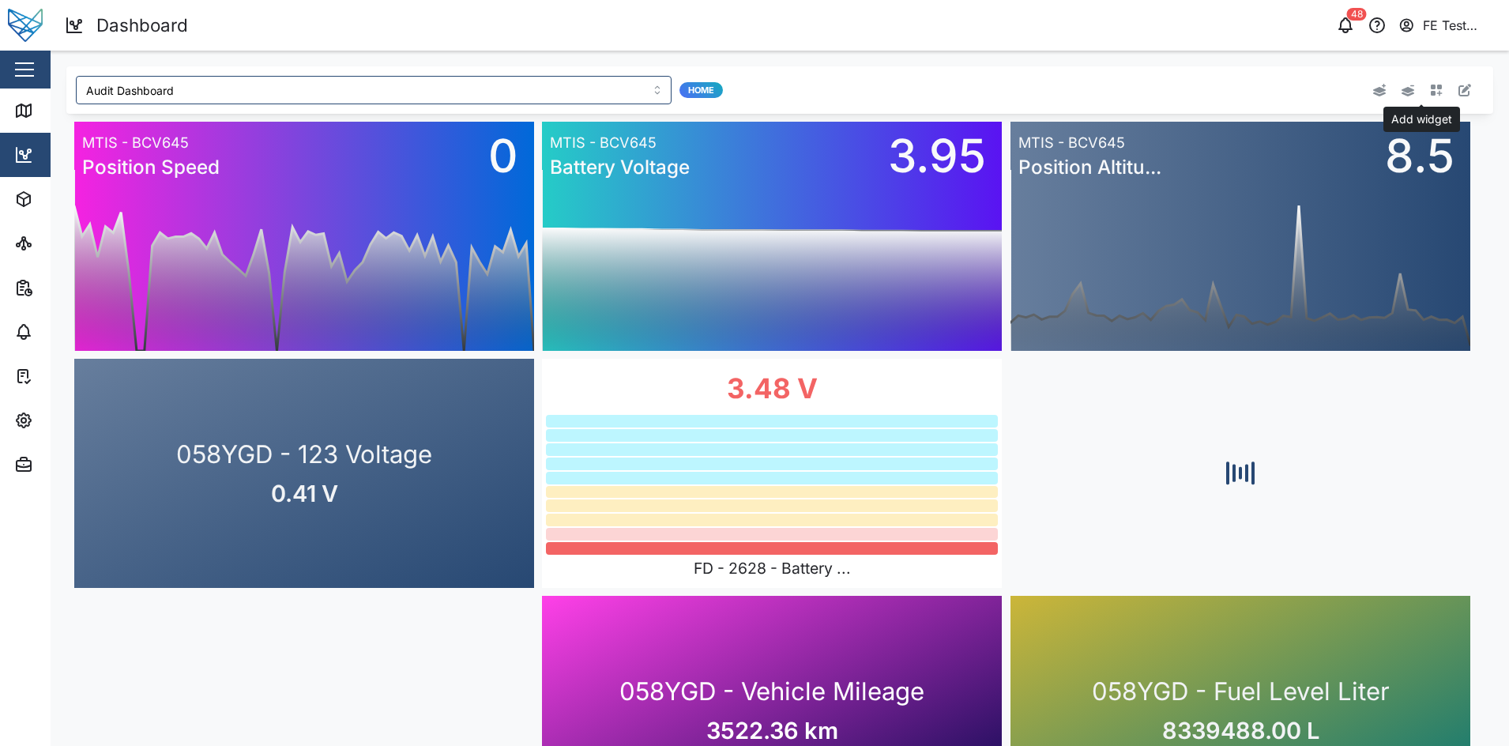
click at [1430, 92] on icon "button" at bounding box center [1436, 90] width 13 height 13
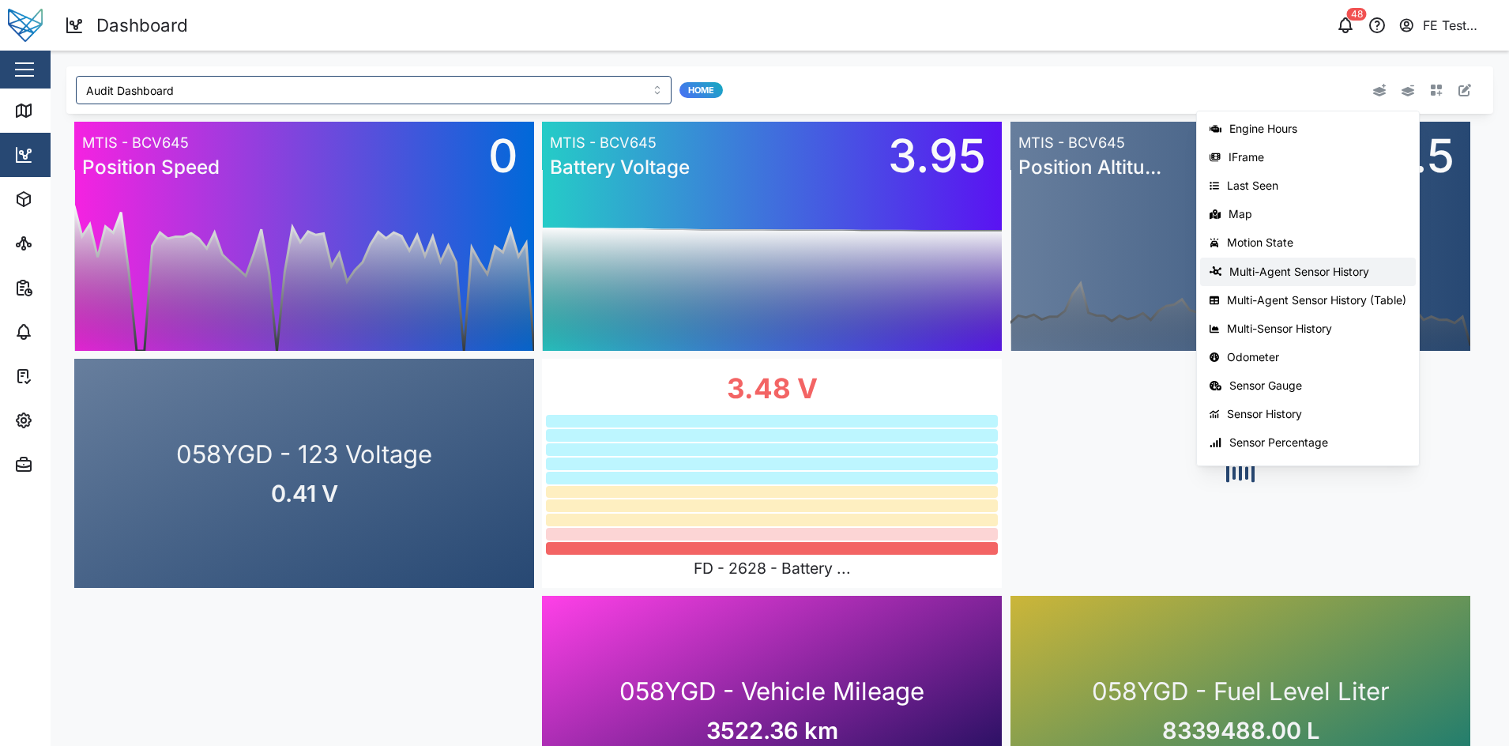
scroll to position [250, 0]
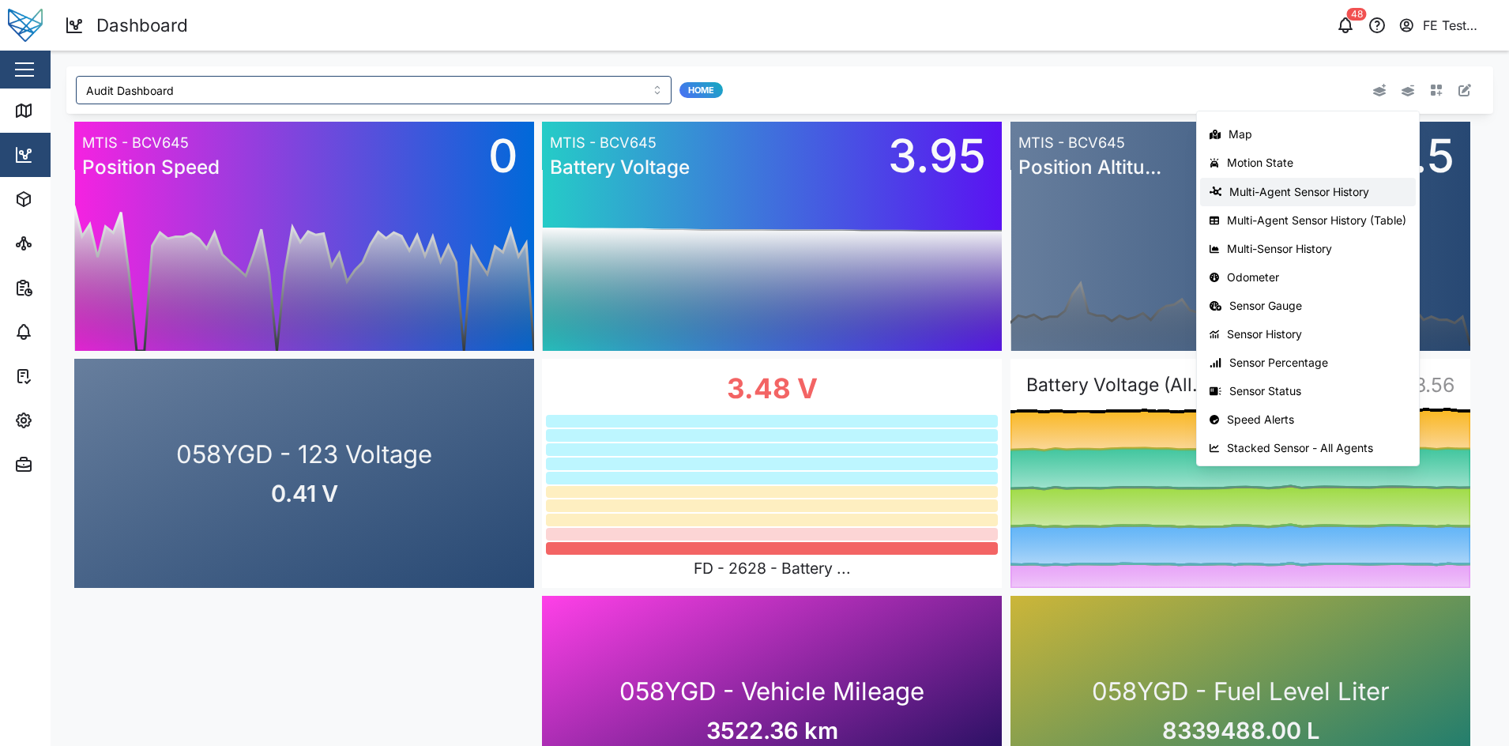
click at [1296, 188] on div "Multi-Agent Sensor History" at bounding box center [1317, 192] width 177 height 13
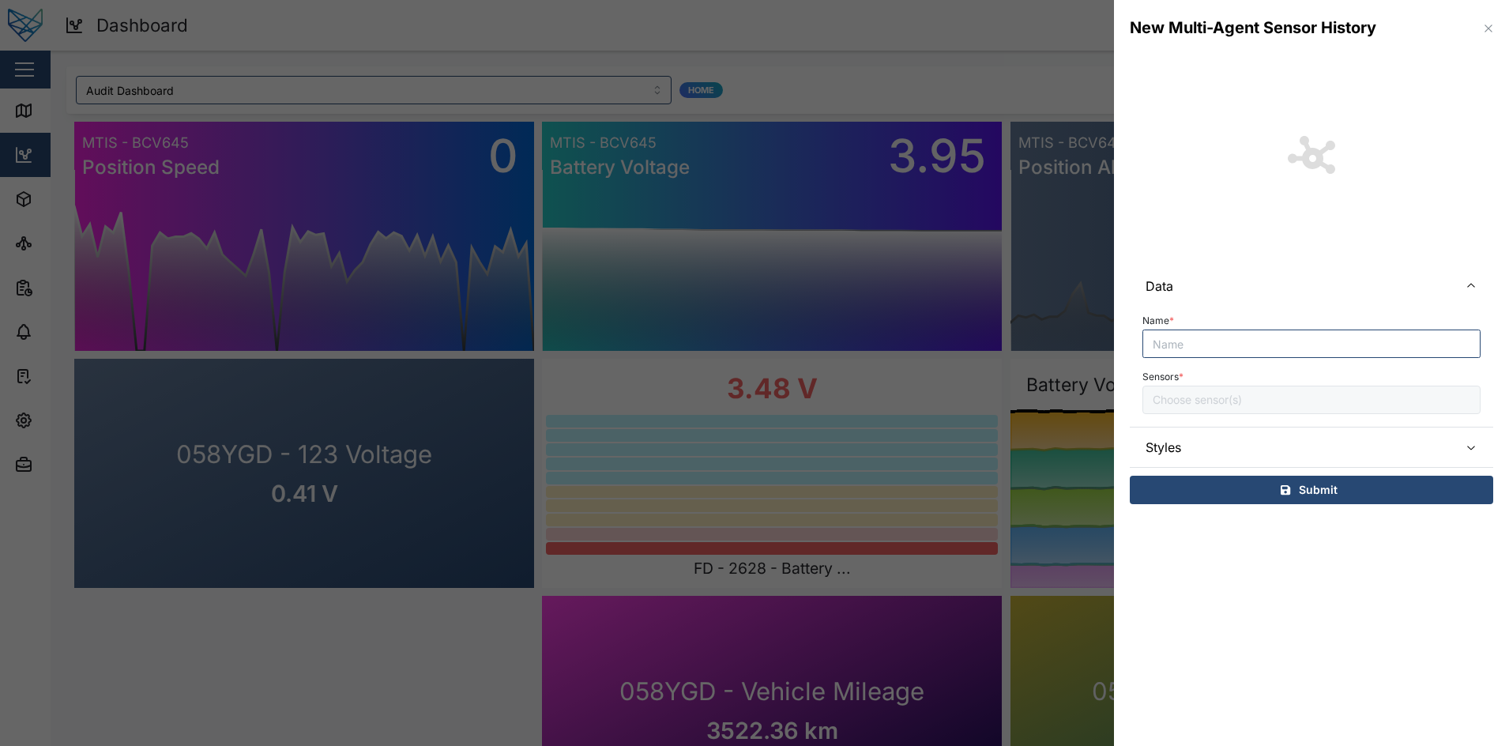
click at [1231, 432] on span "Styles" at bounding box center [1295, 446] width 300 height 39
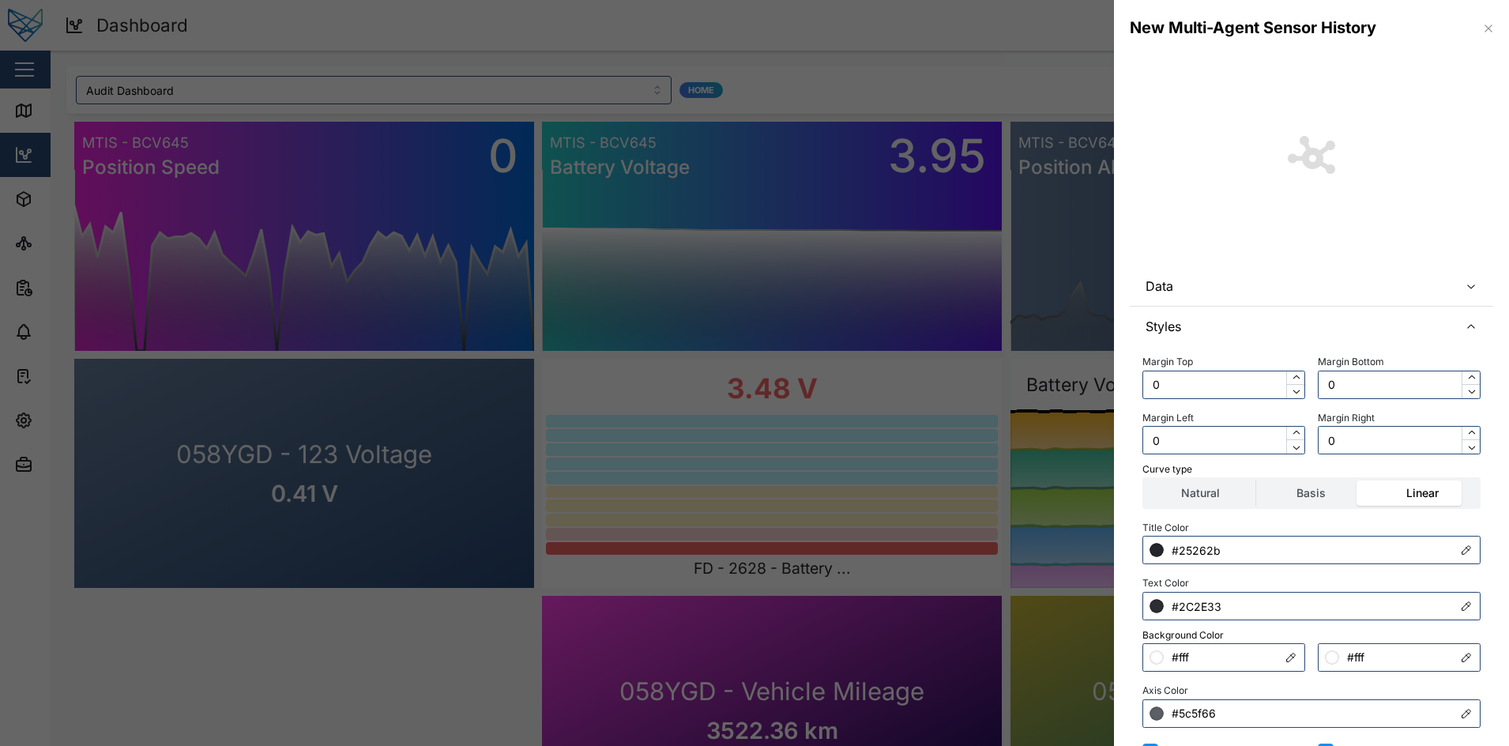
scroll to position [166, 0]
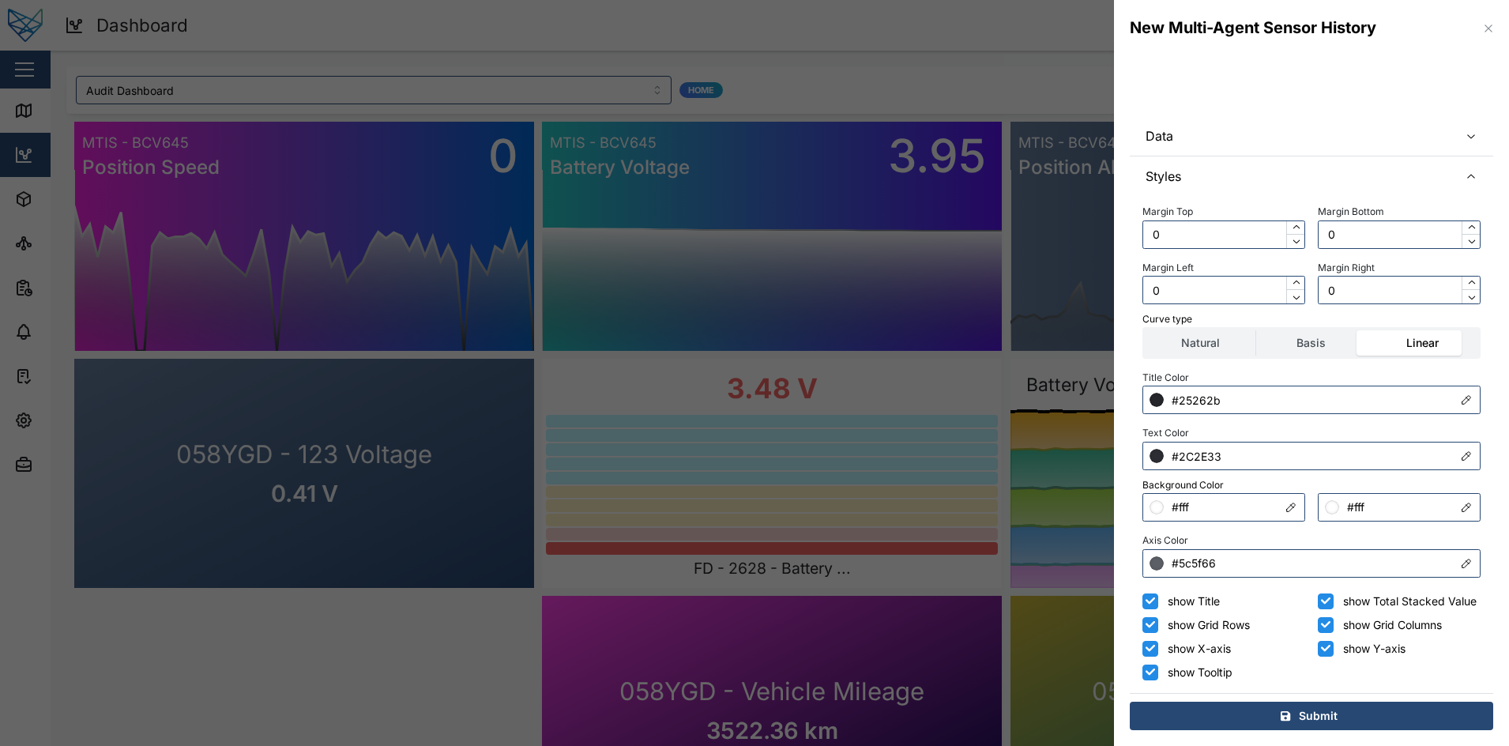
click at [1229, 116] on span "Data" at bounding box center [1295, 135] width 300 height 39
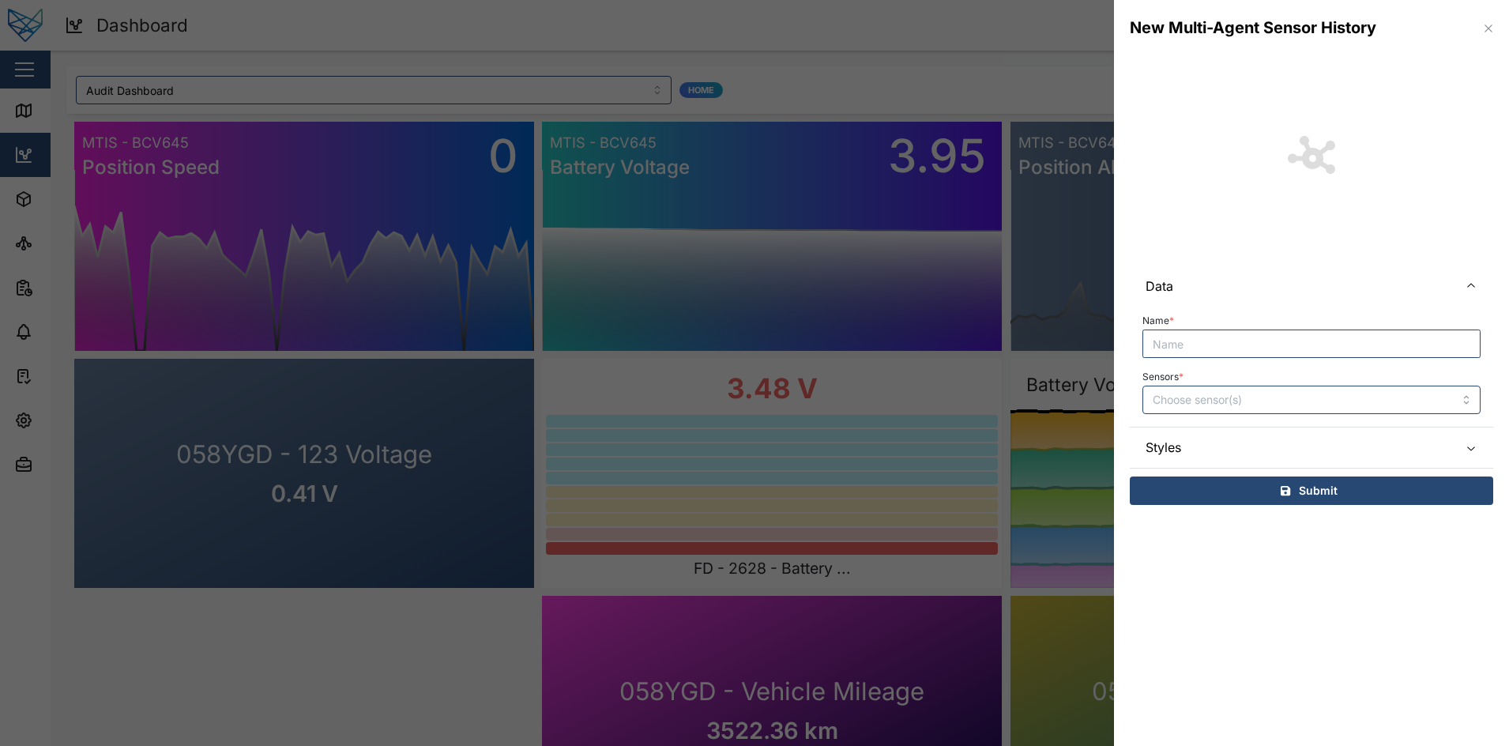
scroll to position [0, 0]
click at [1235, 436] on span "Styles" at bounding box center [1295, 446] width 300 height 39
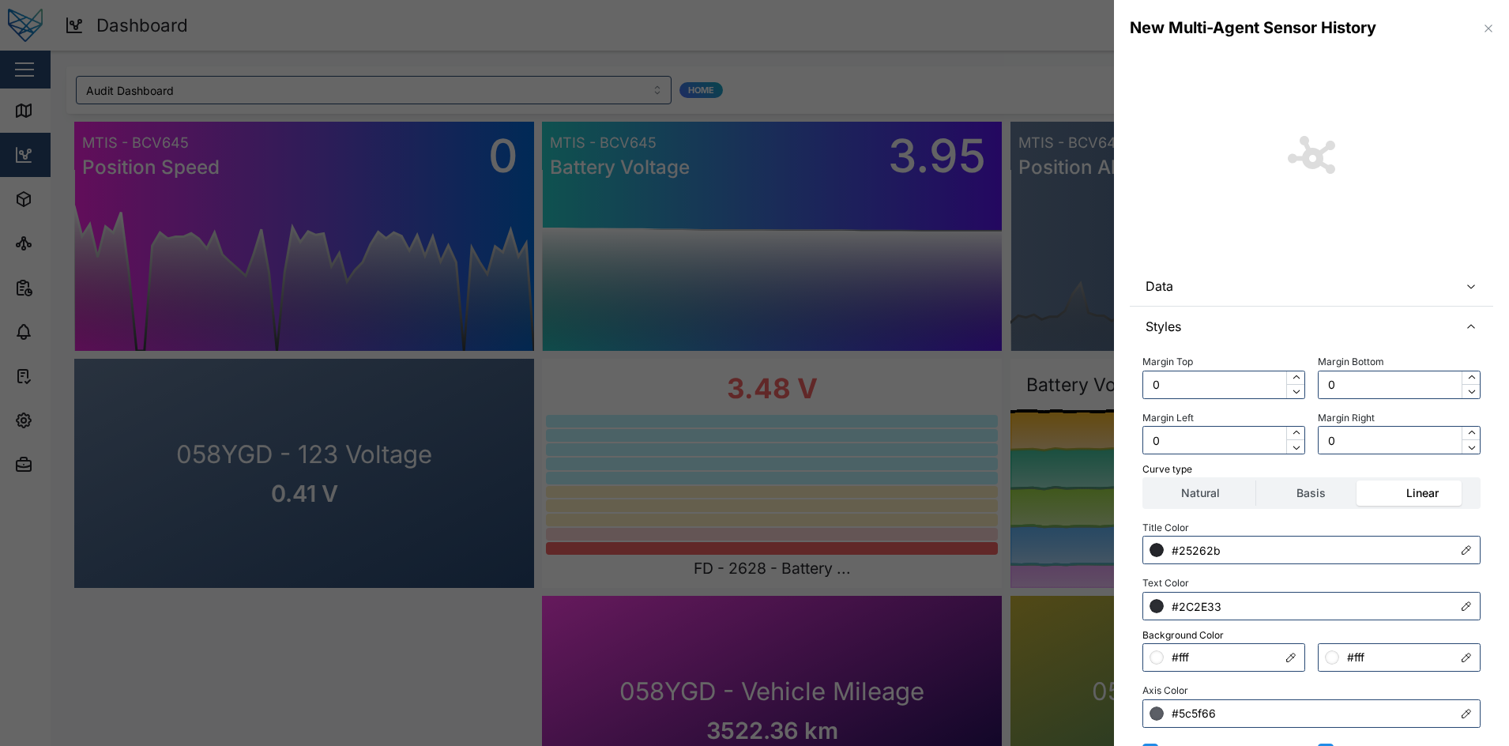
click at [1242, 327] on span "Styles" at bounding box center [1295, 325] width 300 height 39
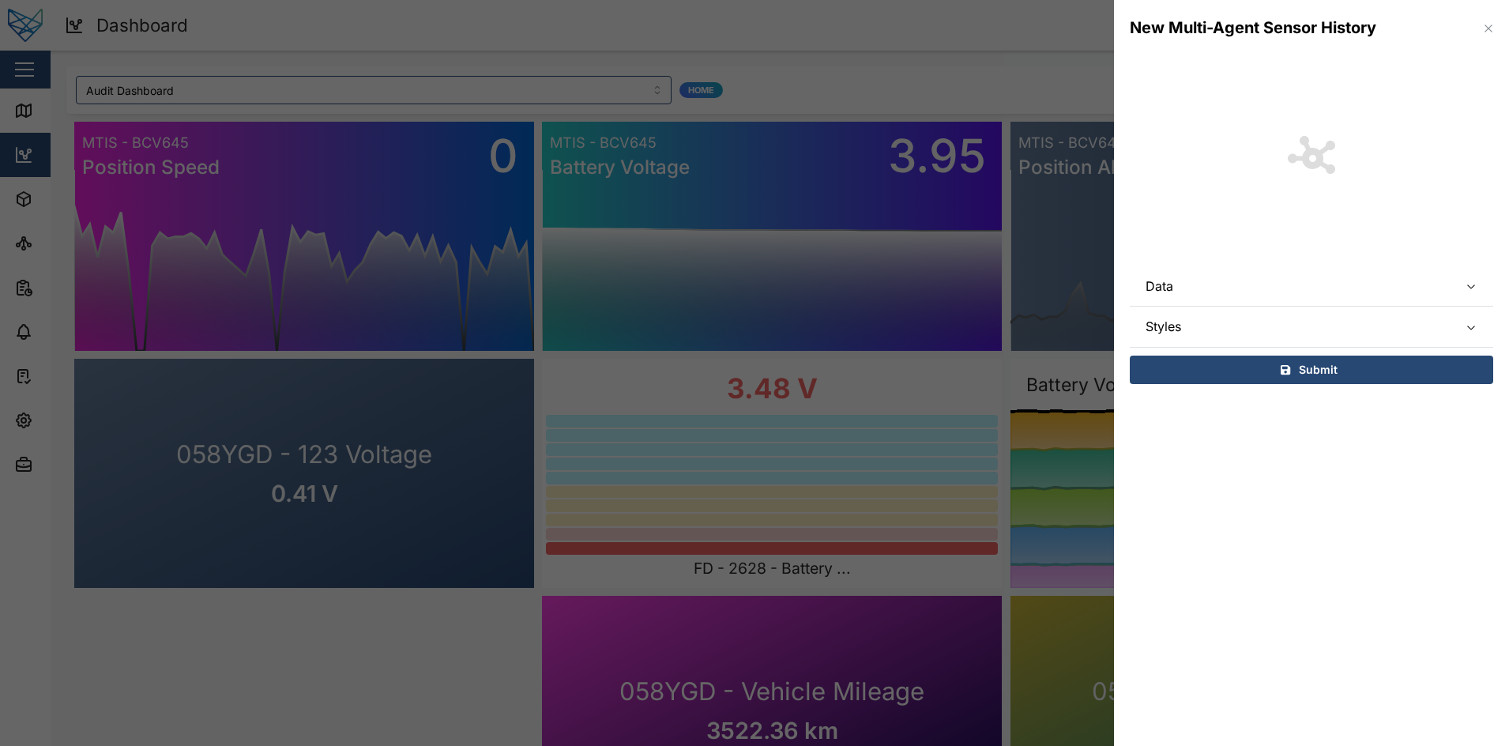
click at [1245, 300] on span "Data" at bounding box center [1295, 285] width 300 height 39
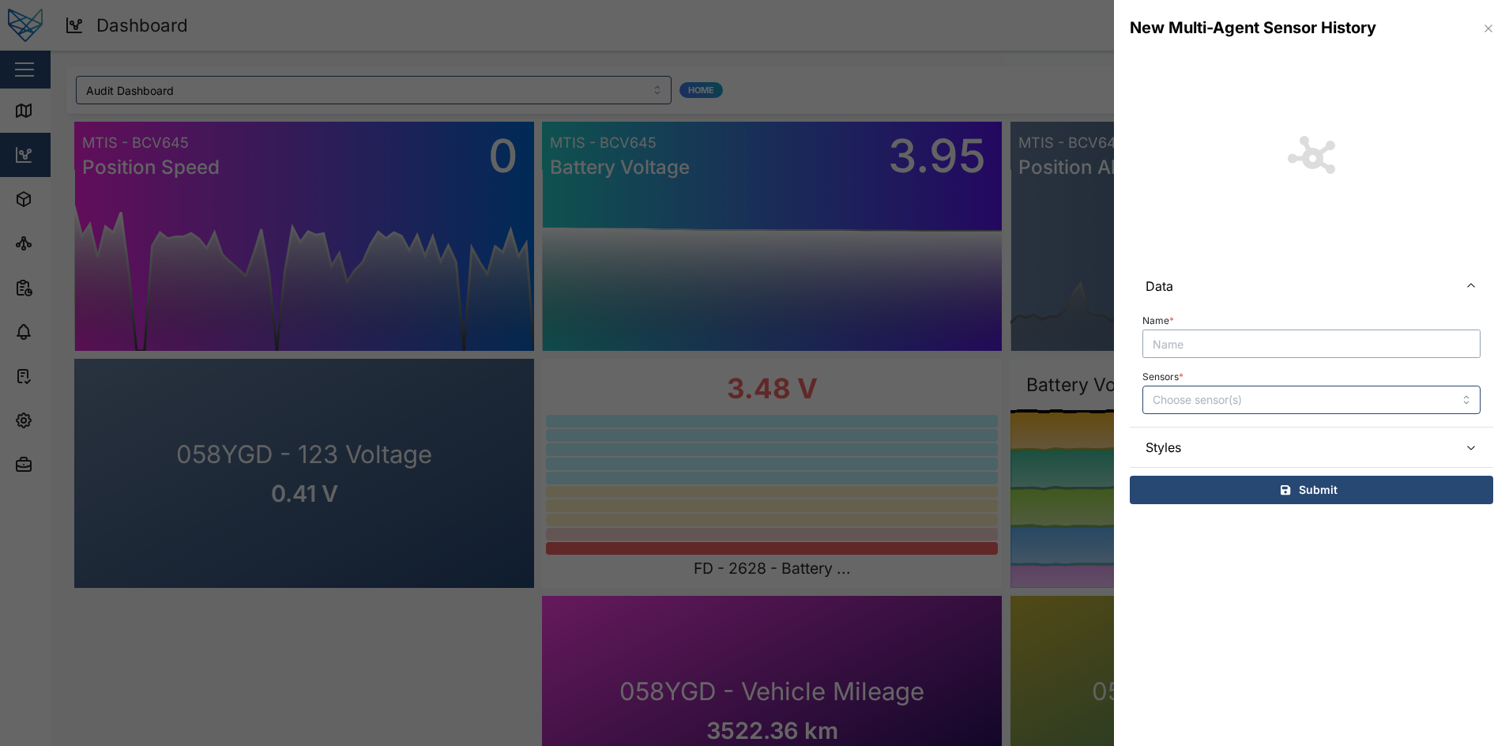
click at [1253, 343] on input "Name *" at bounding box center [1311, 343] width 338 height 28
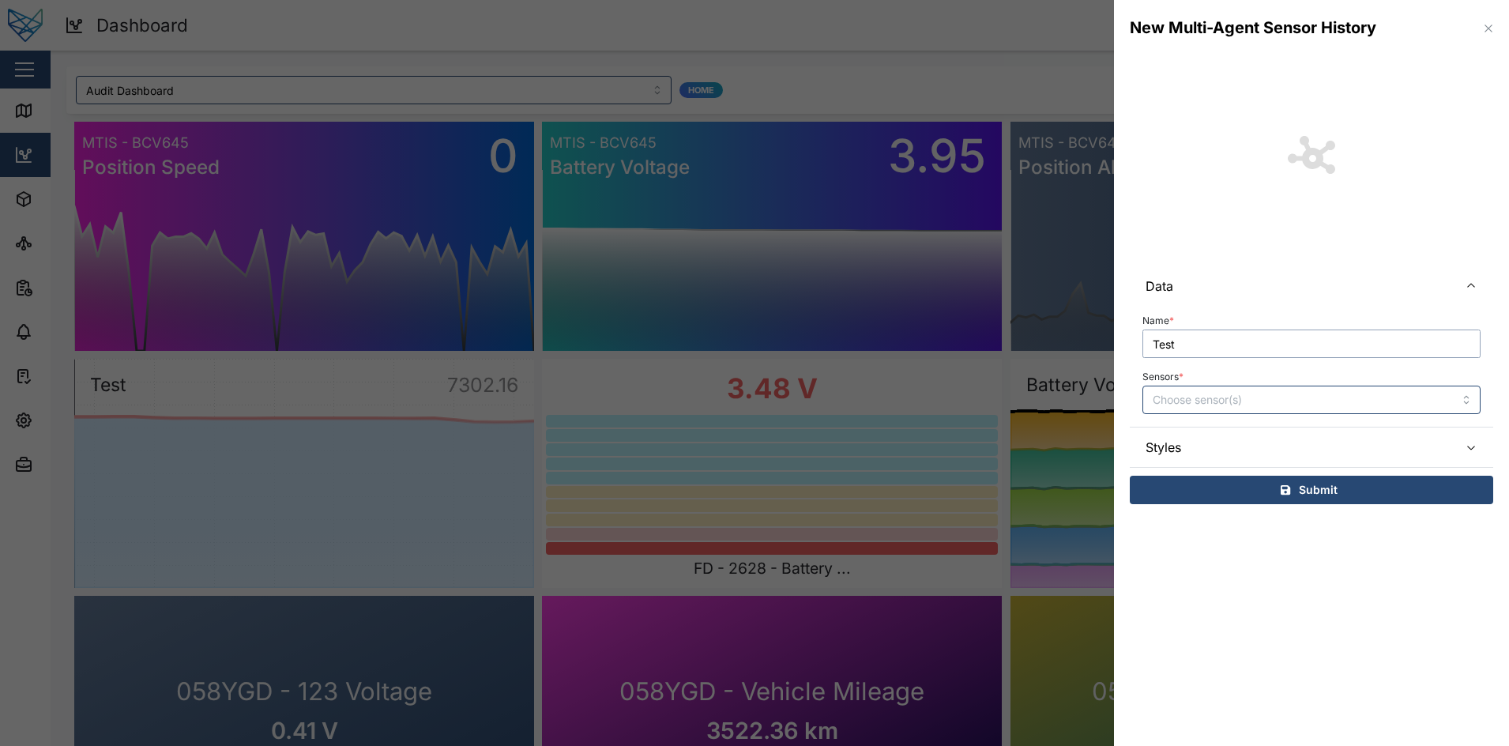
type input "Test"
click at [1235, 399] on input "Sensors *" at bounding box center [1288, 399] width 272 height 13
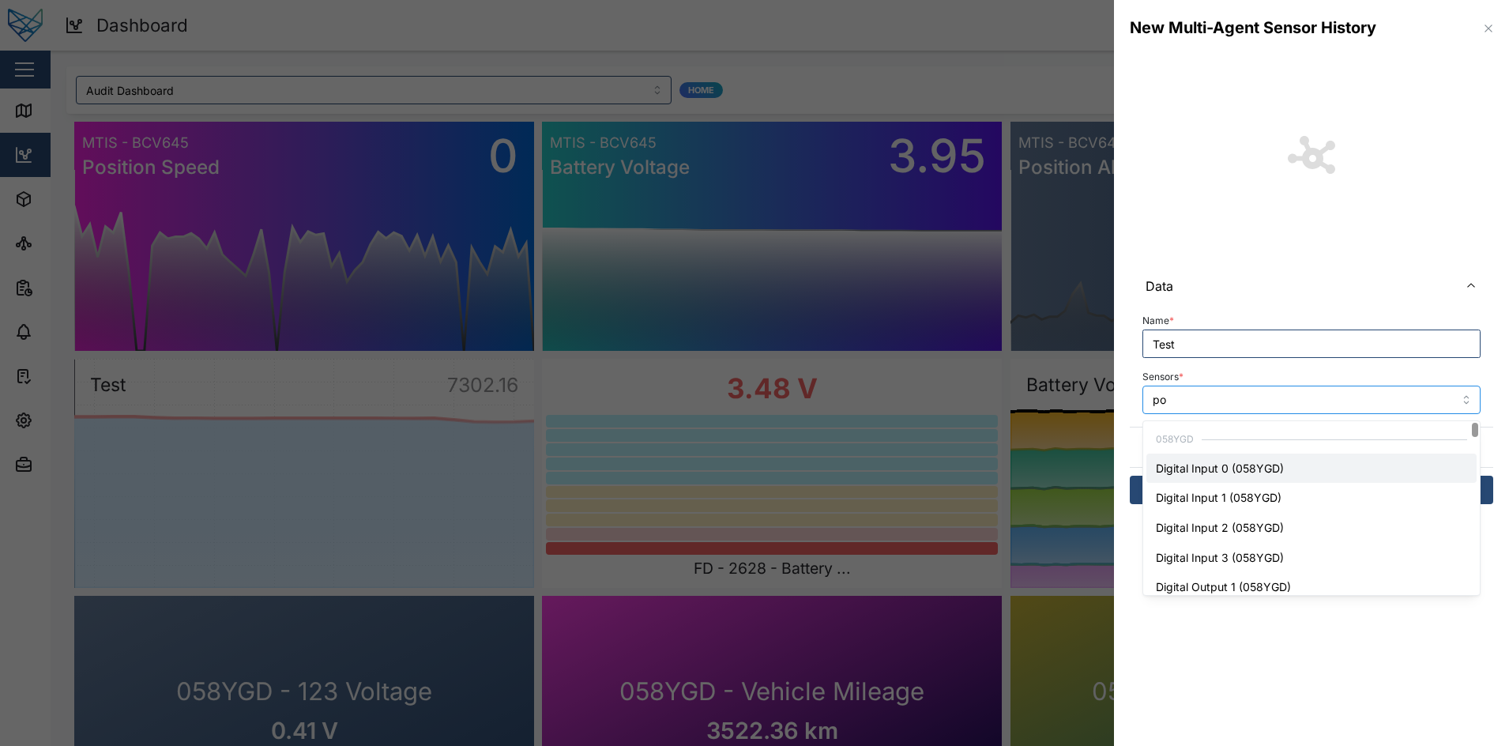
type input "pom"
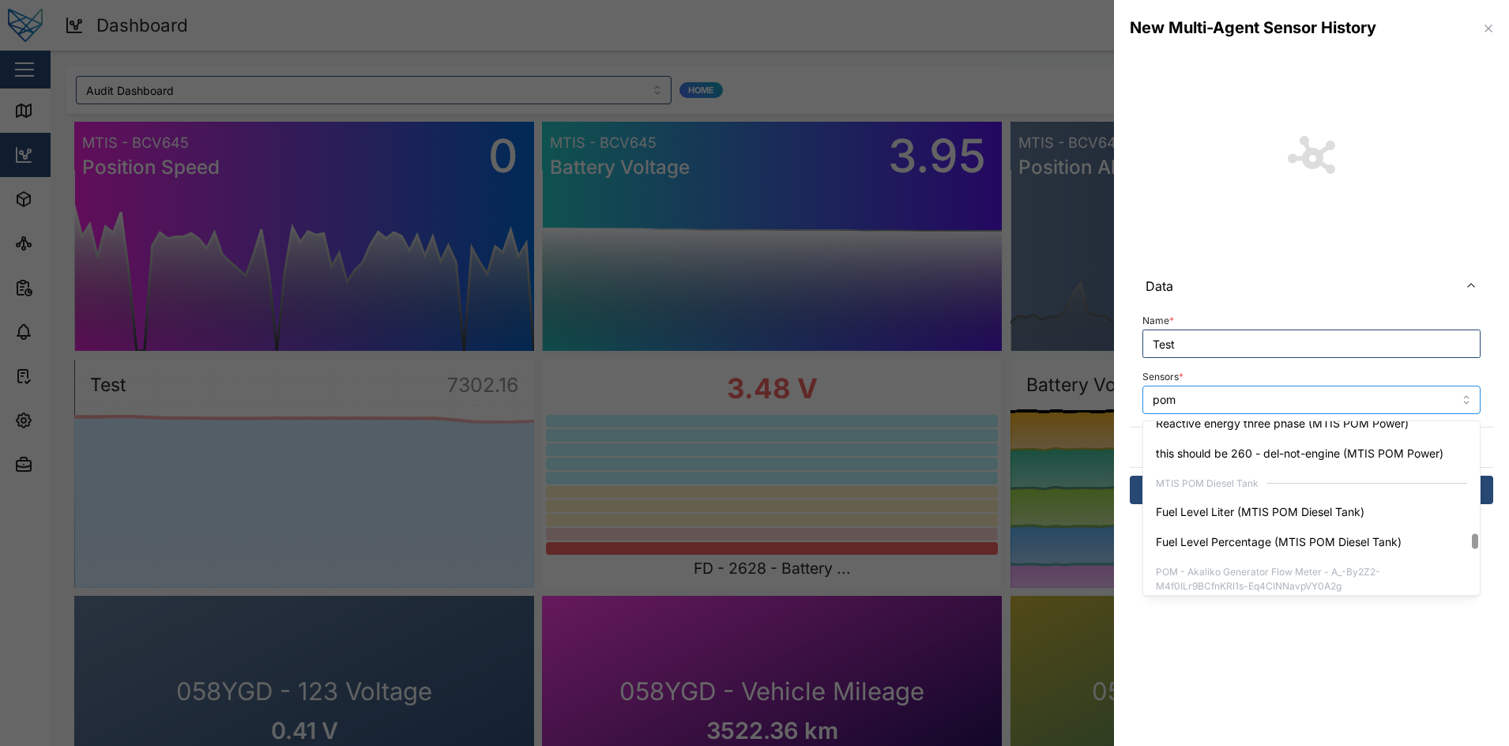
scroll to position [1339, 0]
click at [1275, 500] on div "MTIS POM Diesel Tank" at bounding box center [1311, 486] width 330 height 29
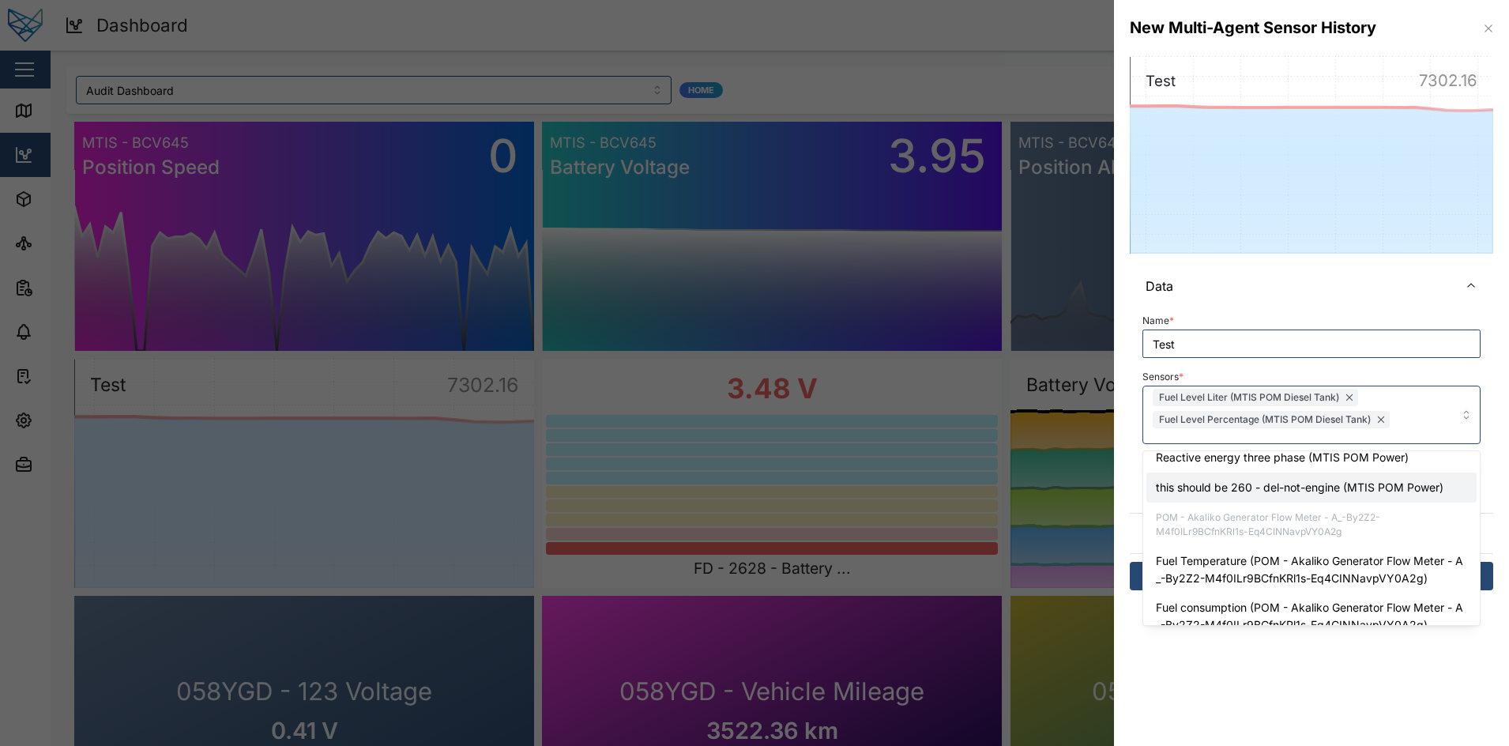
click at [1130, 332] on div "Name * Test Sensors * Fuel Level Liter (MTIS POM Diesel Tank) Fuel Level Percen…" at bounding box center [1310, 409] width 363 height 206
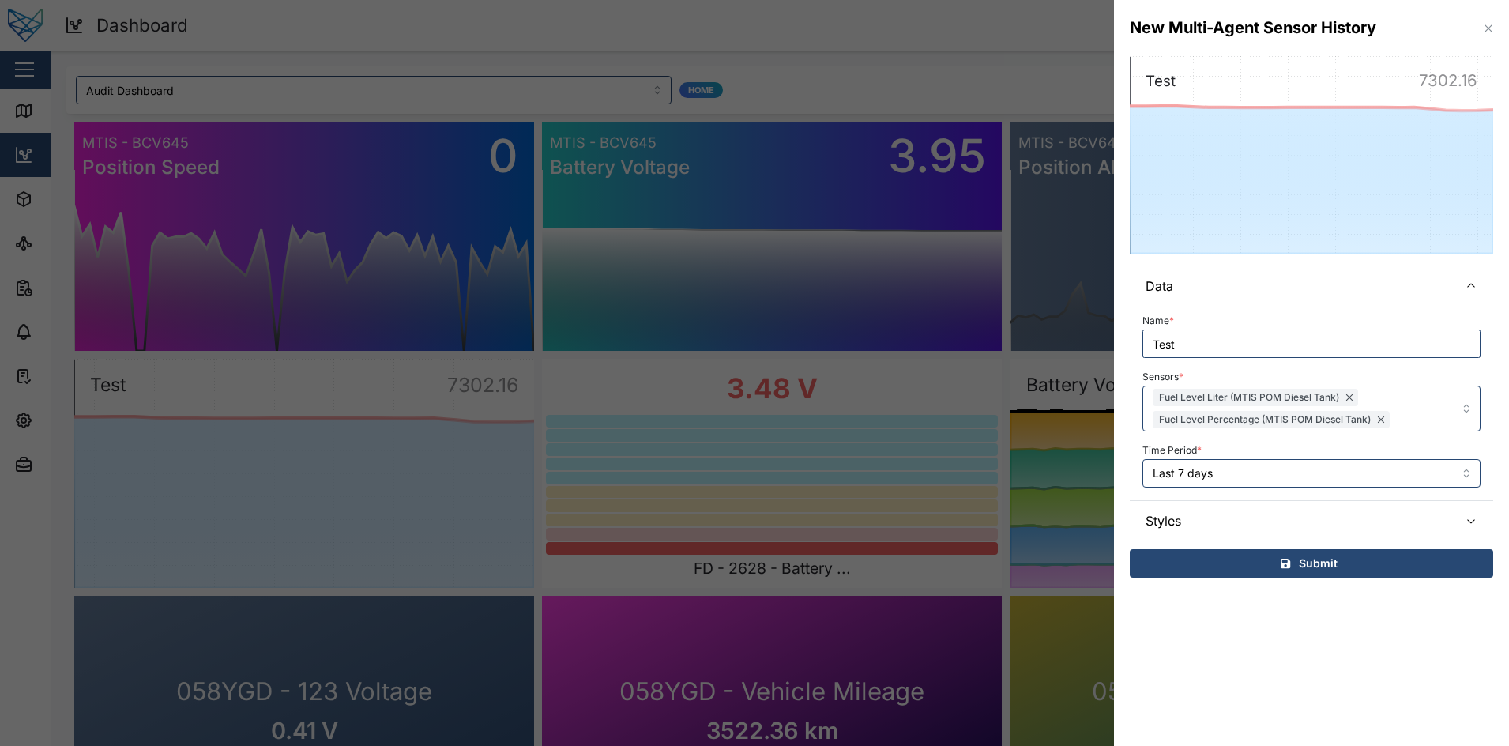
click at [1238, 558] on div "Submit" at bounding box center [1309, 563] width 338 height 27
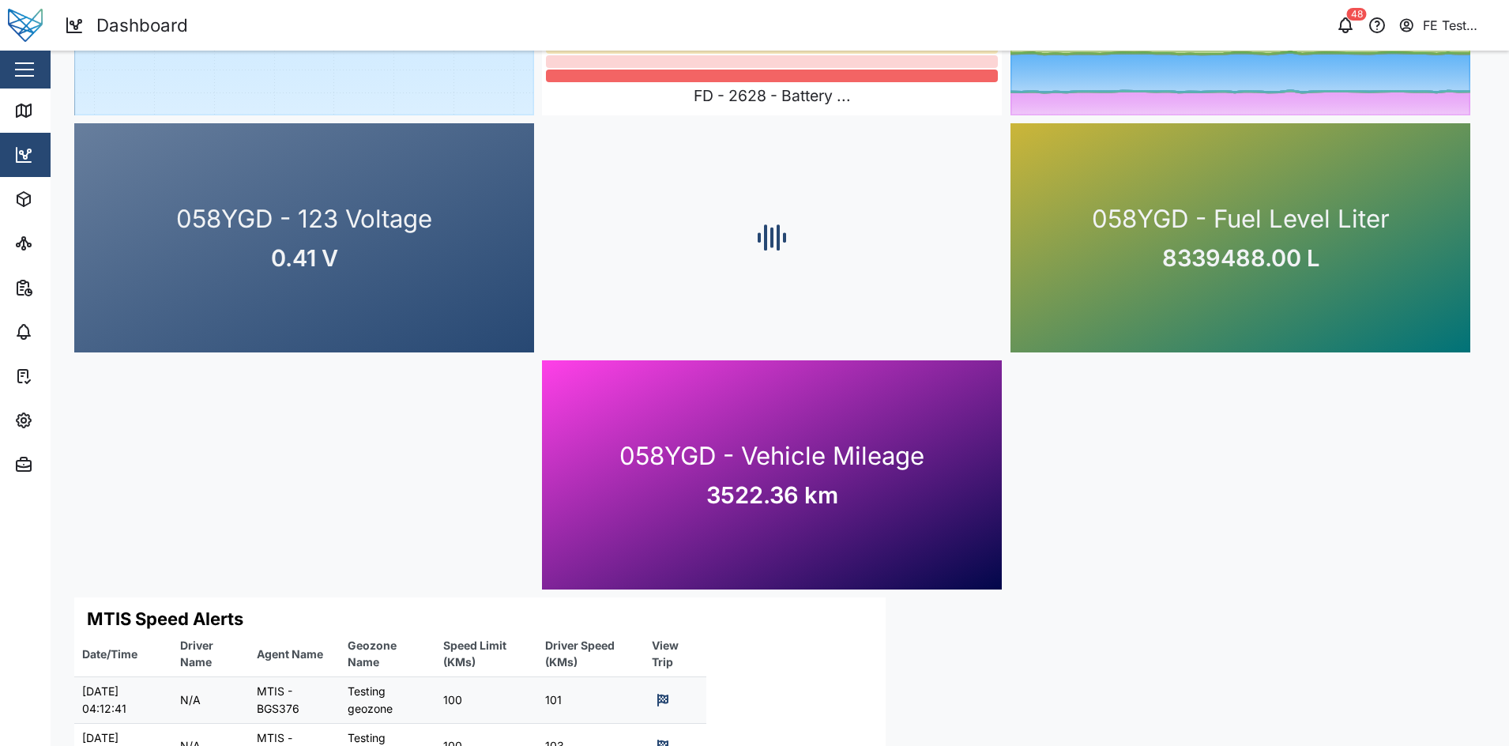
scroll to position [179, 0]
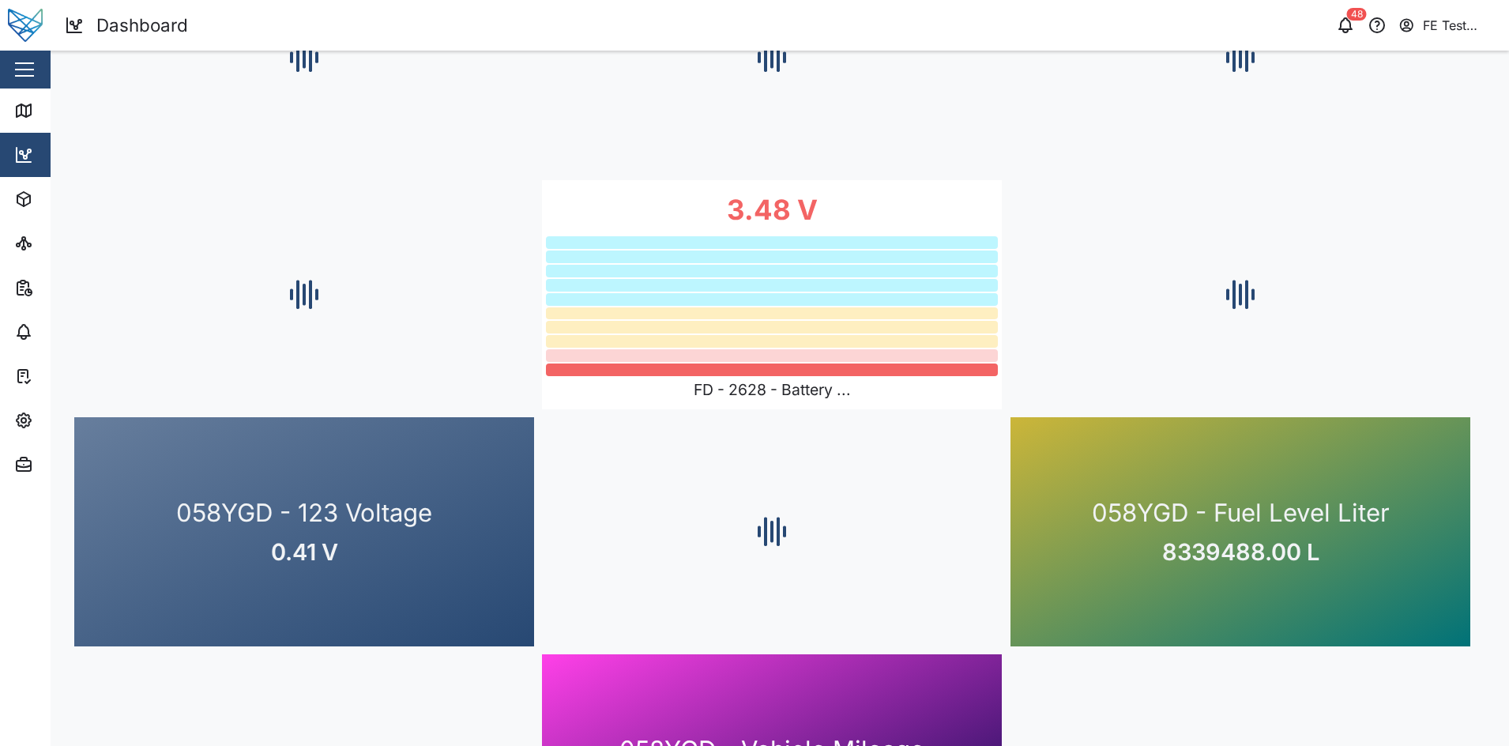
drag, startPoint x: 1483, startPoint y: 212, endPoint x: 956, endPoint y: 352, distance: 546.0
click at [956, 352] on div at bounding box center [772, 355] width 452 height 13
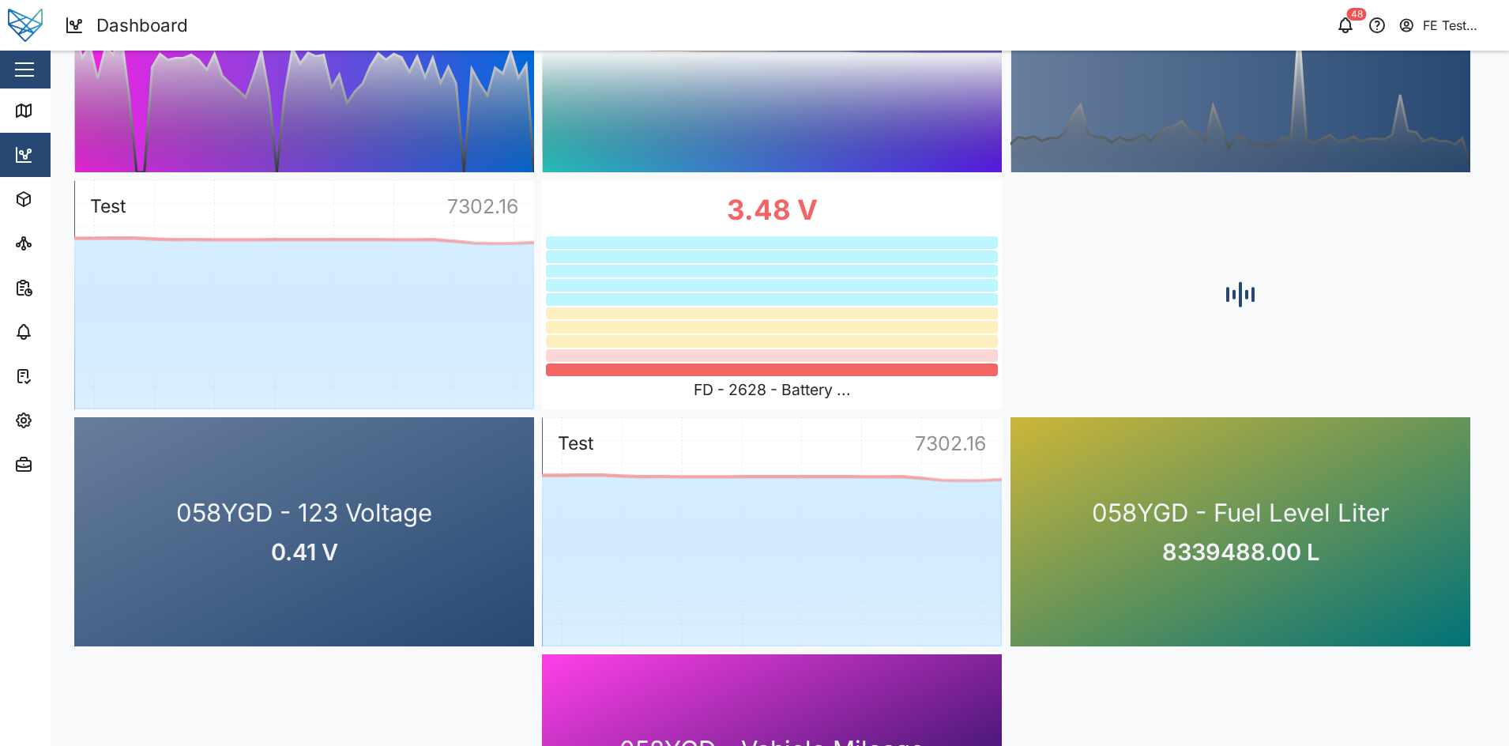
scroll to position [0, 0]
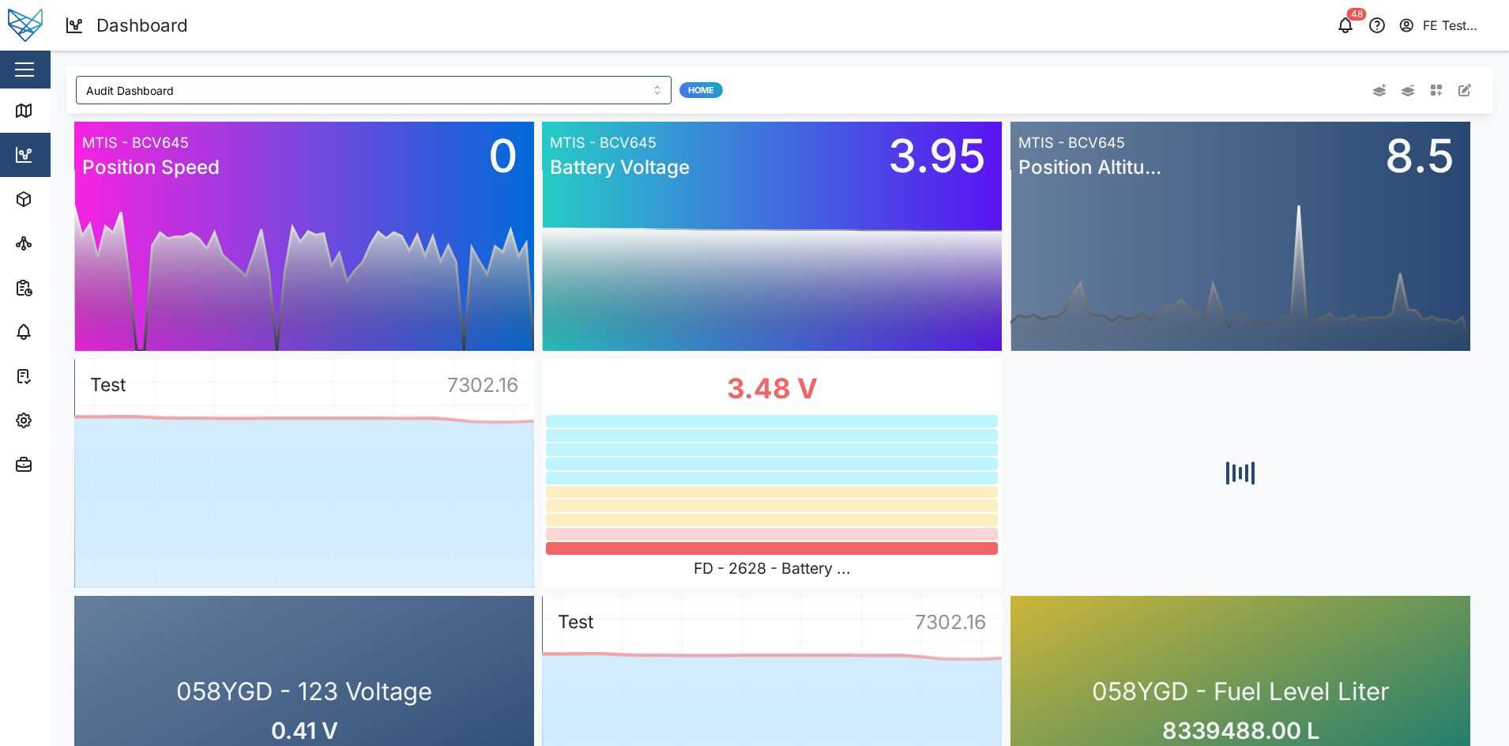
click at [1460, 88] on div at bounding box center [1194, 90] width 592 height 41
click at [1458, 89] on icon "button" at bounding box center [1464, 90] width 13 height 13
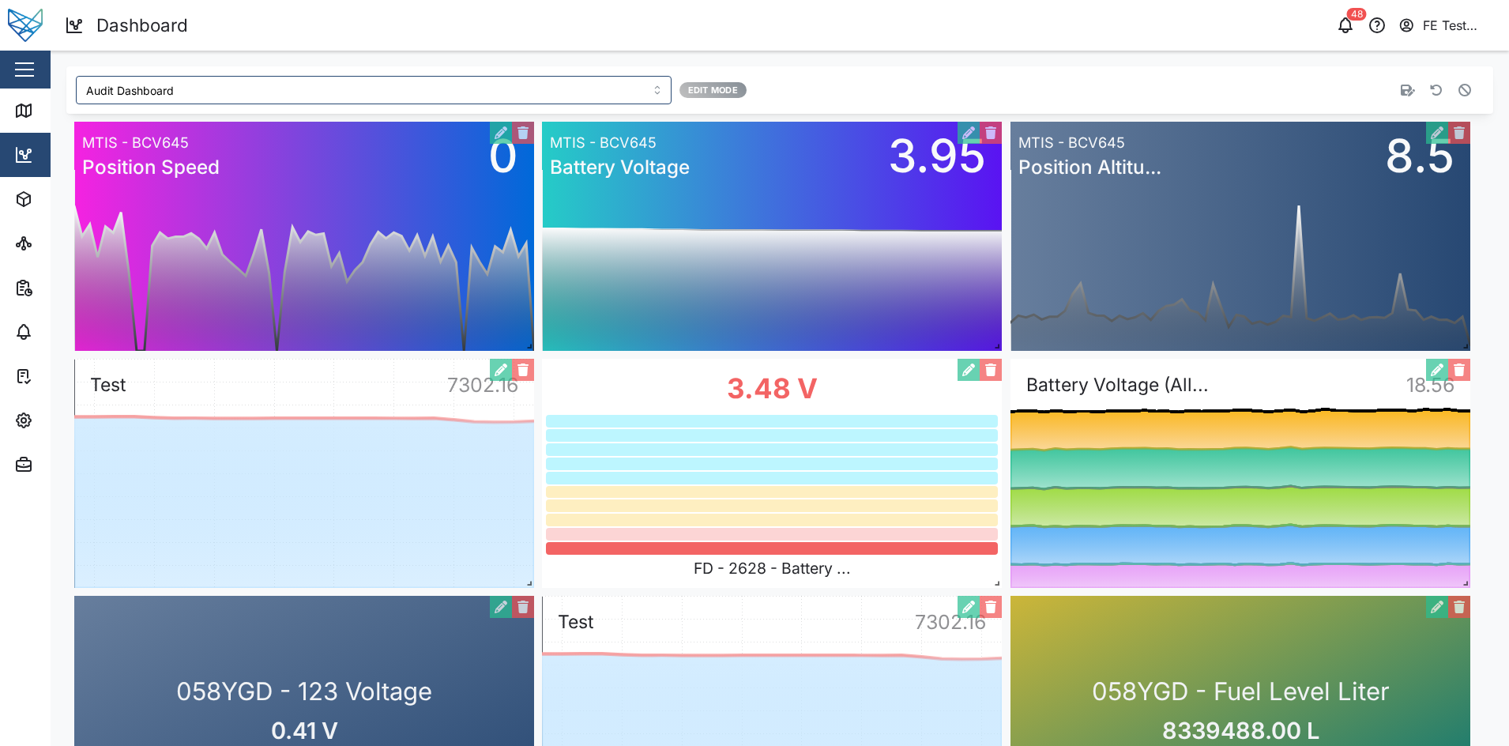
scroll to position [70, 0]
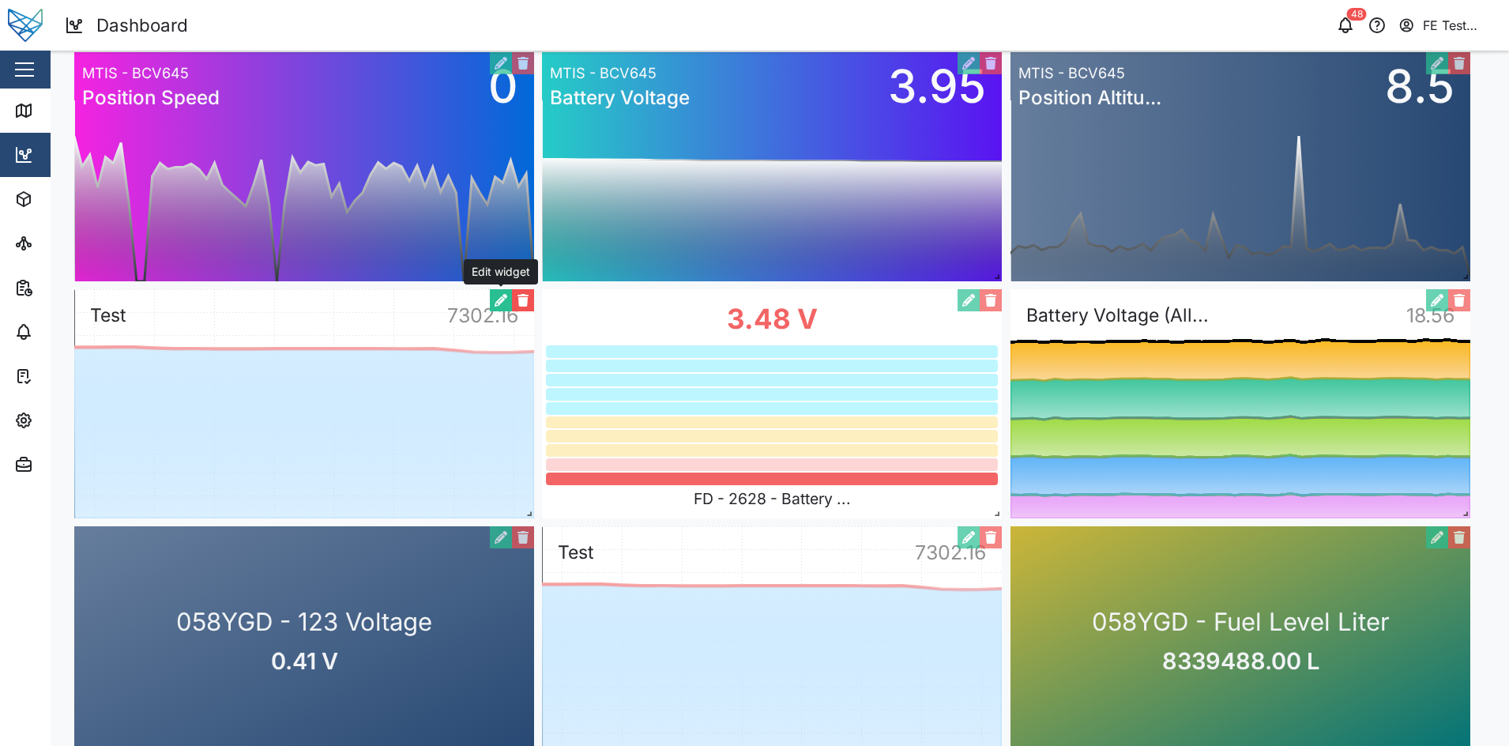
click at [501, 298] on button "button" at bounding box center [501, 300] width 22 height 22
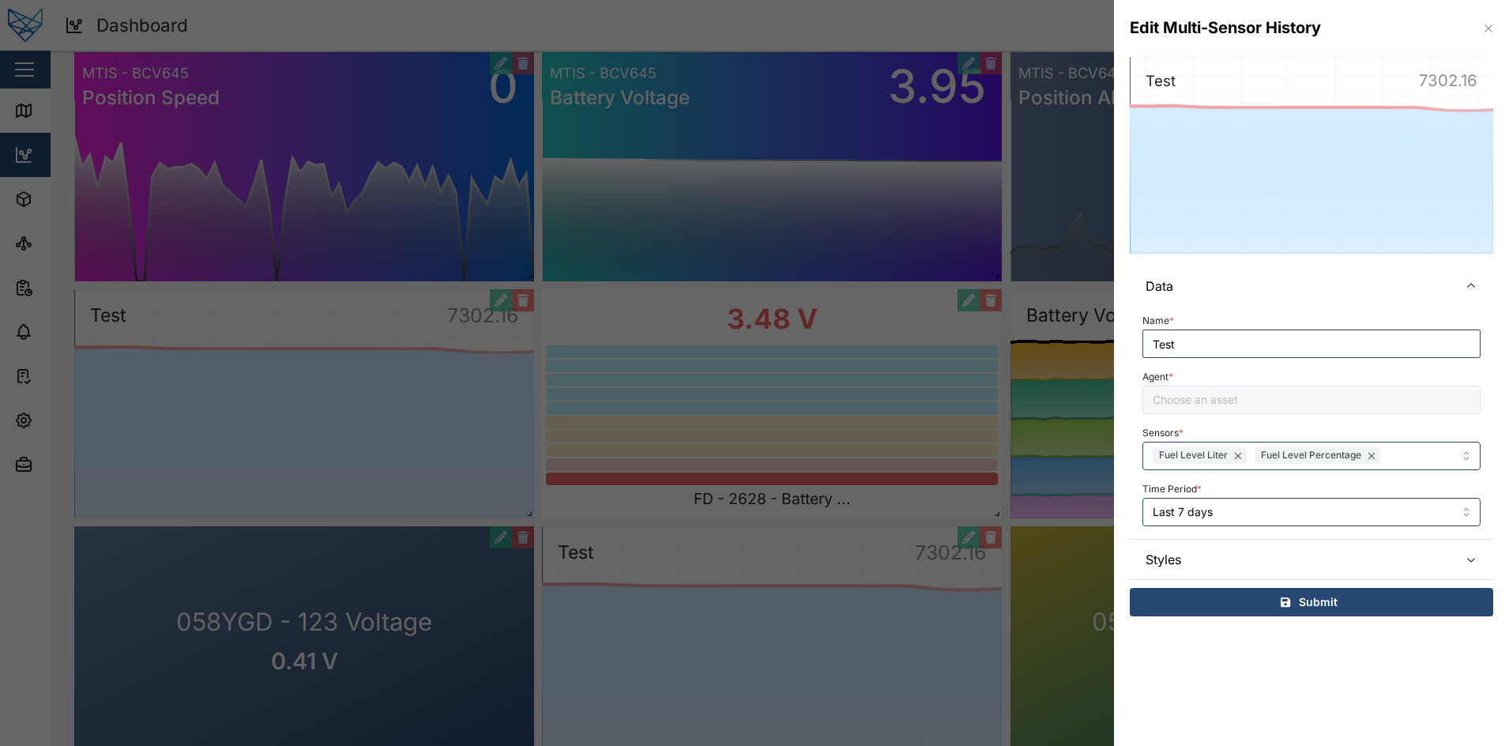
type input "MTIS POM Diesel Tank"
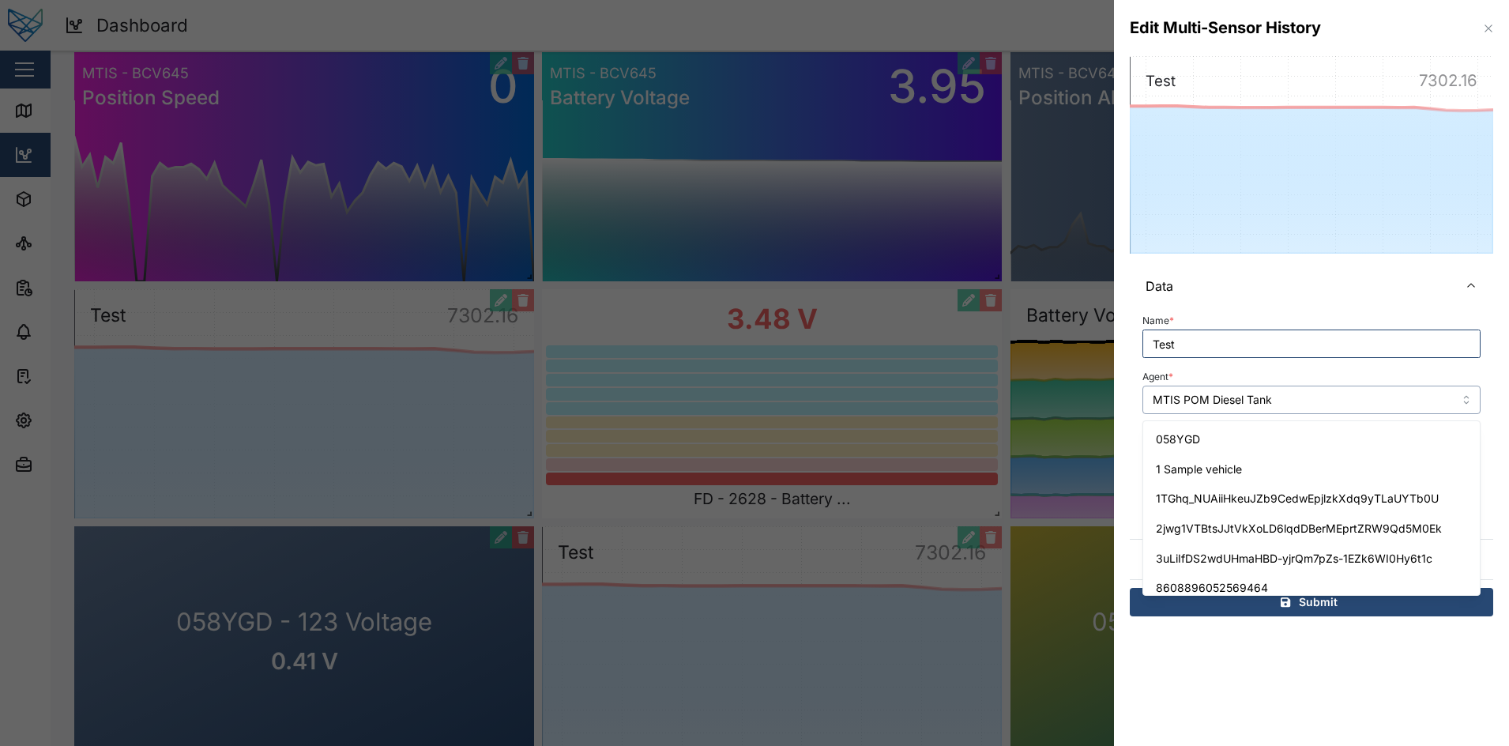
click at [1302, 393] on input "MTIS POM Diesel Tank" at bounding box center [1311, 399] width 338 height 28
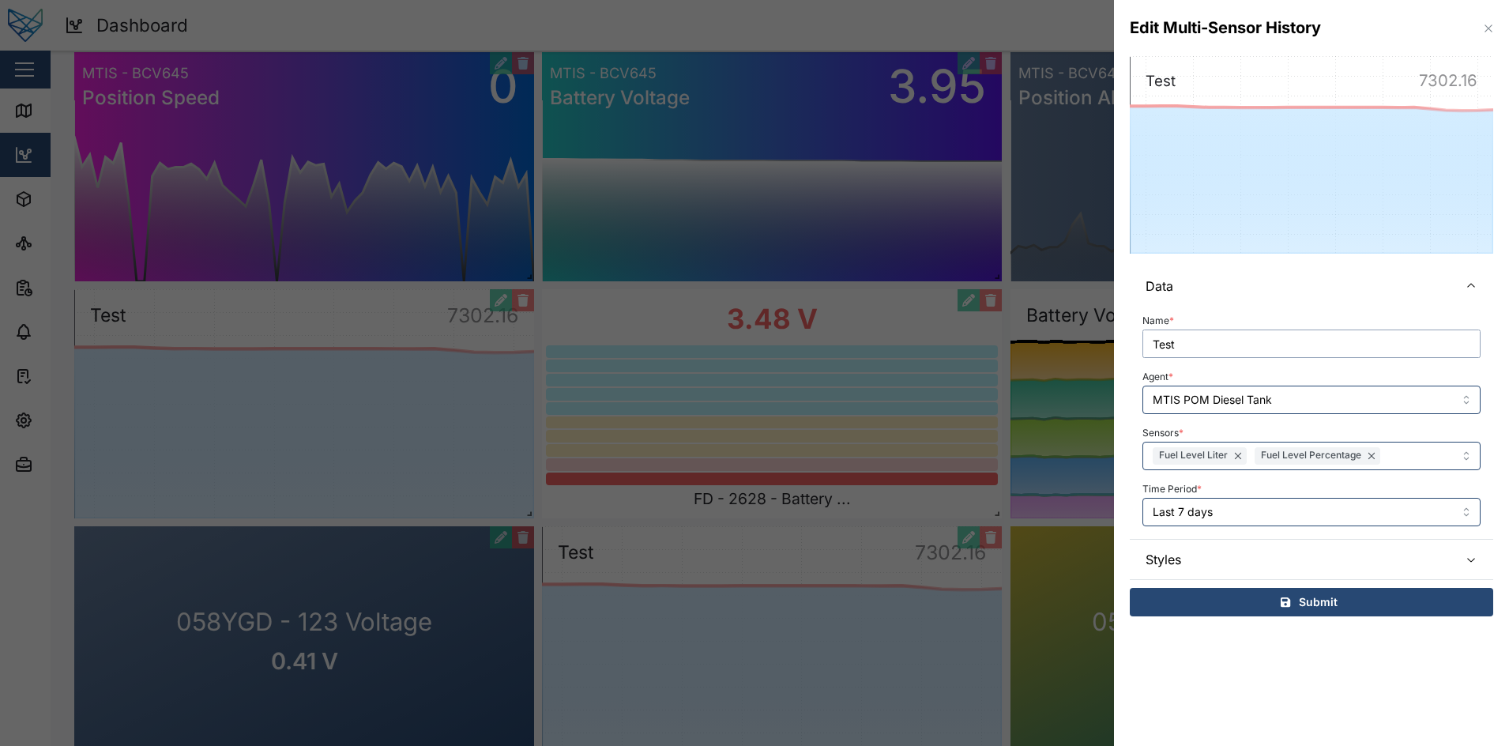
click at [1242, 355] on input "Test" at bounding box center [1311, 343] width 338 height 28
drag, startPoint x: 1324, startPoint y: 29, endPoint x: 1167, endPoint y: 38, distance: 156.6
click at [1167, 38] on div "Edit Multi-Sensor History" at bounding box center [1224, 28] width 191 height 24
copy div "Multi-Sensor History"
click at [1232, 359] on div "Name * Test Agent * MTIS POM Diesel Tank Sensors * Fuel Level Liter Fuel Level …" at bounding box center [1311, 418] width 338 height 216
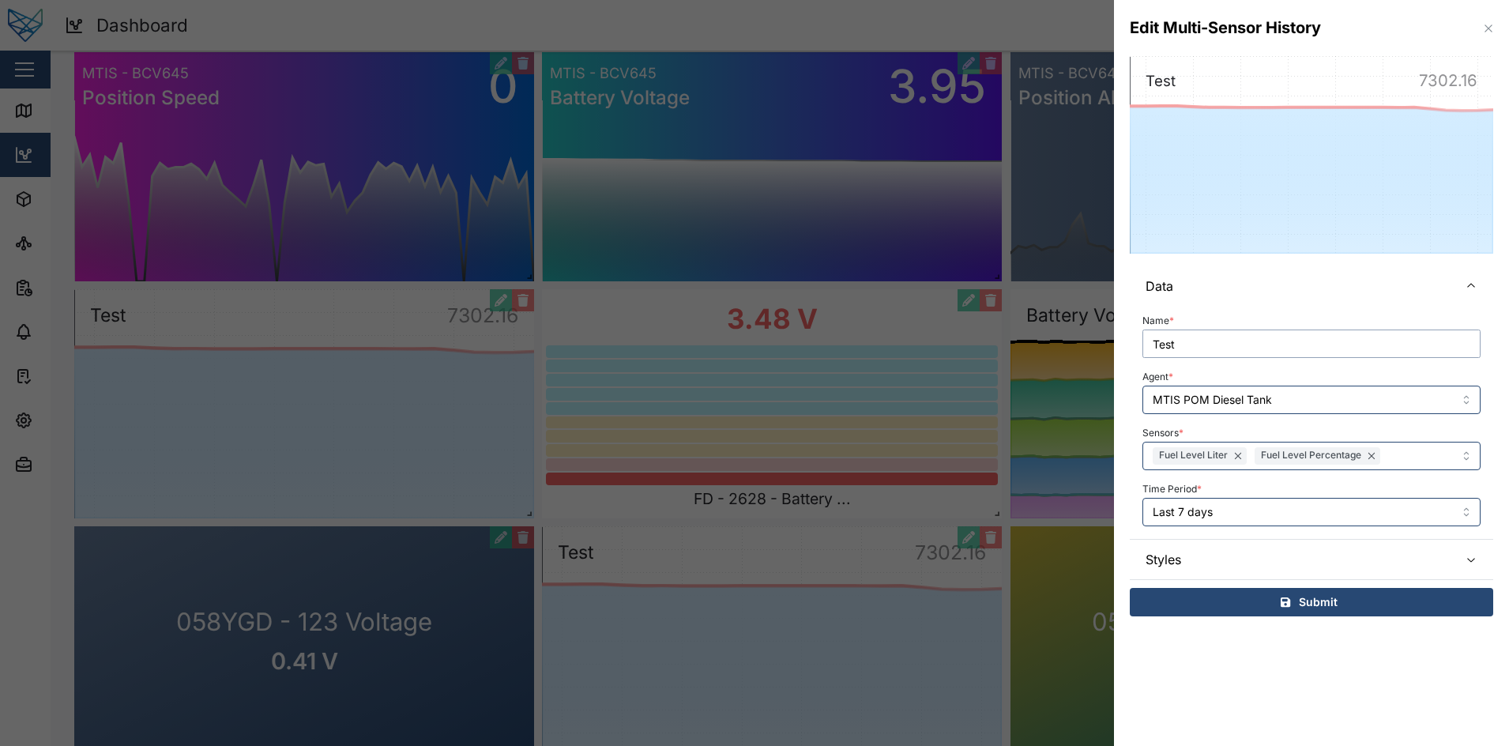
click at [1239, 355] on input "Test" at bounding box center [1311, 343] width 338 height 28
paste input "text"
paste input "Multi-Sensor History"
type input "Multi-Sensor History"
click at [1276, 599] on div "Submit" at bounding box center [1309, 601] width 338 height 27
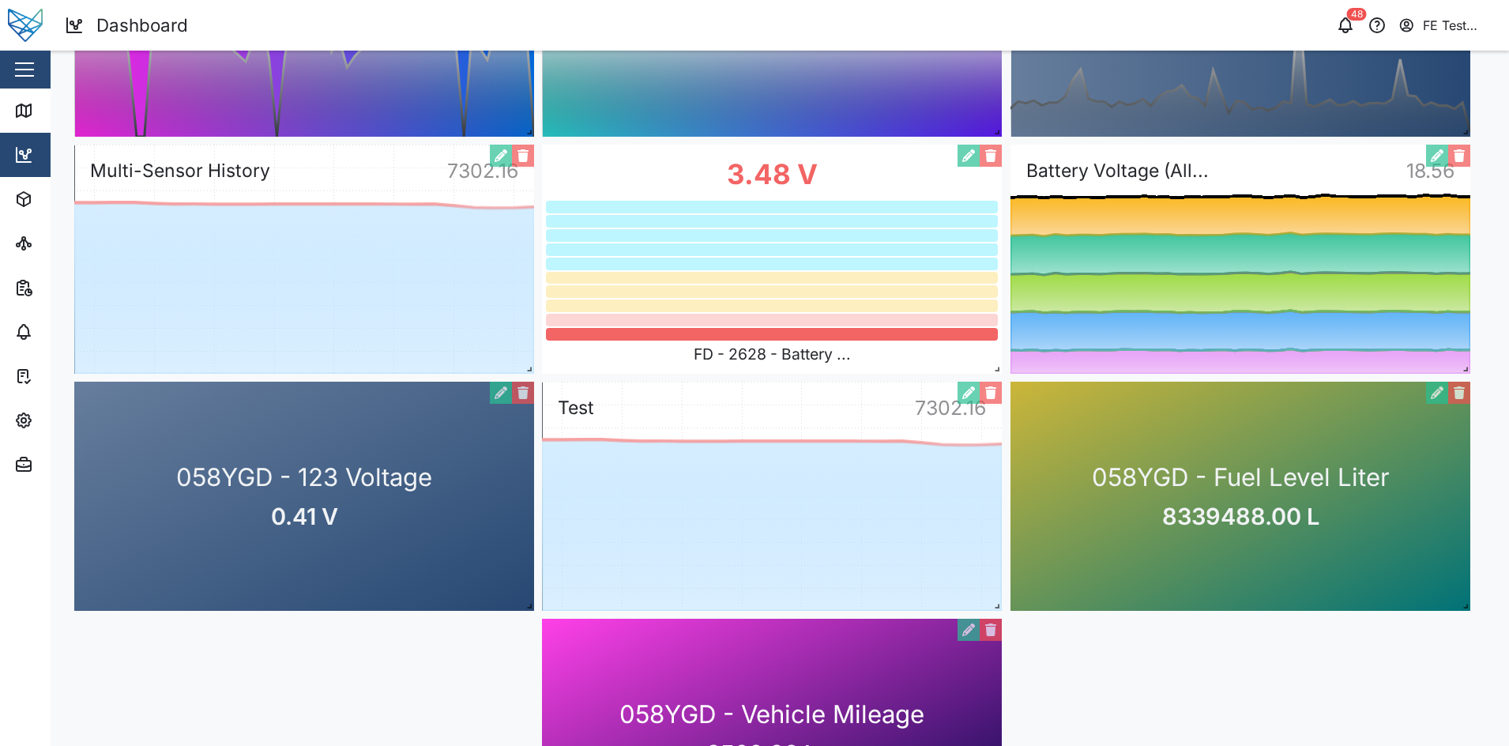
scroll to position [0, 0]
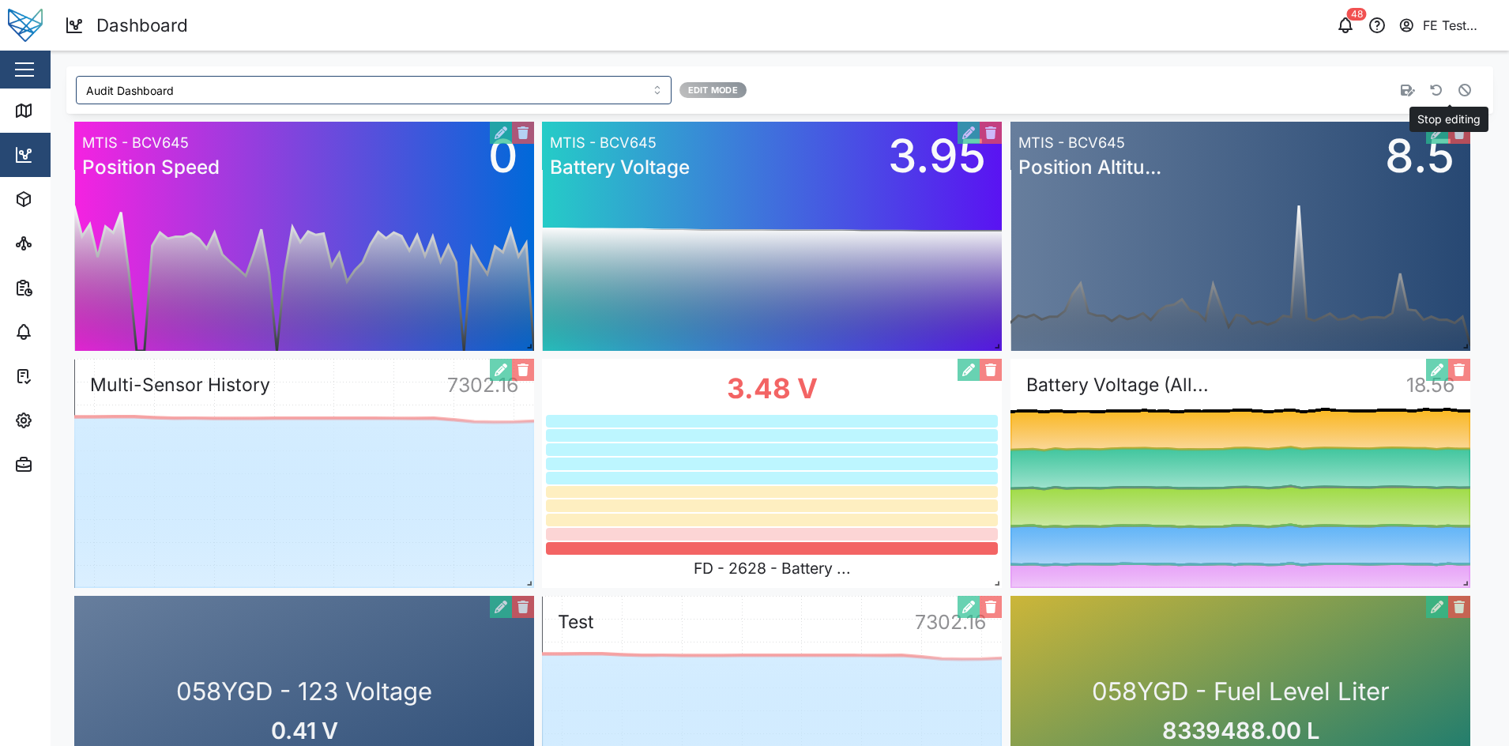
click at [1458, 95] on icon "button" at bounding box center [1464, 90] width 13 height 13
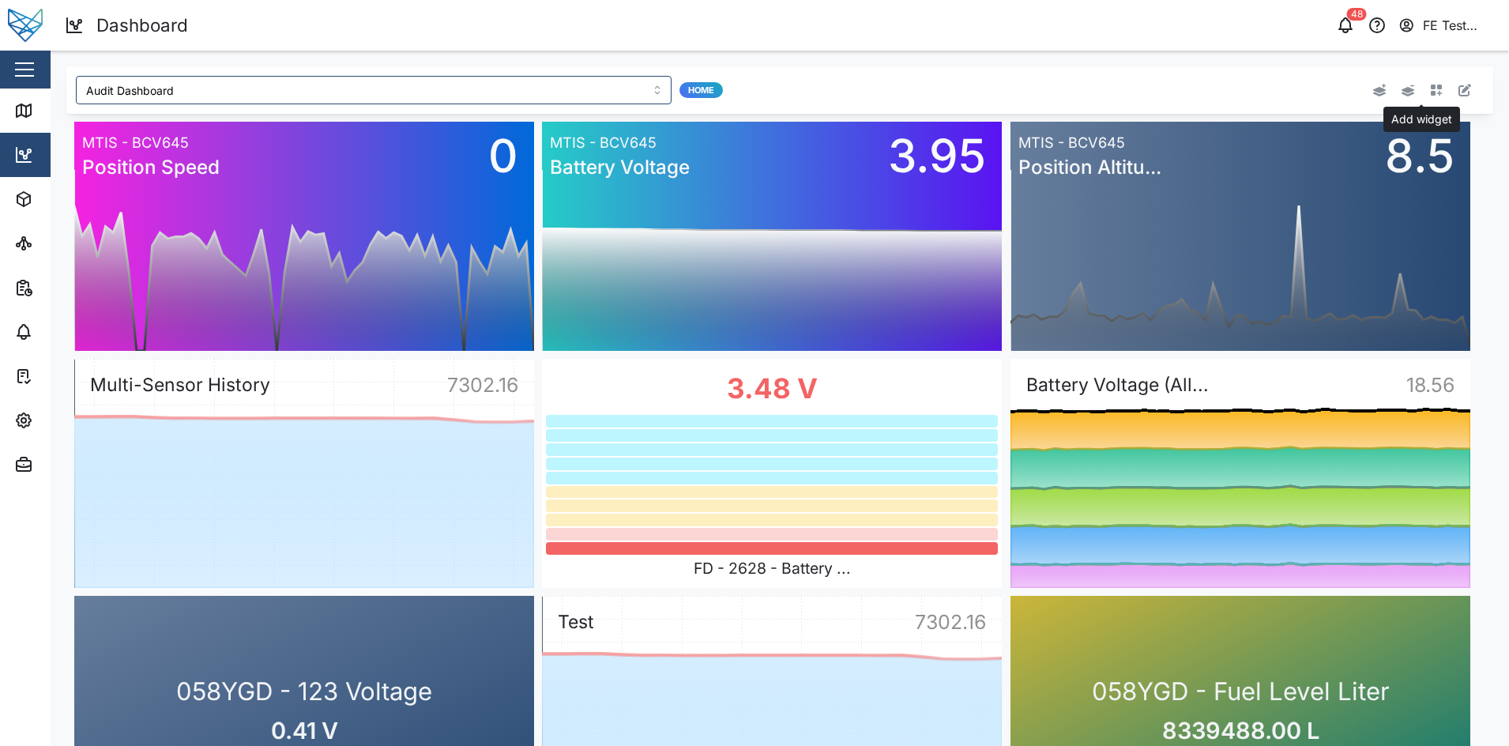
click at [1430, 94] on icon "button" at bounding box center [1436, 91] width 12 height 12
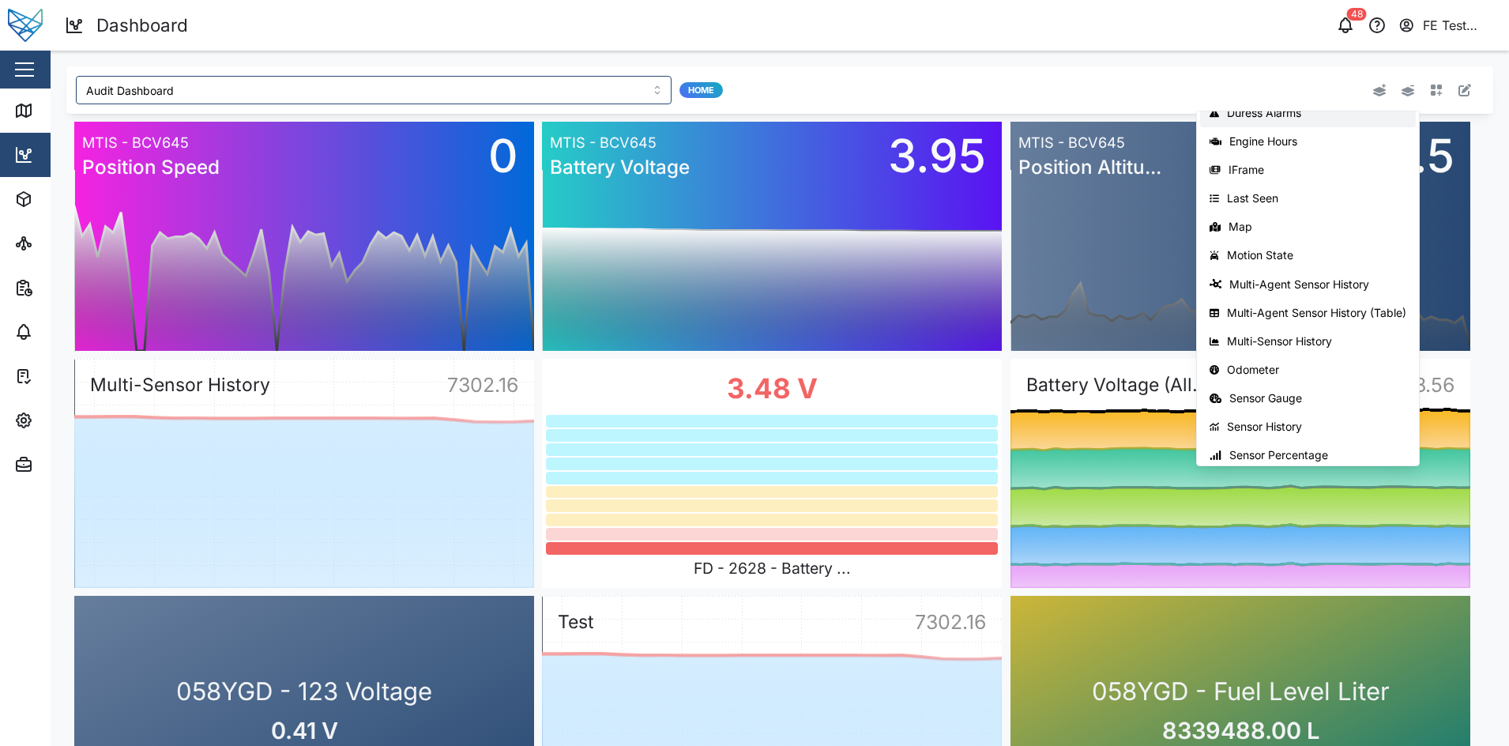
scroll to position [160, 0]
click at [1327, 284] on div "Multi-Agent Sensor History" at bounding box center [1317, 282] width 177 height 13
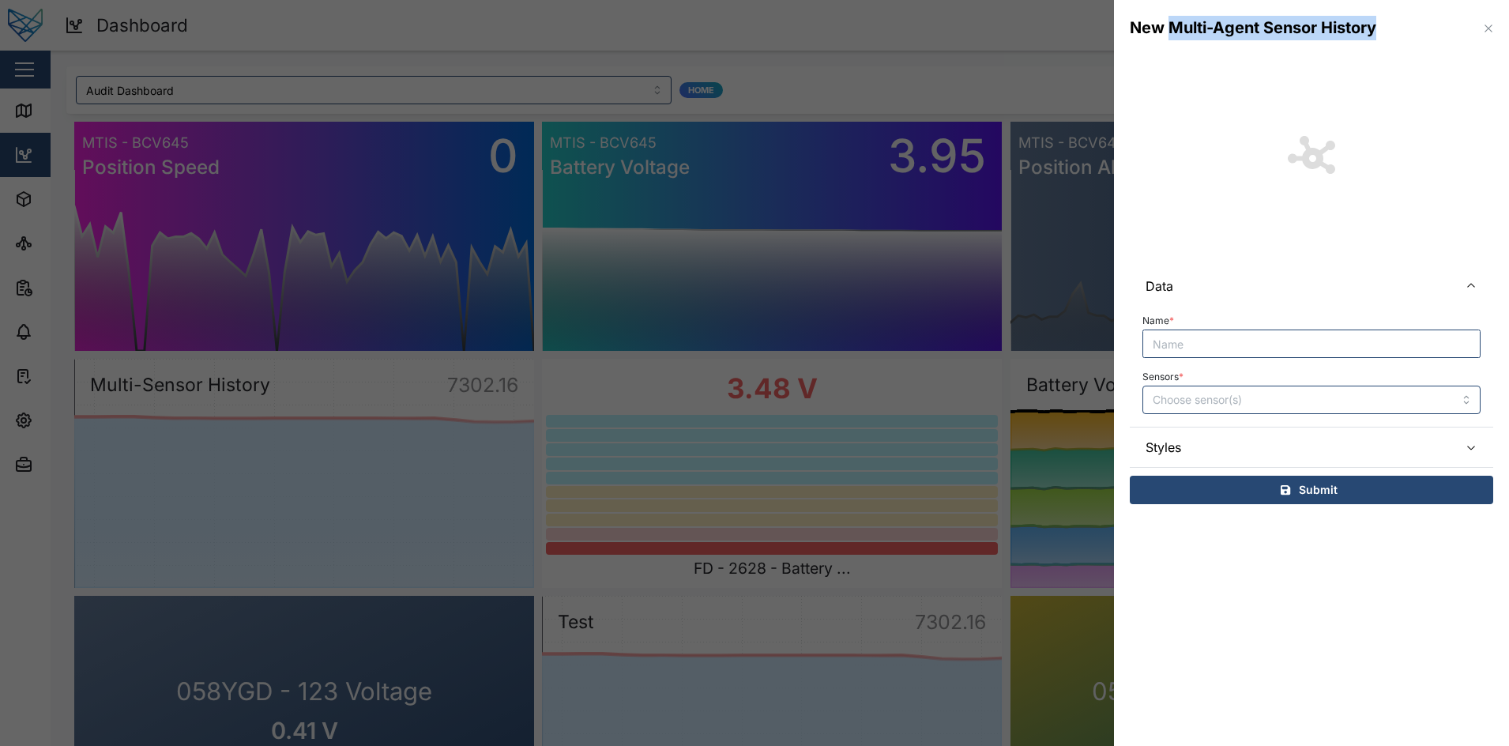
drag, startPoint x: 1171, startPoint y: 26, endPoint x: 1377, endPoint y: 28, distance: 207.0
click at [1376, 28] on div "New Multi-Agent Sensor History" at bounding box center [1252, 28] width 246 height 24
copy div "Multi-Agent Sensor History"
click at [1494, 26] on icon "button" at bounding box center [1488, 28] width 13 height 13
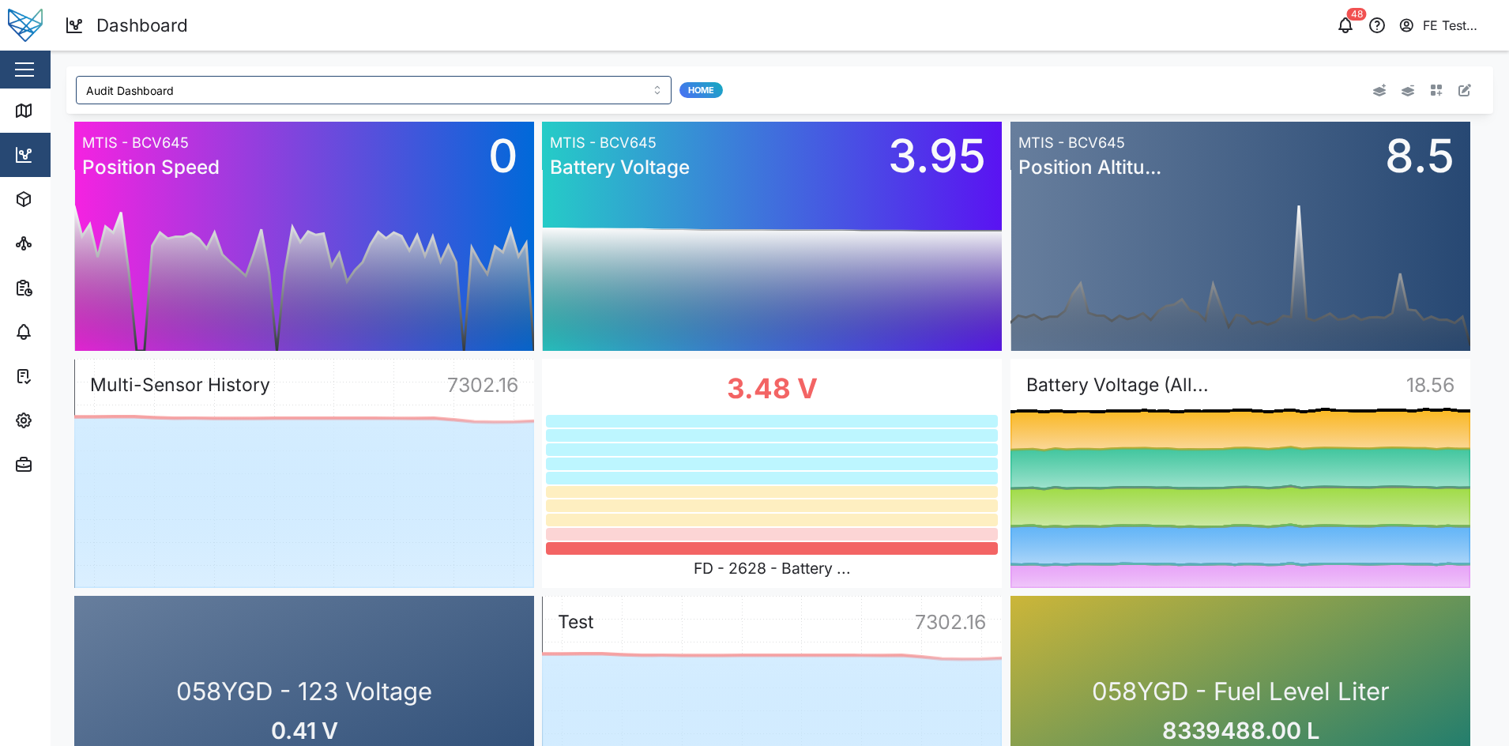
click at [1436, 97] on div at bounding box center [1189, 90] width 571 height 28
click at [1458, 94] on icon "button" at bounding box center [1464, 90] width 13 height 13
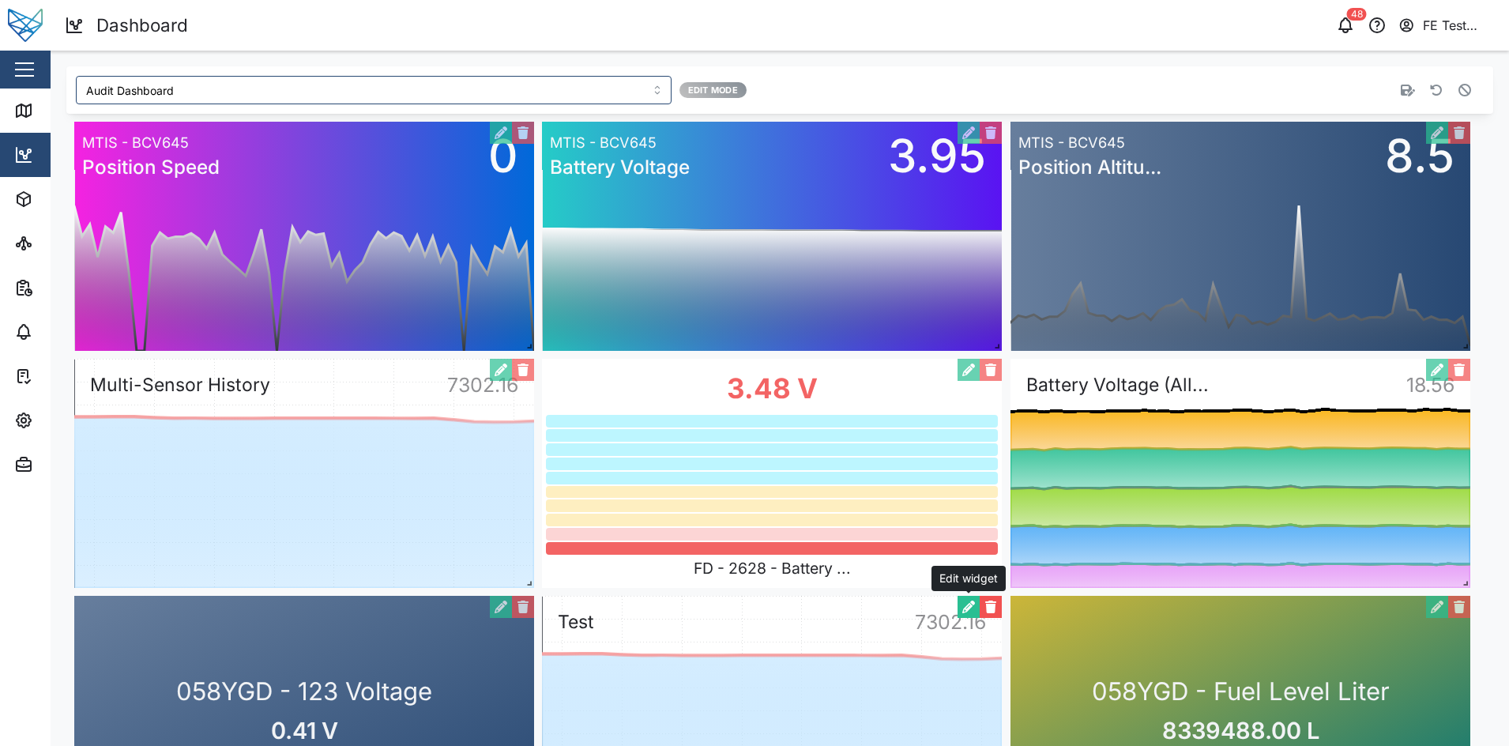
click at [971, 604] on button "button" at bounding box center [968, 607] width 22 height 22
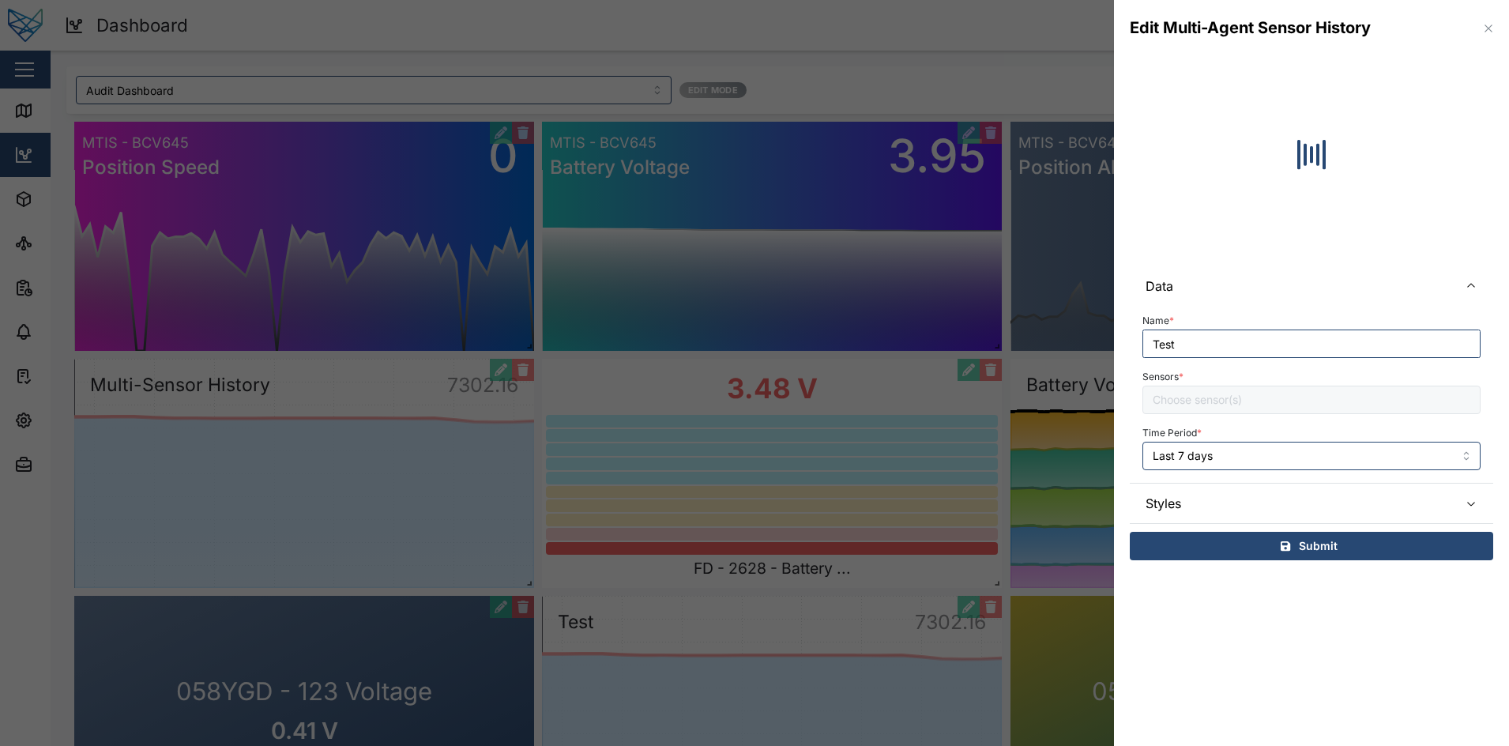
click at [1217, 336] on input "Test" at bounding box center [1311, 343] width 338 height 28
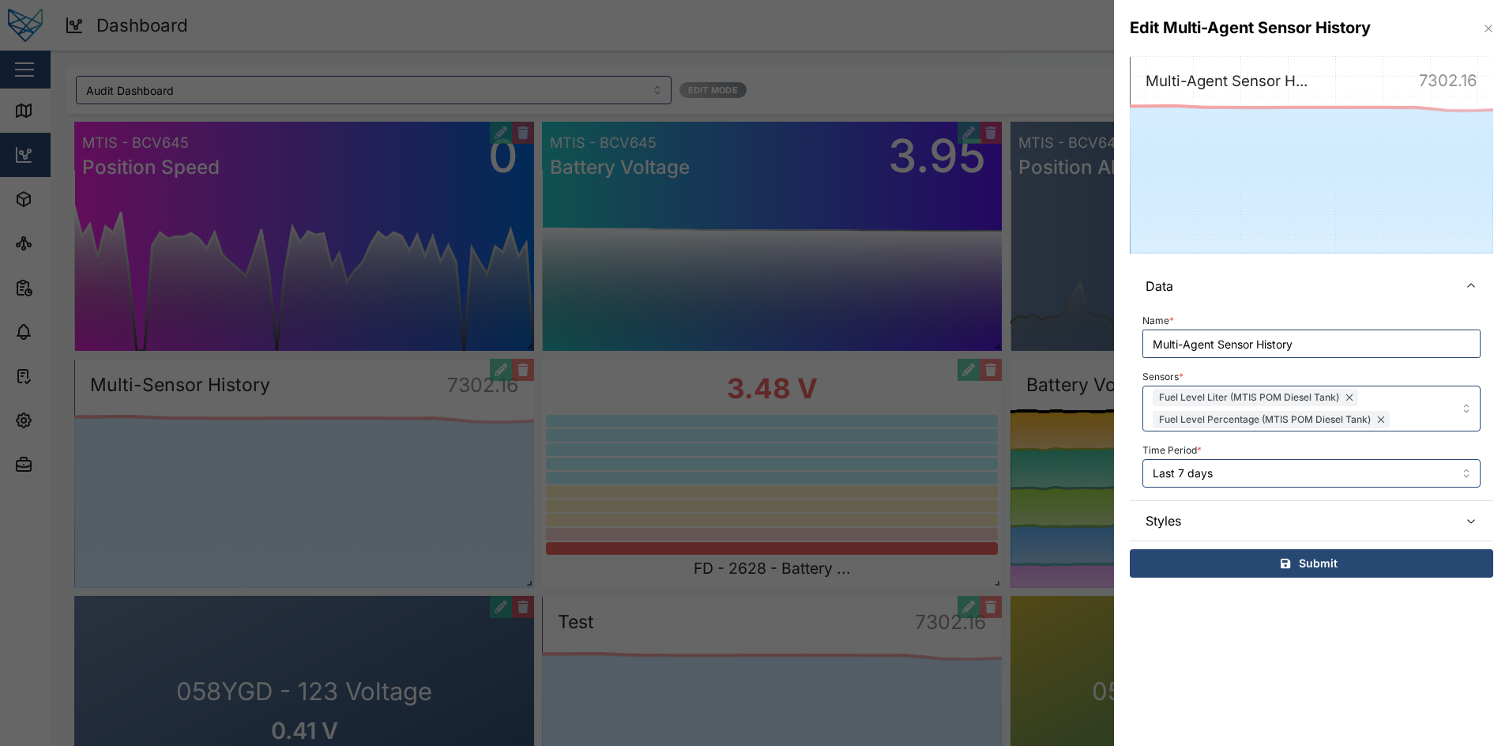
type input "Multi-Agent Sensor History"
click at [1254, 568] on div "Submit" at bounding box center [1309, 563] width 338 height 27
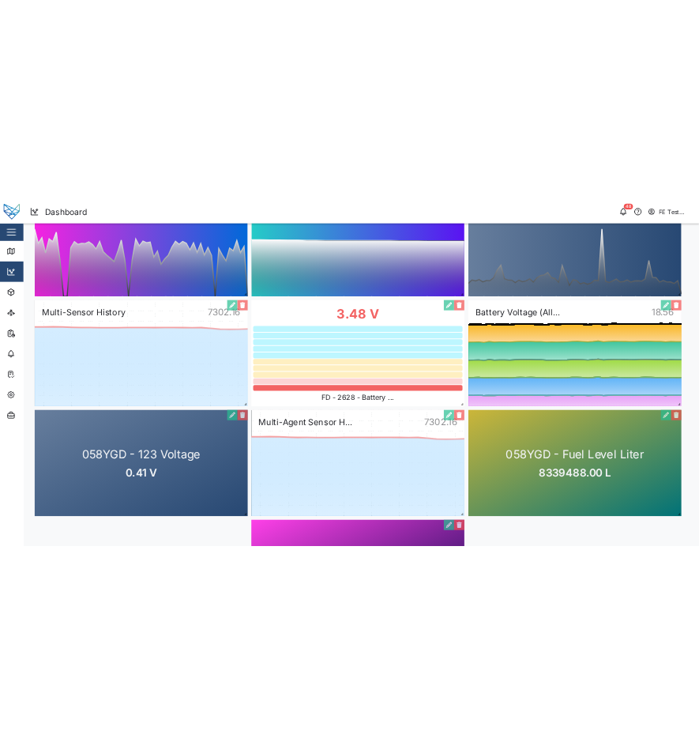
scroll to position [0, 0]
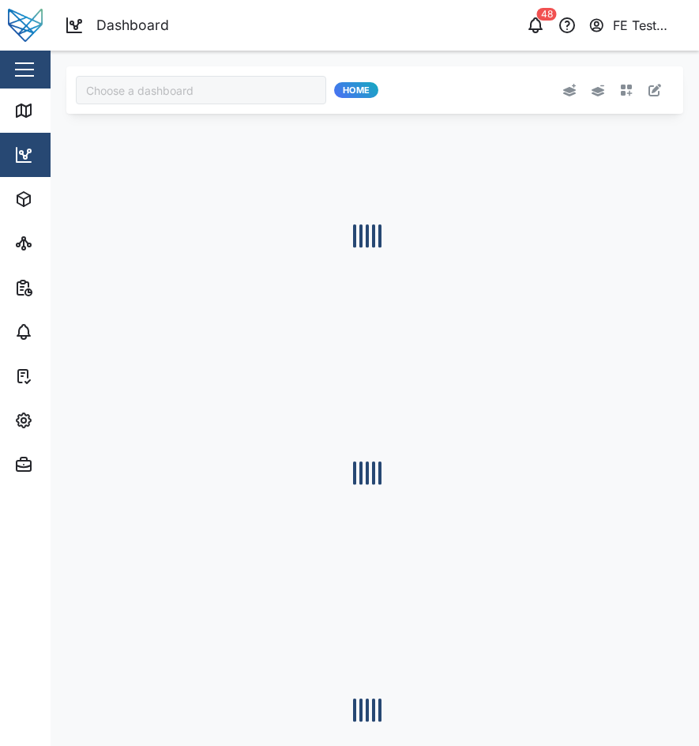
type input "Audit Dashboard"
